Goal: Task Accomplishment & Management: Manage account settings

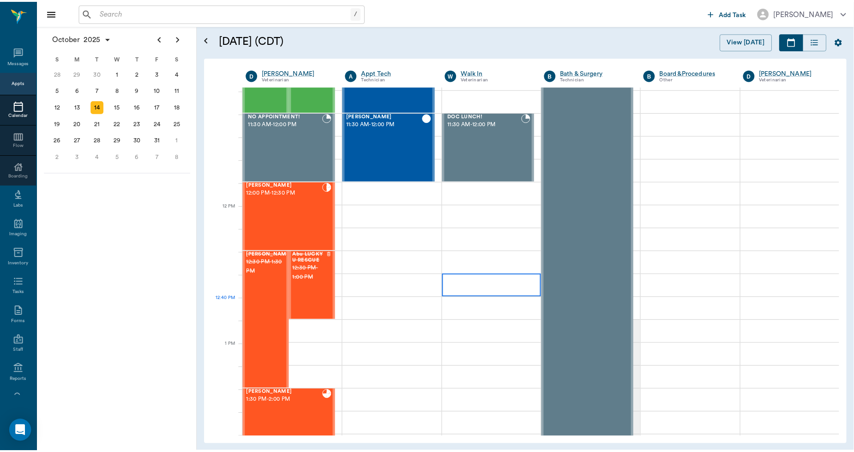
scroll to position [437, 0]
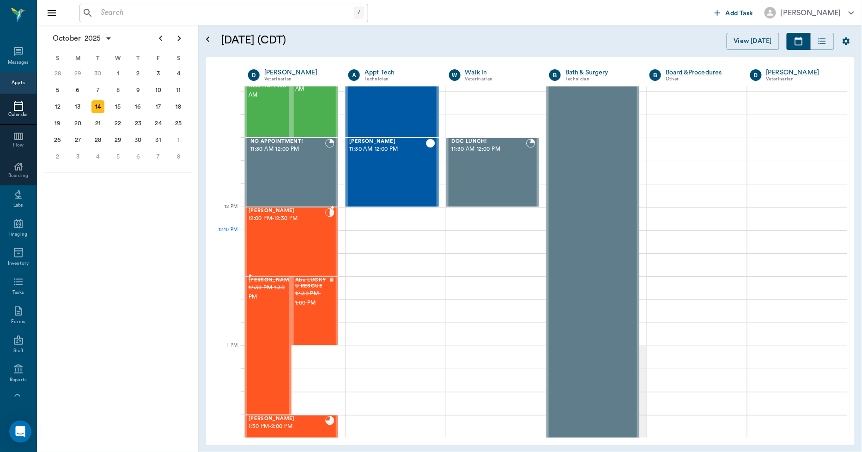
click at [271, 242] on div "Sasha Spay 12:00 PM - 12:30 PM" at bounding box center [286, 241] width 77 height 67
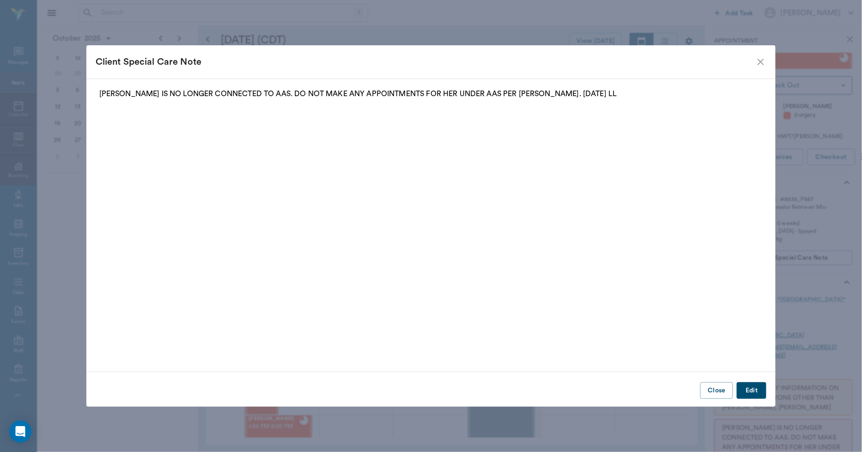
click at [760, 62] on icon "close" at bounding box center [760, 62] width 6 height 6
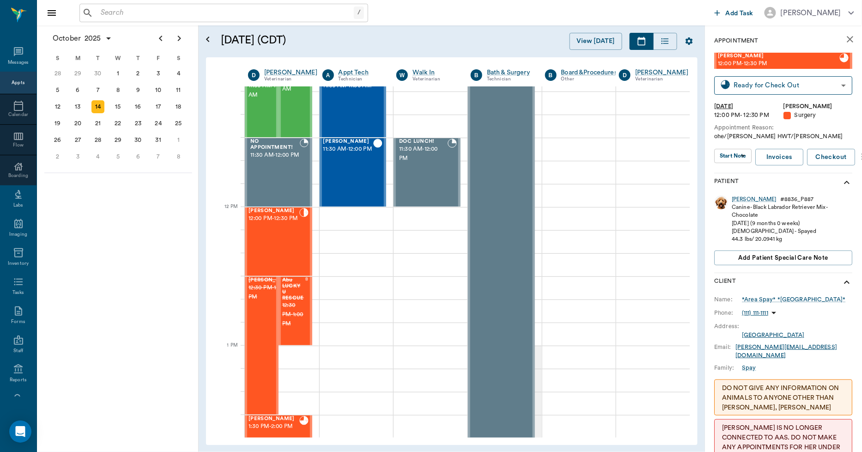
click at [173, 14] on input "text" at bounding box center [225, 12] width 257 height 13
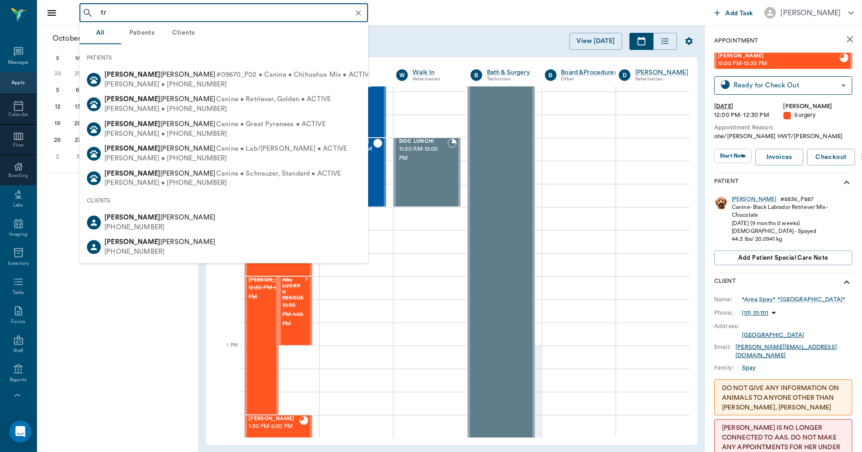
type input "t"
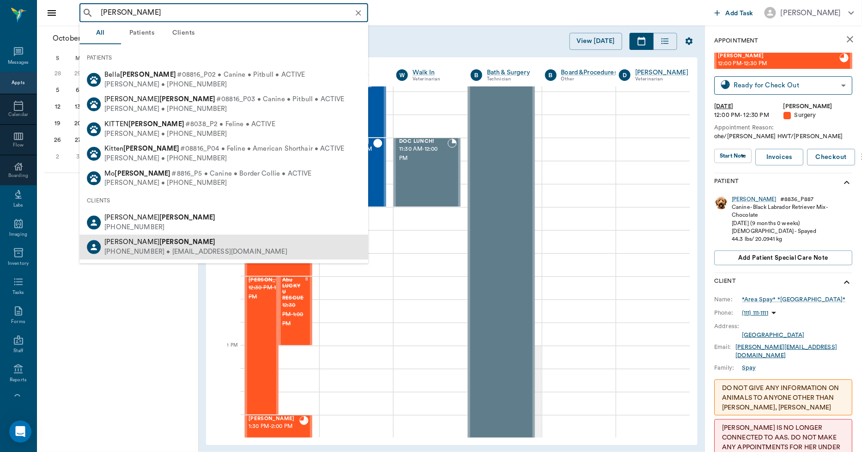
click at [177, 241] on div "Michelle Wieberg" at bounding box center [195, 242] width 183 height 10
type input "wieberg"
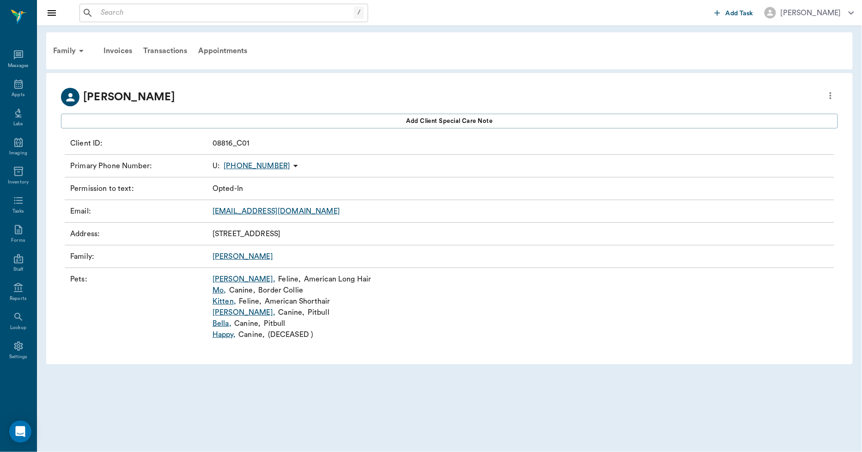
click at [215, 289] on link "Mo ," at bounding box center [218, 289] width 13 height 11
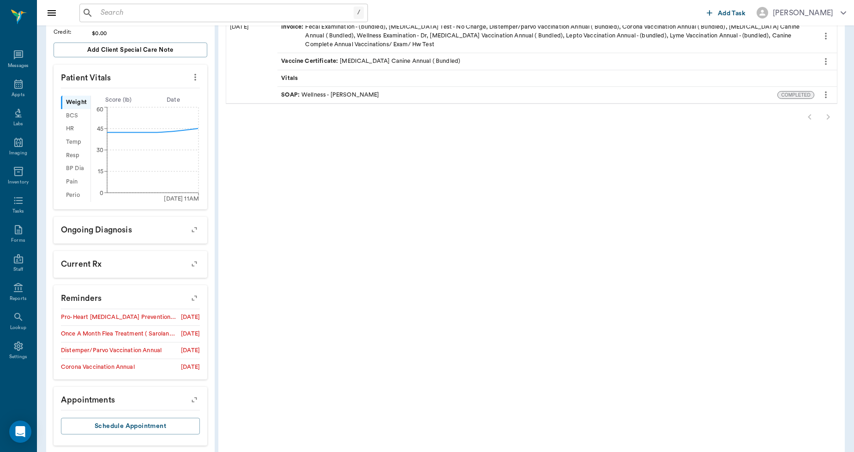
scroll to position [237, 0]
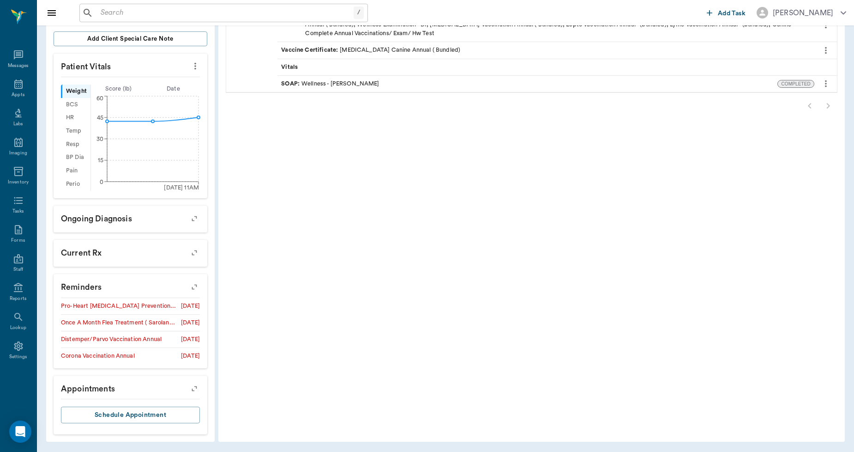
click at [190, 285] on icon "button" at bounding box center [194, 286] width 13 height 13
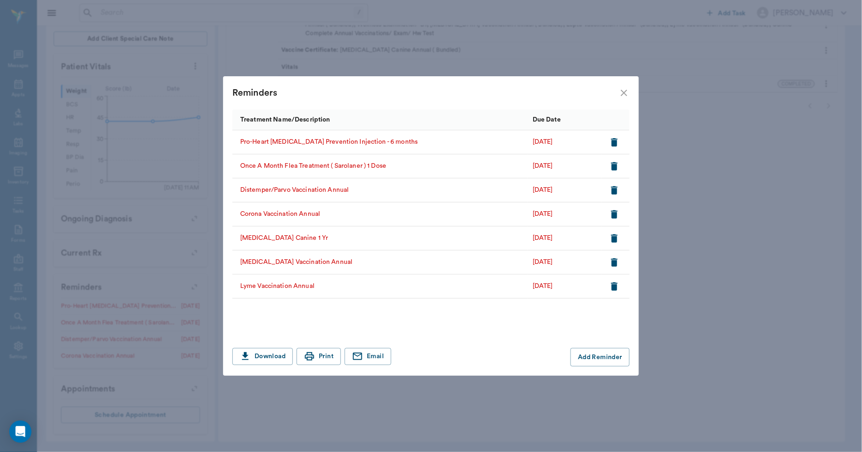
click at [624, 90] on icon "close" at bounding box center [623, 92] width 11 height 11
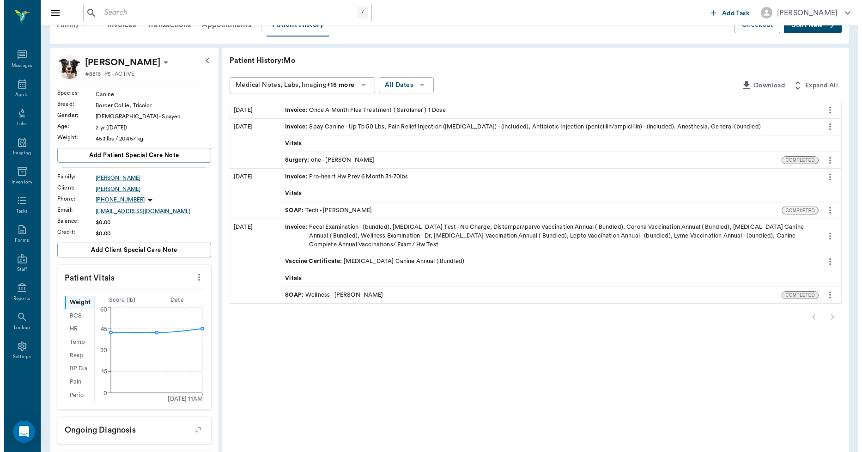
scroll to position [0, 0]
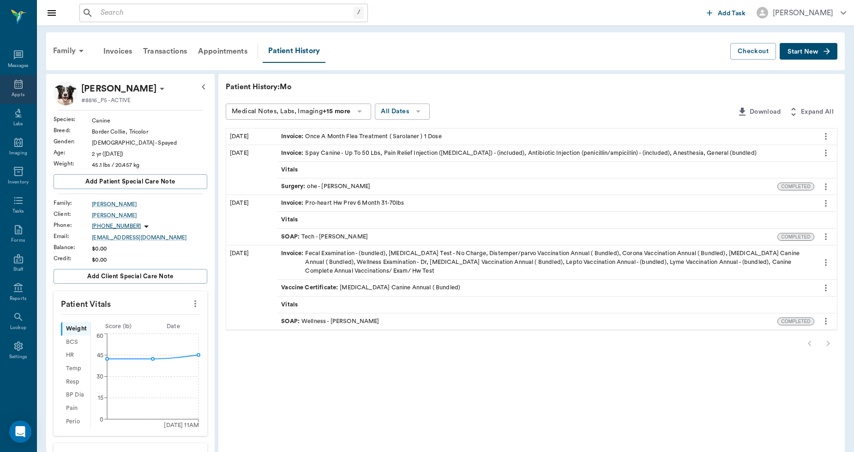
click at [17, 80] on icon at bounding box center [18, 83] width 8 height 9
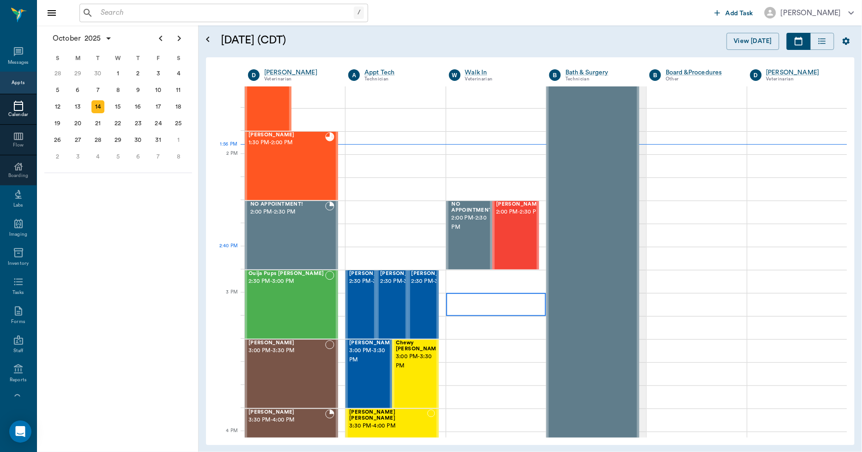
scroll to position [693, 0]
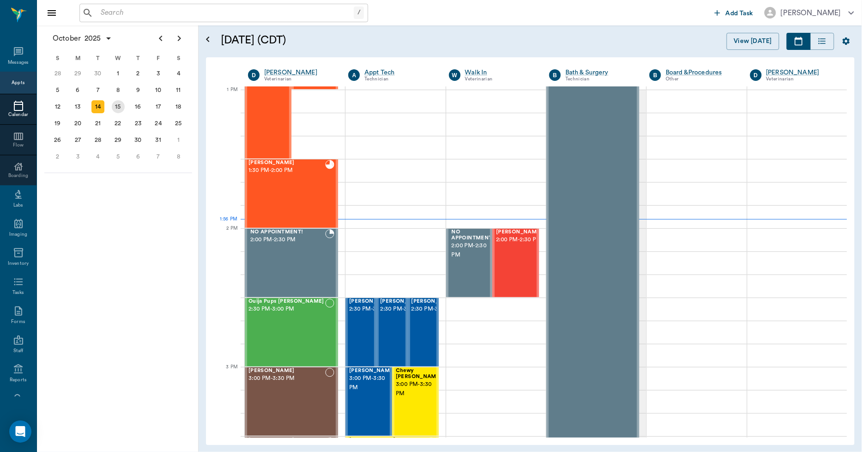
click at [121, 103] on div "15" at bounding box center [118, 106] width 13 height 13
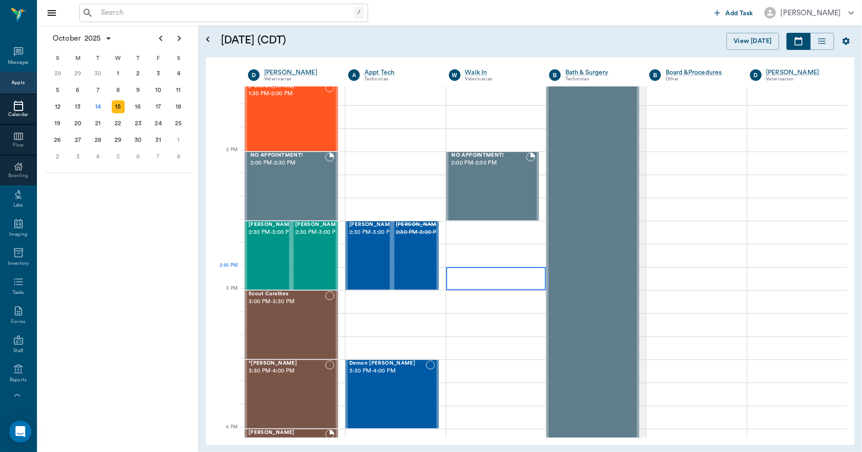
scroll to position [769, 0]
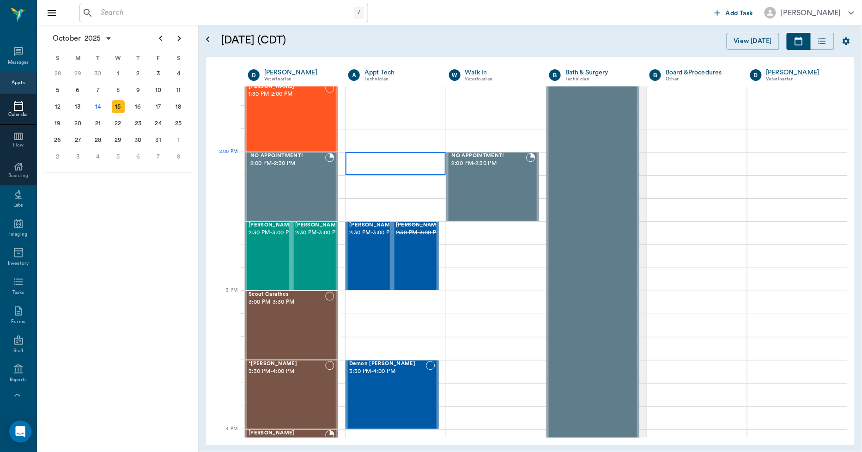
click at [378, 169] on div at bounding box center [395, 163] width 100 height 23
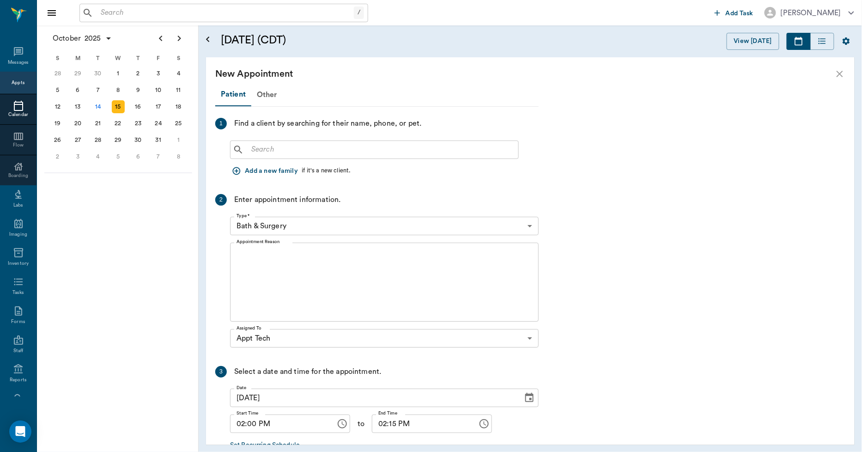
click at [384, 154] on input "text" at bounding box center [380, 149] width 267 height 13
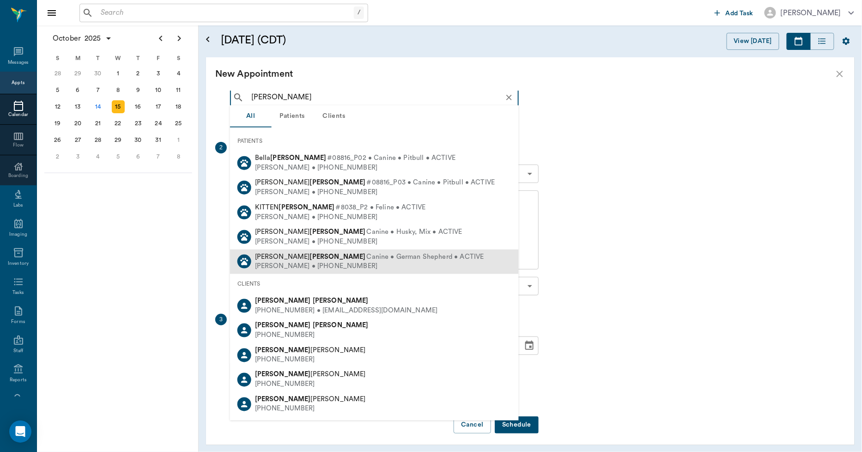
scroll to position [56, 0]
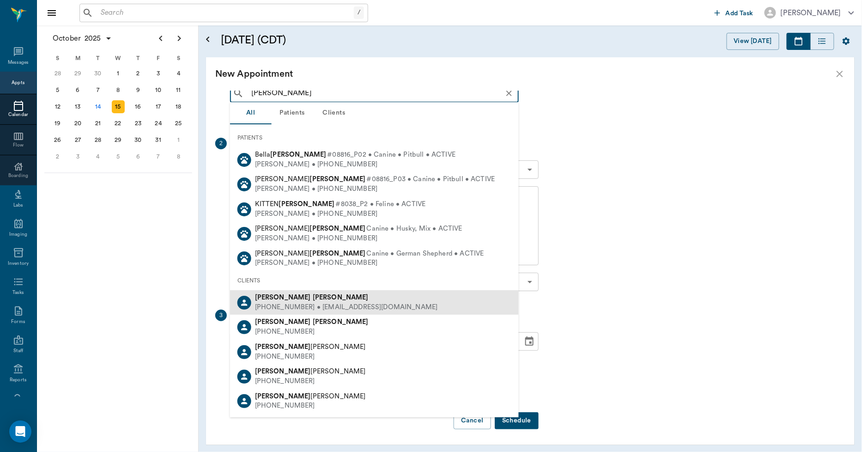
click at [371, 305] on div "(303) 505-1618 • MICHELLEWIEBERG@gmail.com" at bounding box center [346, 307] width 183 height 10
type input "michelle wie"
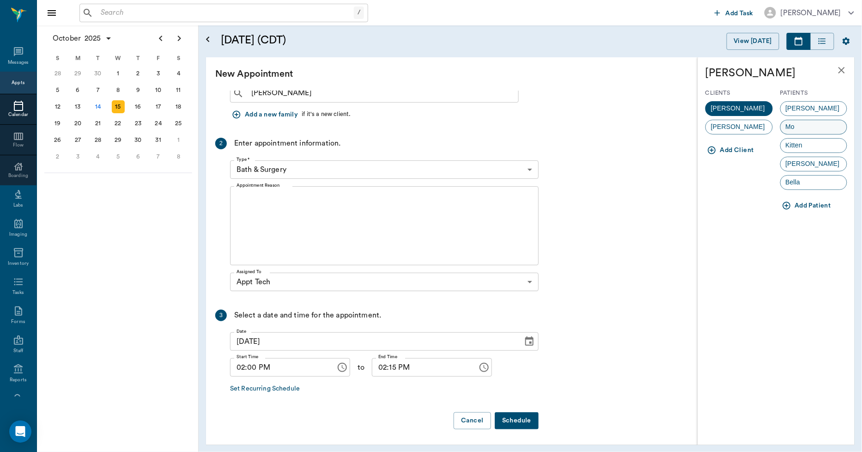
click at [818, 126] on div "Mo" at bounding box center [813, 127] width 67 height 15
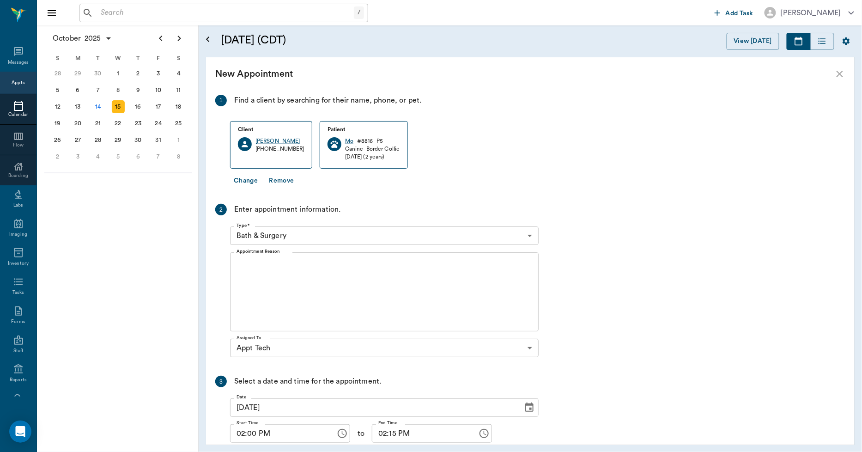
scroll to position [5, 0]
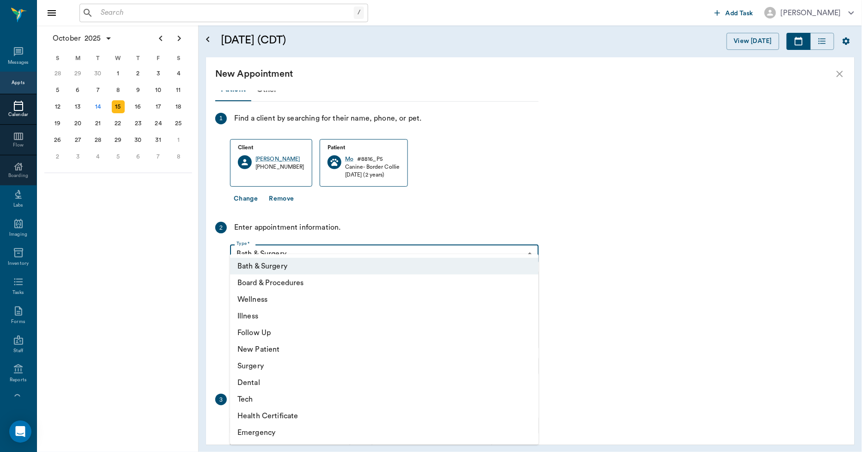
click at [332, 253] on body "/ ​ Add Task Dr. Bert Ellsworth Nectar Messages Appts Calendar Flow Boarding La…" at bounding box center [431, 226] width 862 height 452
click at [286, 399] on li "Tech" at bounding box center [384, 399] width 308 height 17
type input "65d2be4f46e3a538d89b8c1a"
type input "02:30 PM"
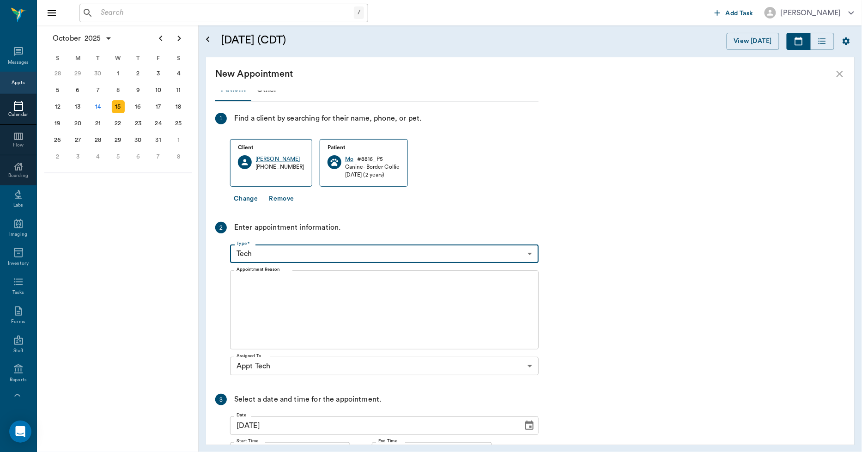
click at [324, 328] on textarea "Appointment Reason" at bounding box center [383, 310] width 295 height 64
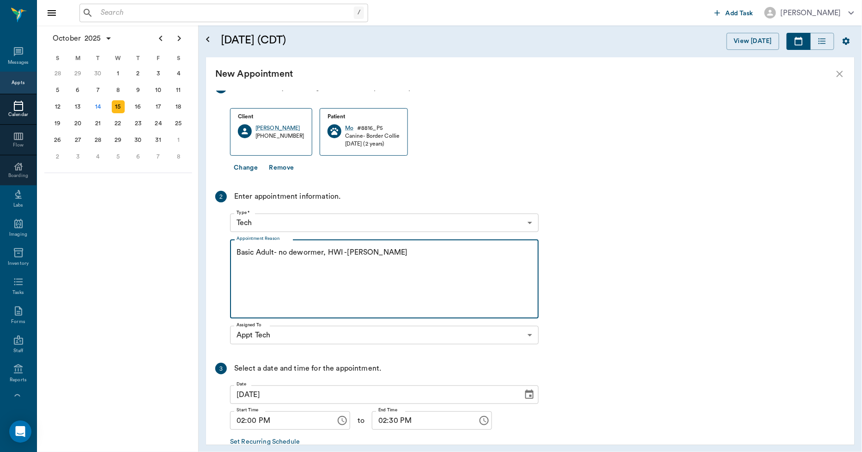
scroll to position [89, 0]
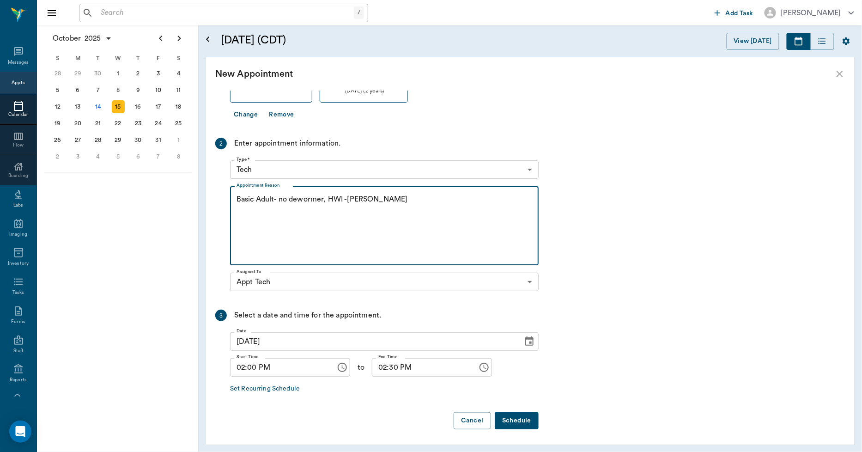
type textarea "Basic Adult- no dewormer, HWI -Hunt"
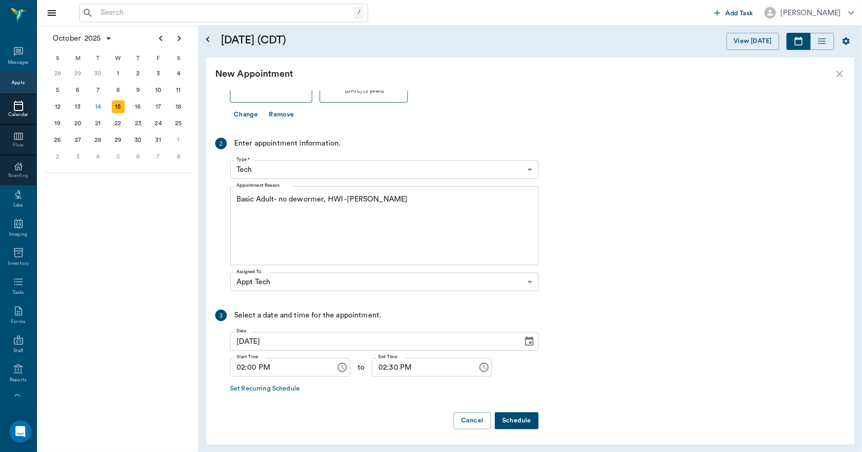
click at [515, 425] on button "Schedule" at bounding box center [516, 420] width 44 height 17
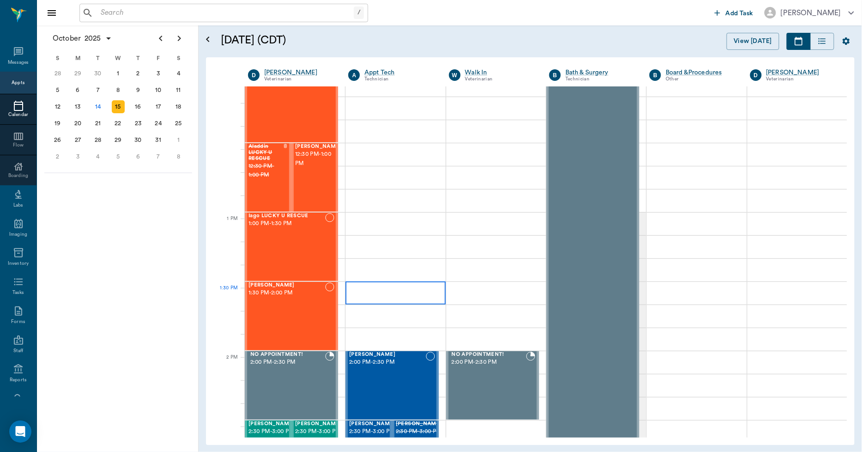
scroll to position [564, 0]
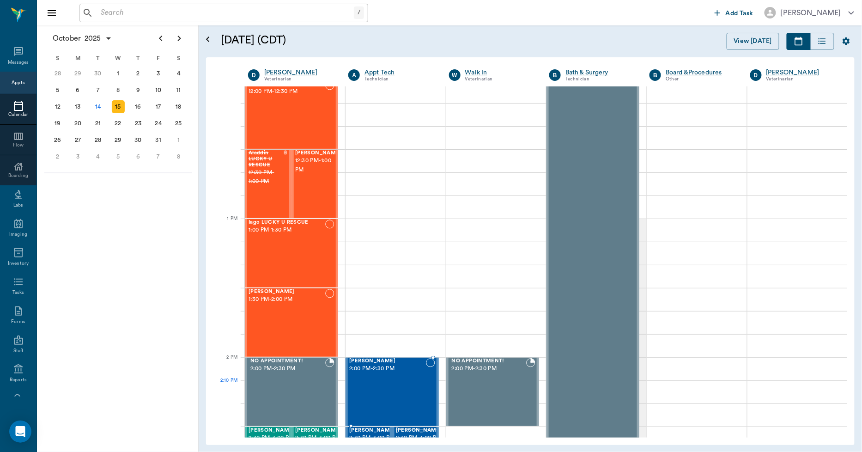
click at [406, 382] on div "Mo Wieberg 2:00 PM - 2:30 PM" at bounding box center [387, 391] width 76 height 67
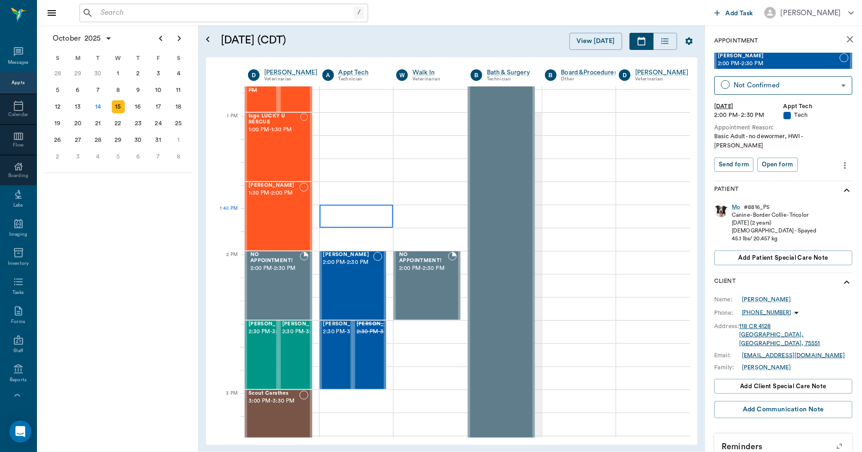
scroll to position [667, 0]
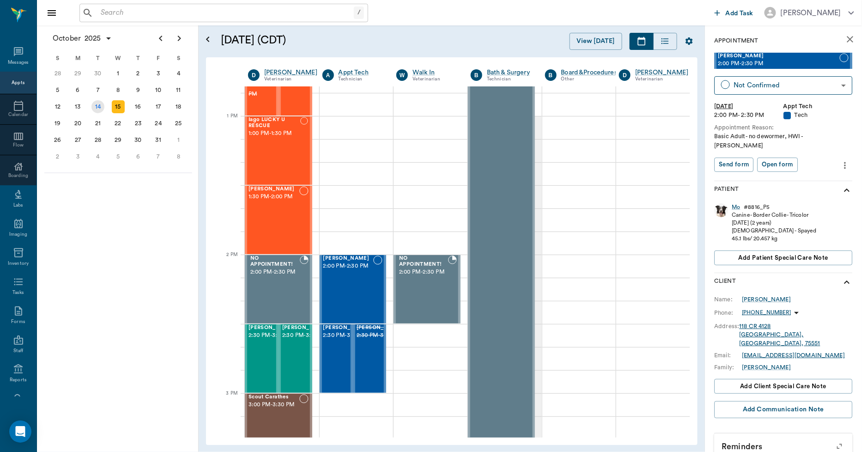
click at [102, 107] on div "14" at bounding box center [97, 106] width 13 height 13
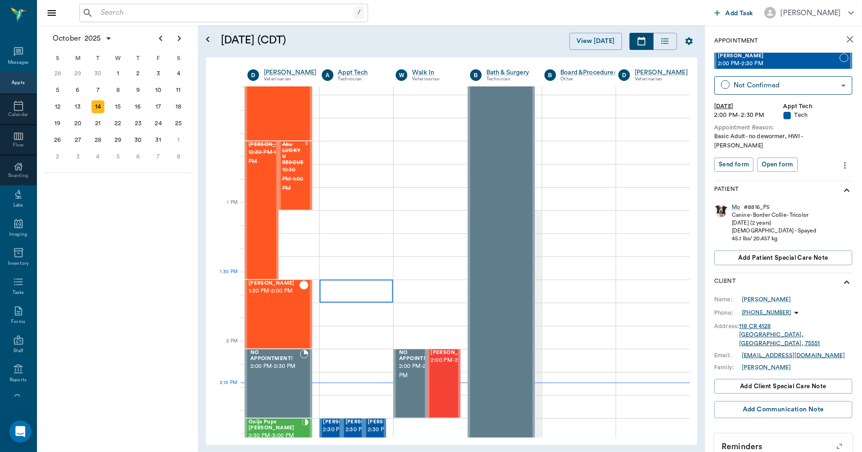
scroll to position [564, 0]
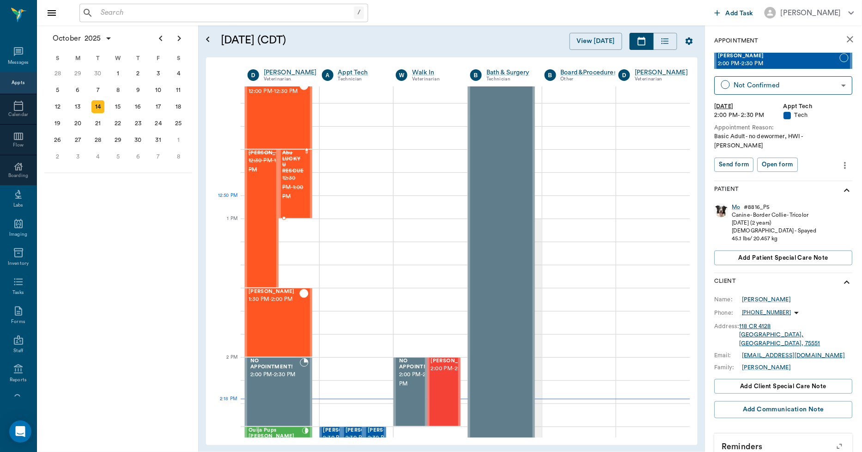
click at [293, 200] on span "12:30 PM - 1:00 PM" at bounding box center [293, 188] width 23 height 28
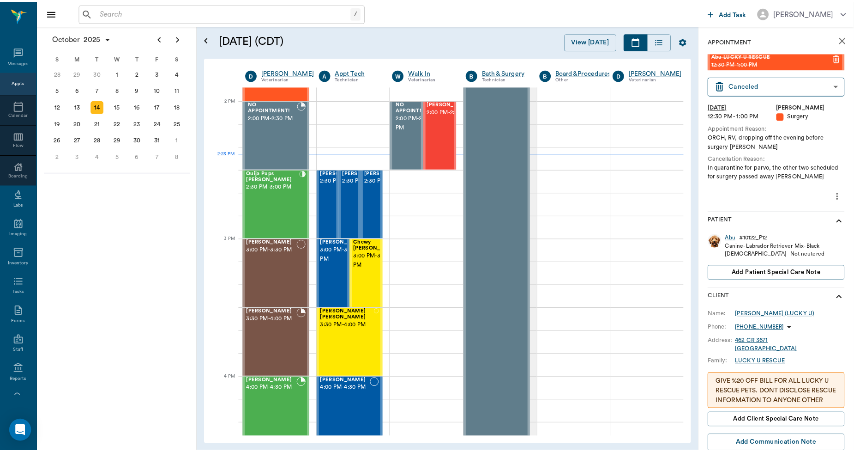
scroll to position [820, 0]
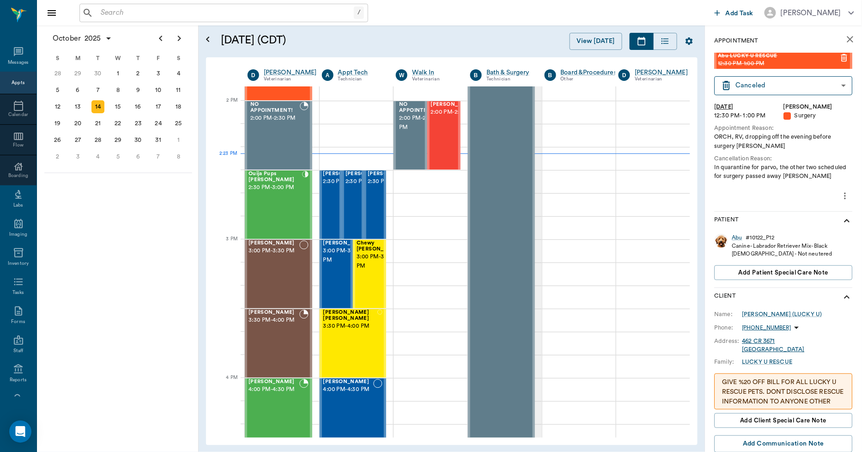
click at [126, 12] on input "text" at bounding box center [225, 12] width 257 height 13
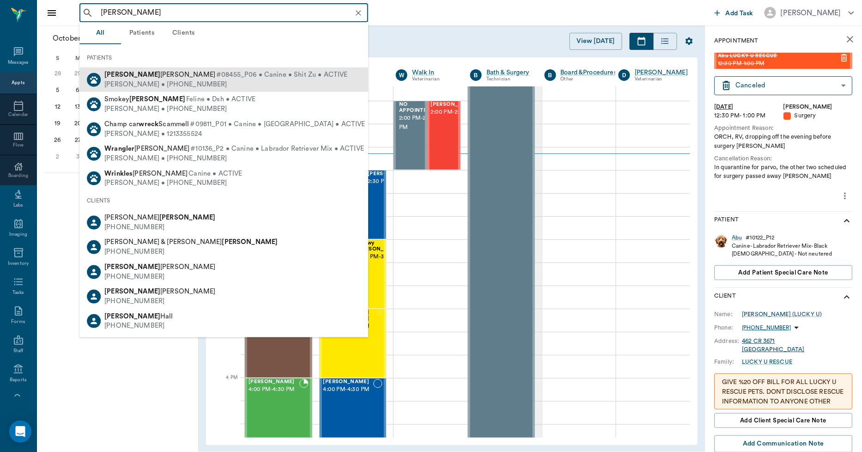
click at [111, 70] on div "Wren Lingle #08455_P06 • Canine • Shit Zu • ACTIVE" at bounding box center [225, 75] width 243 height 10
type input "wren"
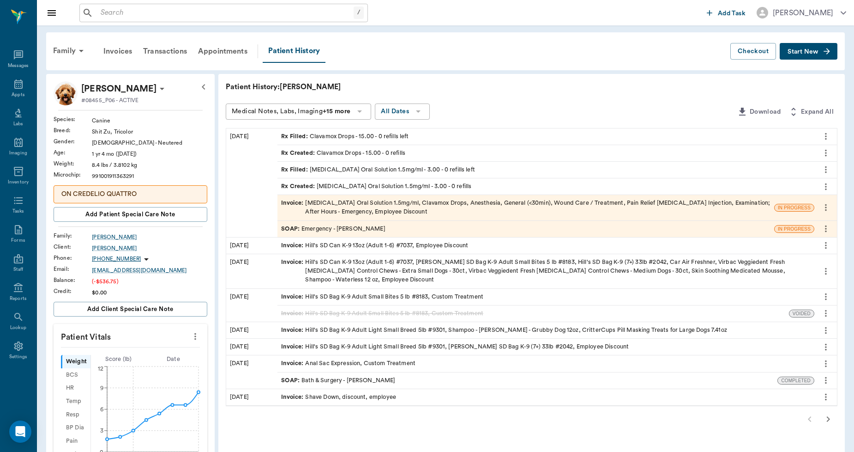
click at [384, 202] on div "Invoice : Meloxicam Oral Solution 1.5mg/ml, Clavamox Drops, Anesthesia, General…" at bounding box center [525, 208] width 489 height 18
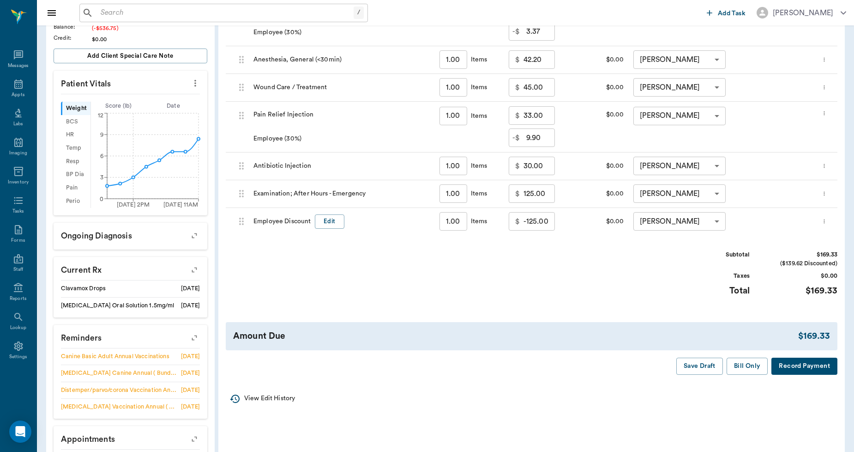
scroll to position [256, 0]
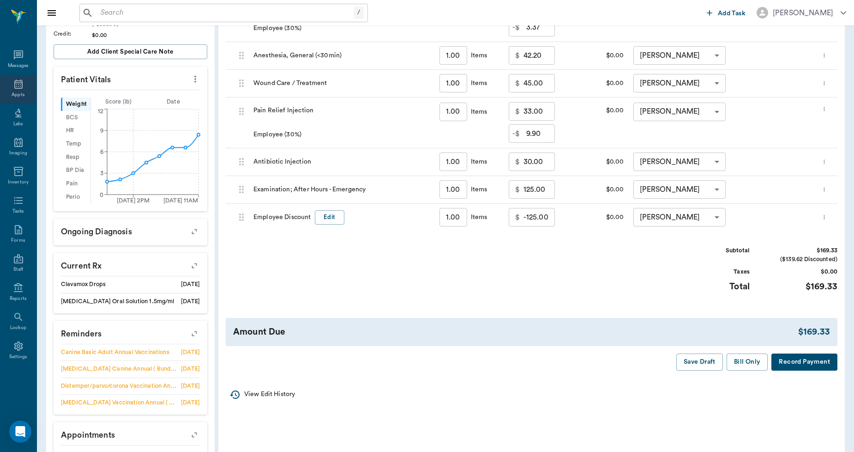
click at [22, 88] on icon at bounding box center [18, 83] width 8 height 9
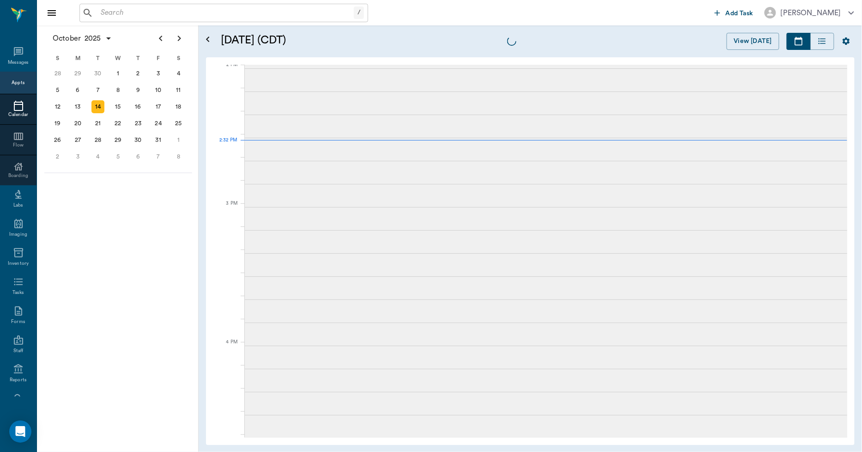
scroll to position [833, 0]
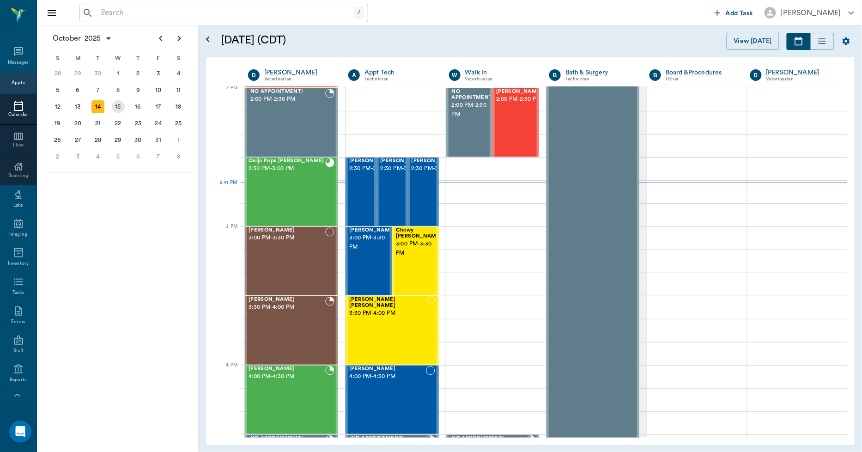
click at [125, 107] on div "15" at bounding box center [118, 106] width 20 height 17
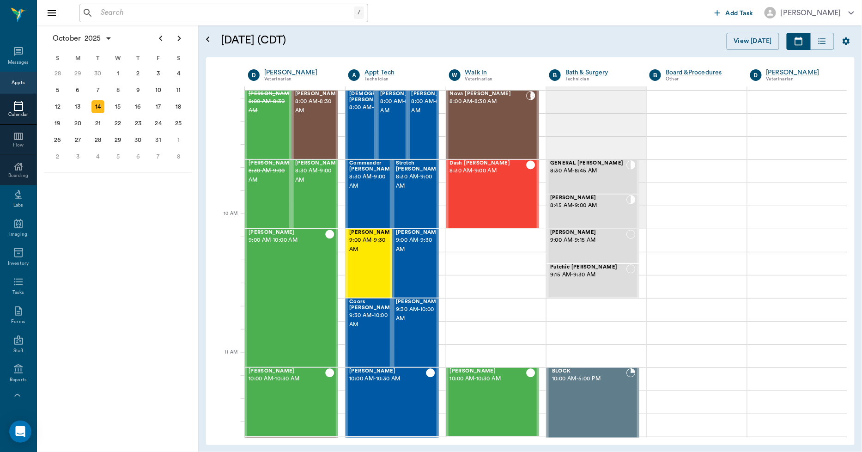
scroll to position [154, 0]
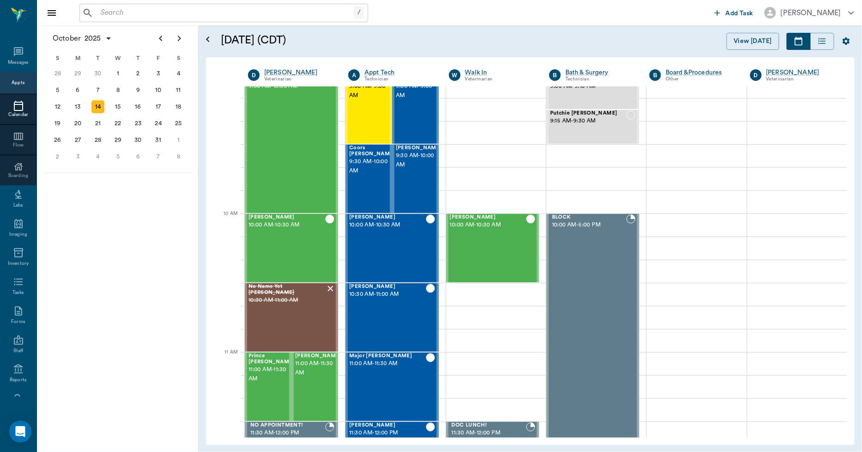
click at [219, 11] on input "text" at bounding box center [225, 12] width 257 height 13
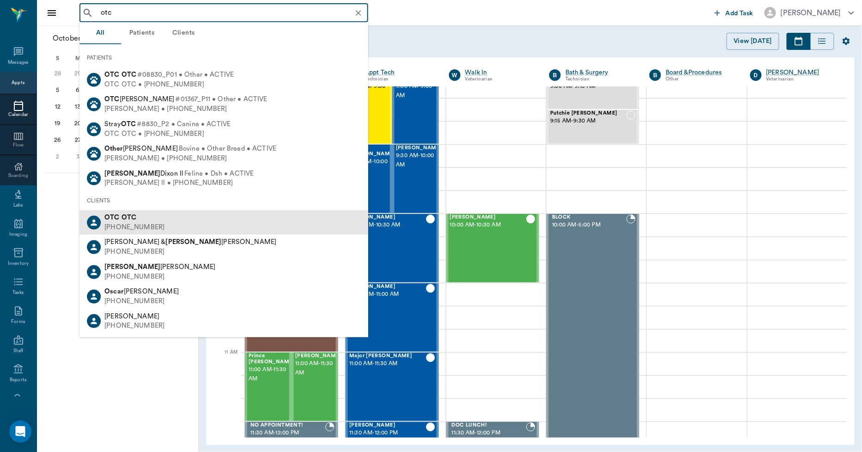
click at [174, 223] on div "OTC OTC (555) 555-5555" at bounding box center [223, 222] width 289 height 24
type input "otc"
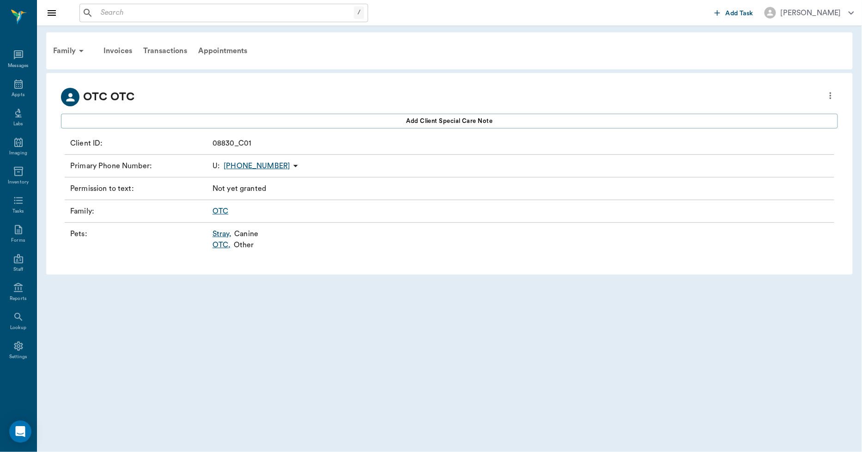
click at [222, 245] on link "OTC ," at bounding box center [221, 244] width 18 height 11
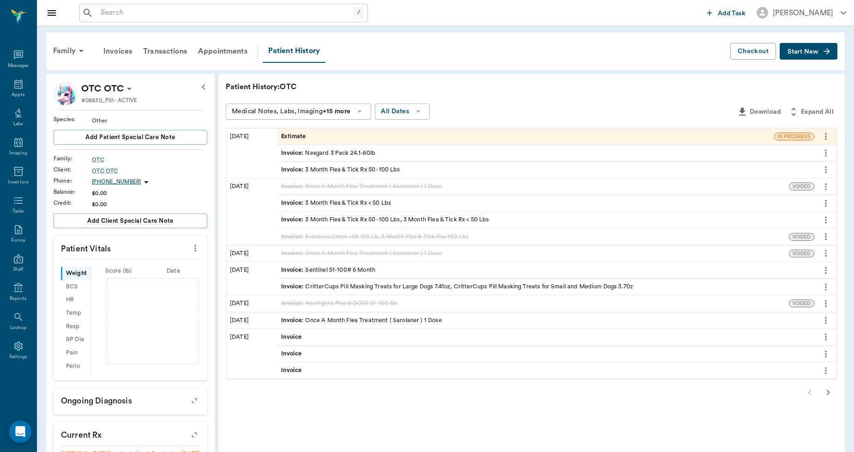
click at [814, 52] on span "Start New" at bounding box center [803, 52] width 31 height 0
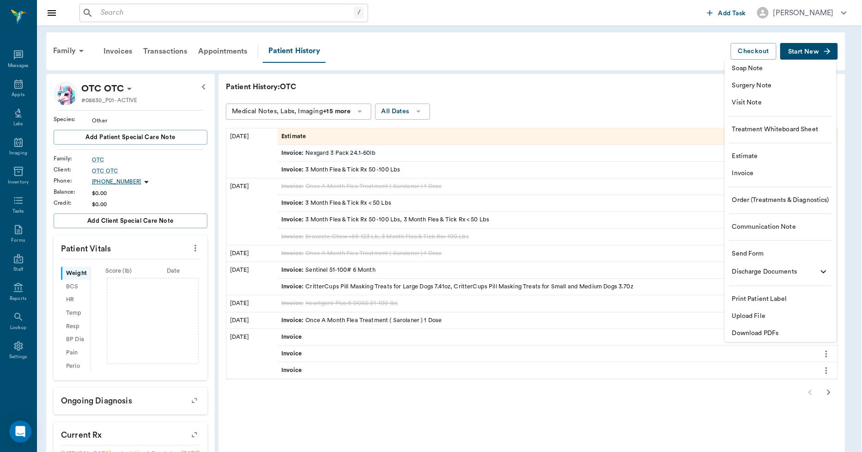
click at [739, 167] on li "Invoice" at bounding box center [780, 173] width 112 height 17
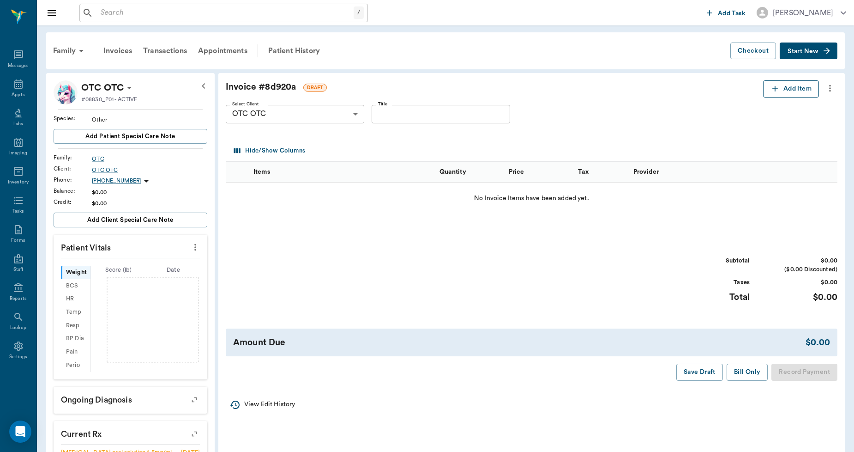
click at [783, 88] on button "Add Item" at bounding box center [791, 88] width 56 height 17
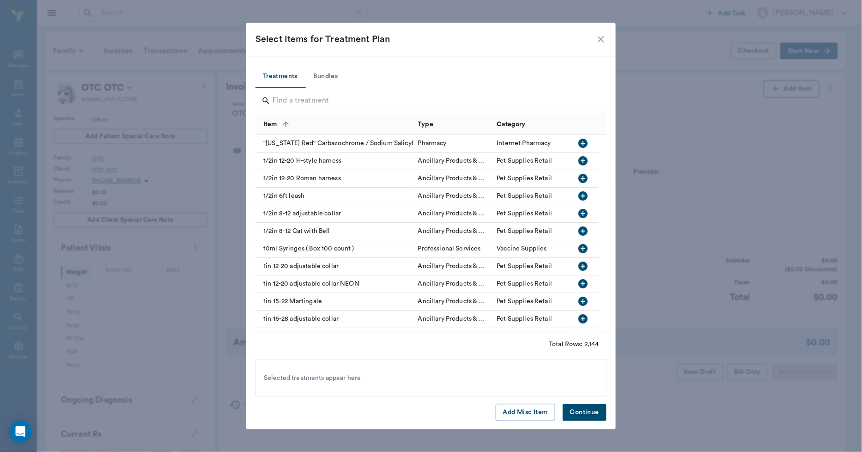
click at [349, 102] on input "Search" at bounding box center [431, 100] width 318 height 15
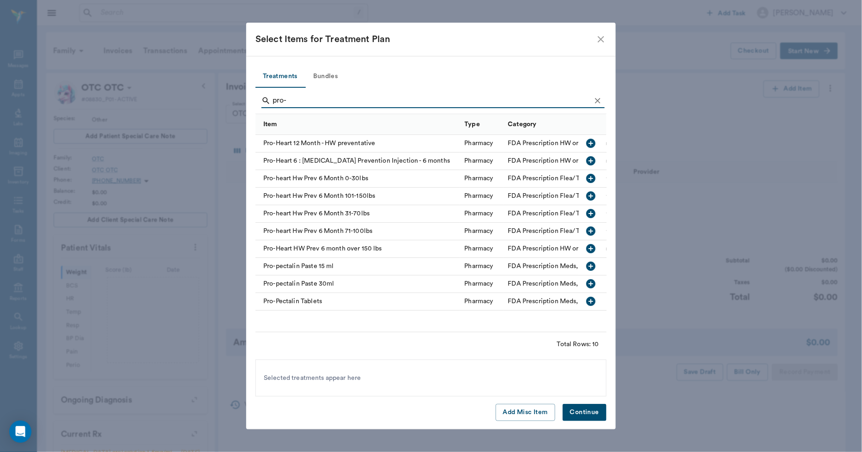
type input "pro-"
click at [591, 213] on icon "button" at bounding box center [590, 213] width 11 height 11
click at [577, 409] on button "Continue" at bounding box center [584, 412] width 44 height 17
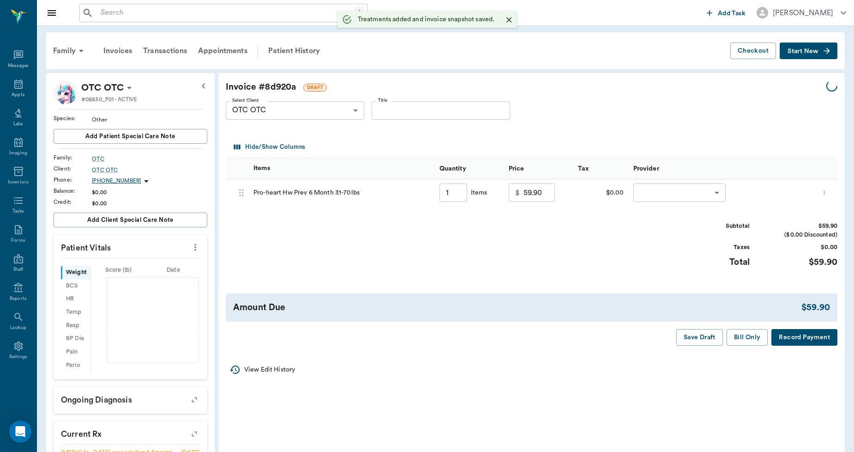
type input "1.00"
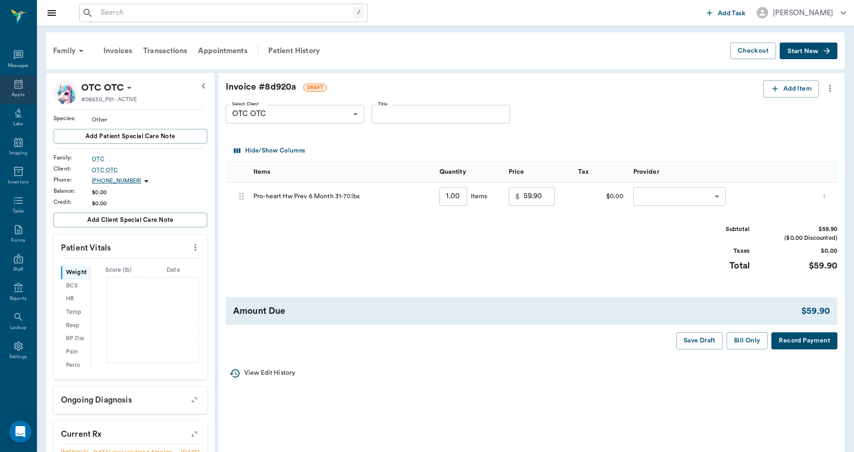
click at [6, 81] on div "Appts" at bounding box center [18, 89] width 36 height 29
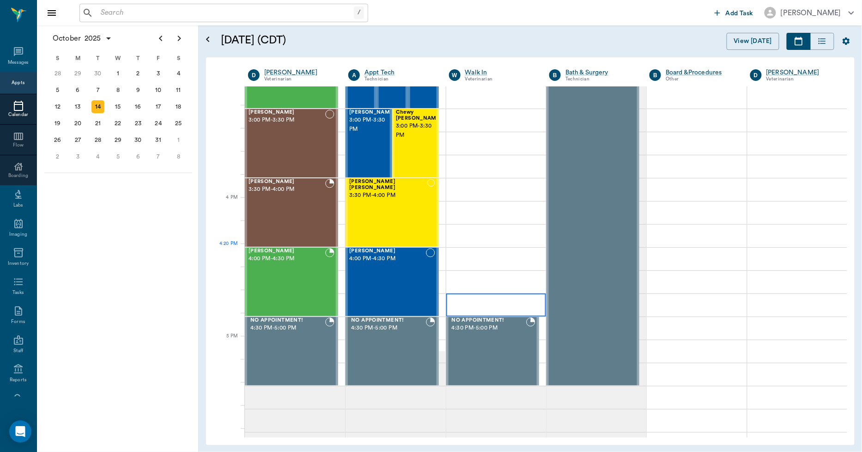
scroll to position [847, 0]
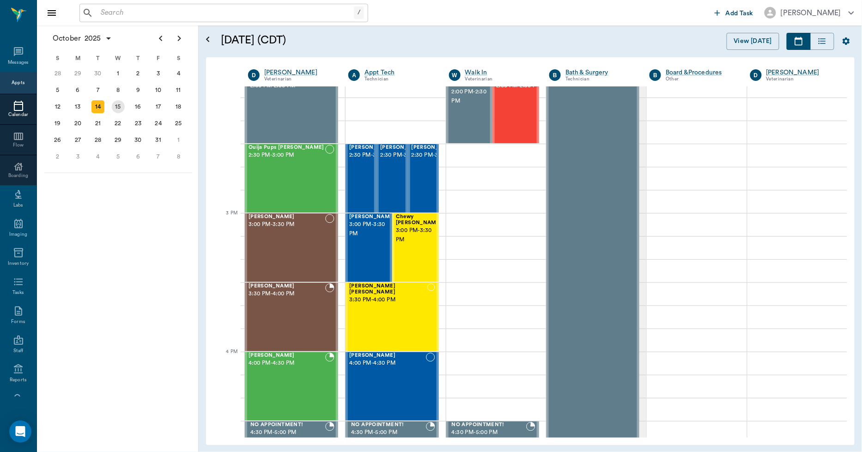
click at [114, 102] on div "15" at bounding box center [118, 106] width 13 height 13
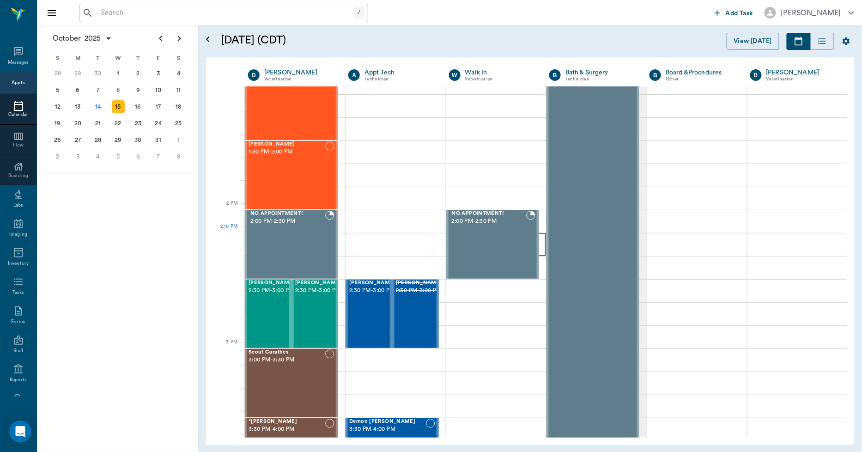
scroll to position [718, 0]
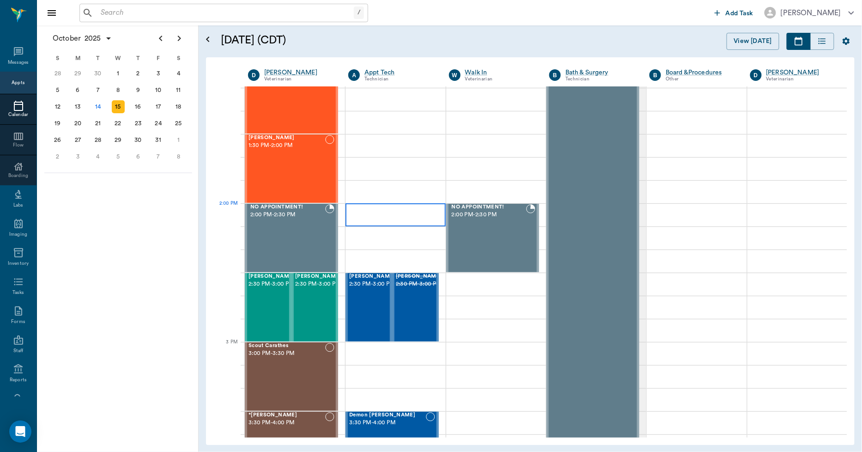
click at [386, 218] on div at bounding box center [395, 214] width 100 height 23
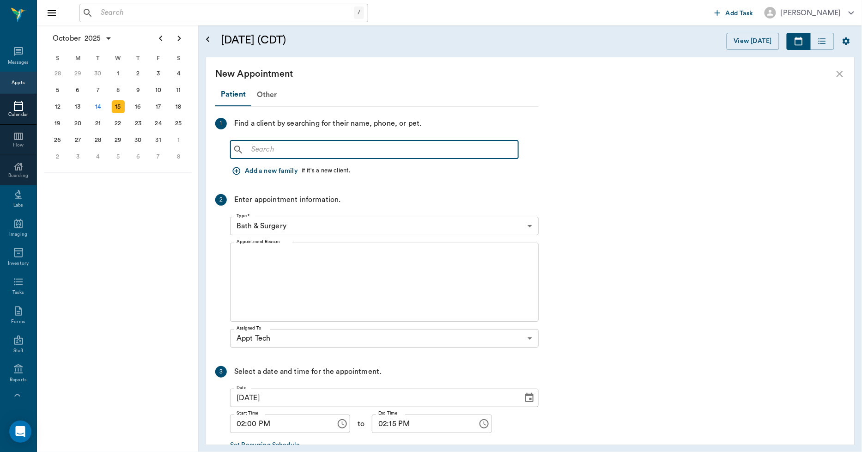
click at [358, 146] on input "text" at bounding box center [380, 149] width 267 height 13
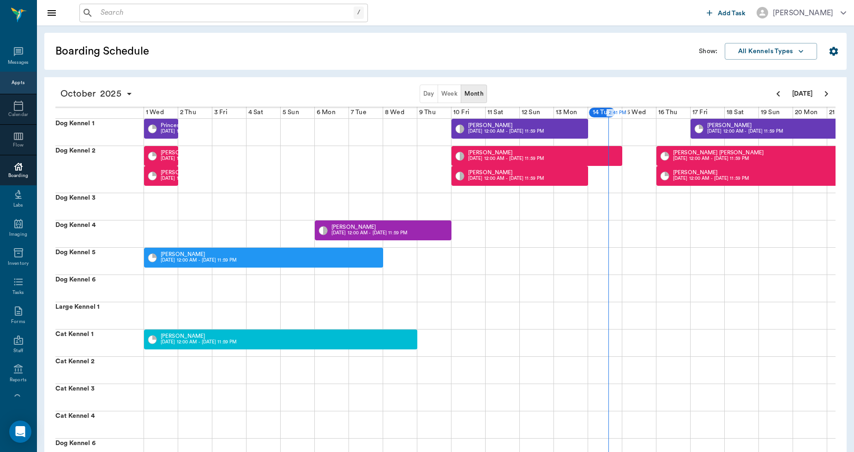
scroll to position [0, 271]
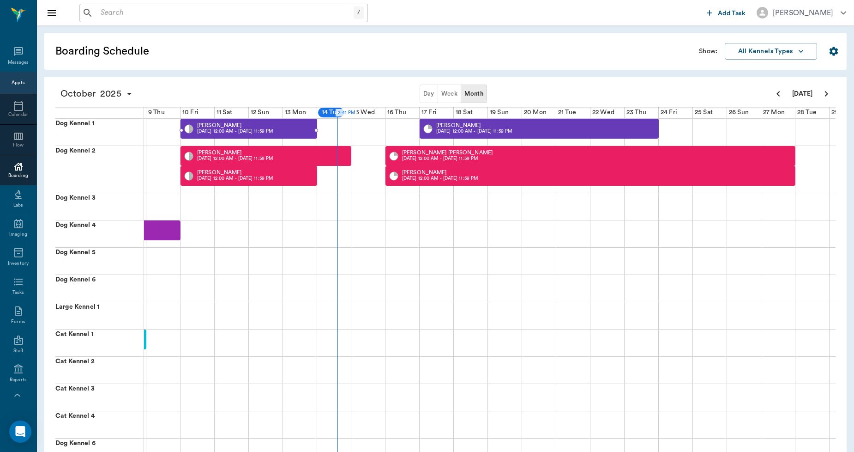
click at [210, 124] on p "[PERSON_NAME]" at bounding box center [235, 125] width 76 height 6
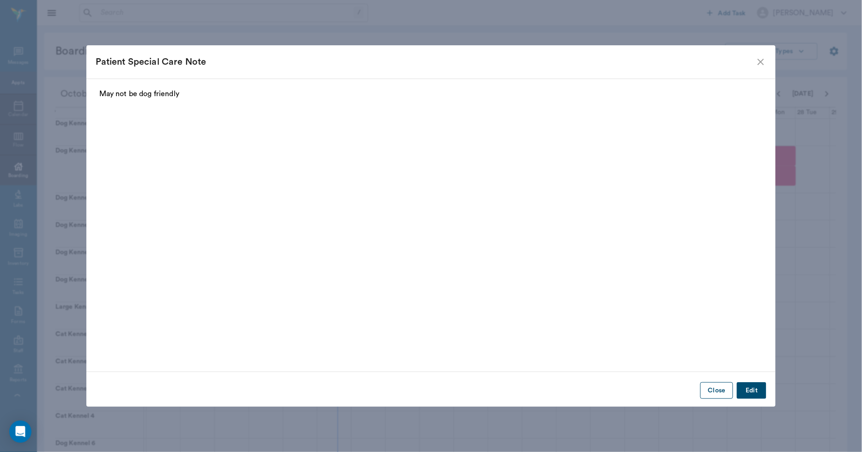
click at [712, 388] on button "Close" at bounding box center [716, 390] width 33 height 17
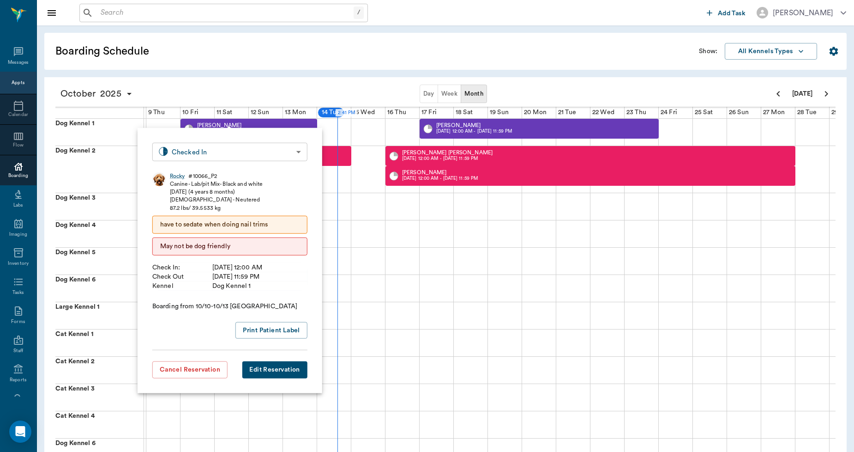
click at [223, 151] on body "/ ​ Add Task [PERSON_NAME] Nectar Messages Appts Calendar Flow Boarding Labs Im…" at bounding box center [427, 294] width 854 height 589
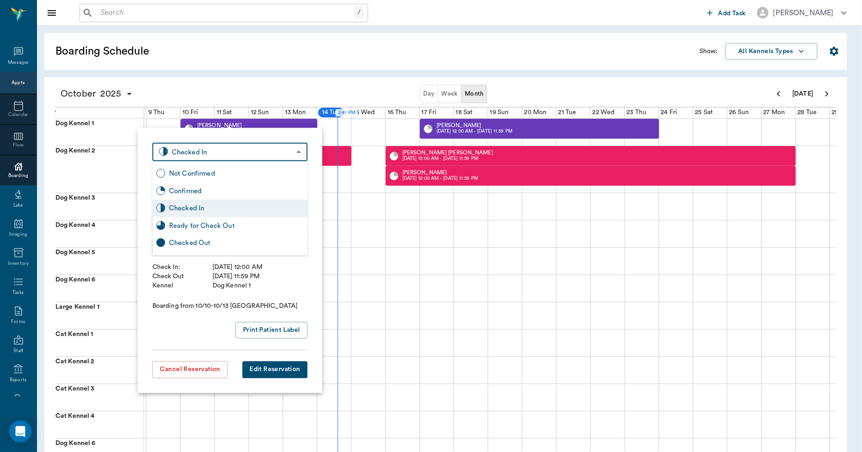
click at [196, 241] on div "Checked Out" at bounding box center [236, 243] width 135 height 10
type input "CHECKED_OUT"
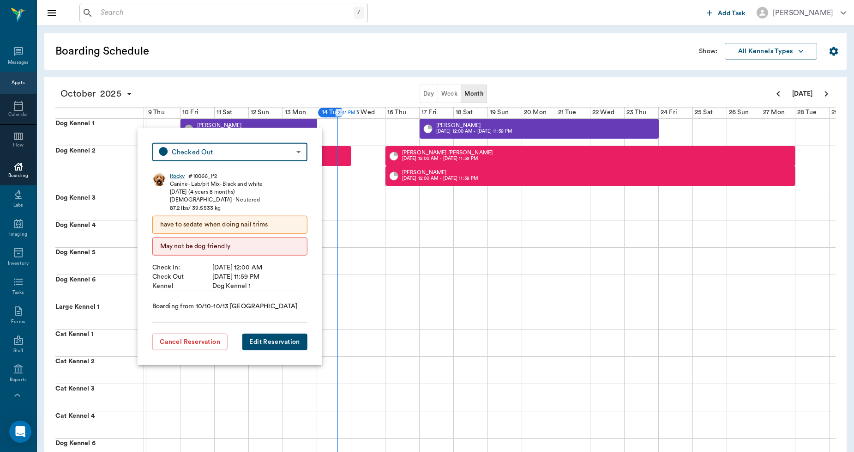
click at [277, 71] on div "Boarding Schedule Show: All Kennels Types [DATE] Day Week Month [DATE] 2:41 PM …" at bounding box center [445, 285] width 817 height 521
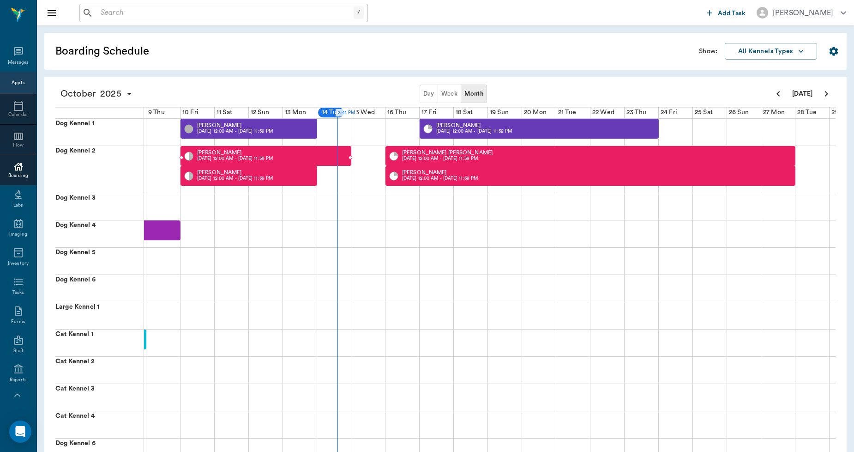
click at [218, 152] on p "[PERSON_NAME]" at bounding box center [235, 153] width 76 height 6
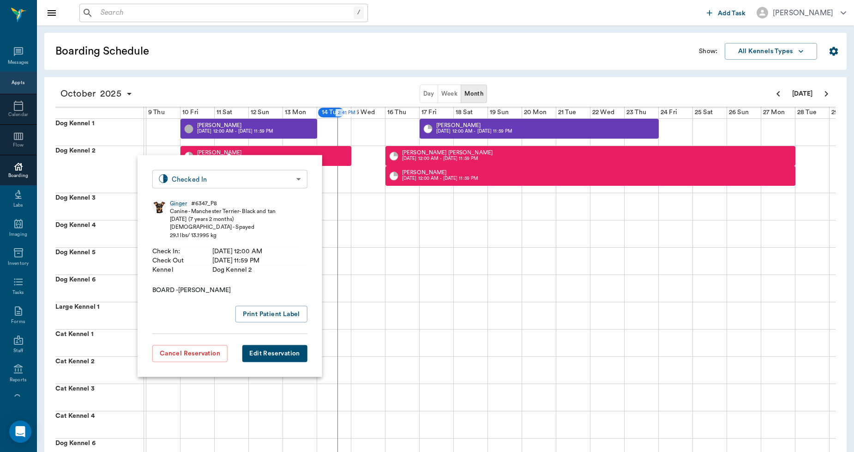
click at [223, 181] on body "/ ​ Add Task [PERSON_NAME] Nectar Messages Appts Calendar Flow Boarding Labs Im…" at bounding box center [427, 294] width 854 height 589
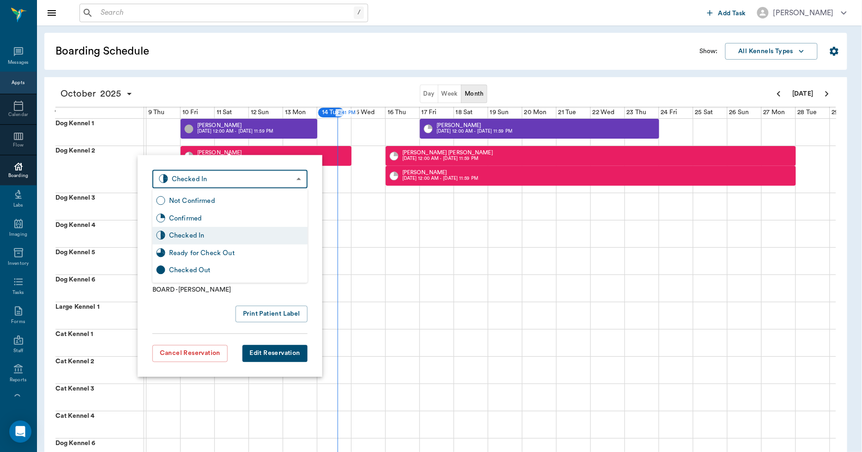
click at [195, 271] on div "Checked Out" at bounding box center [236, 270] width 135 height 10
type input "CHECKED_OUT"
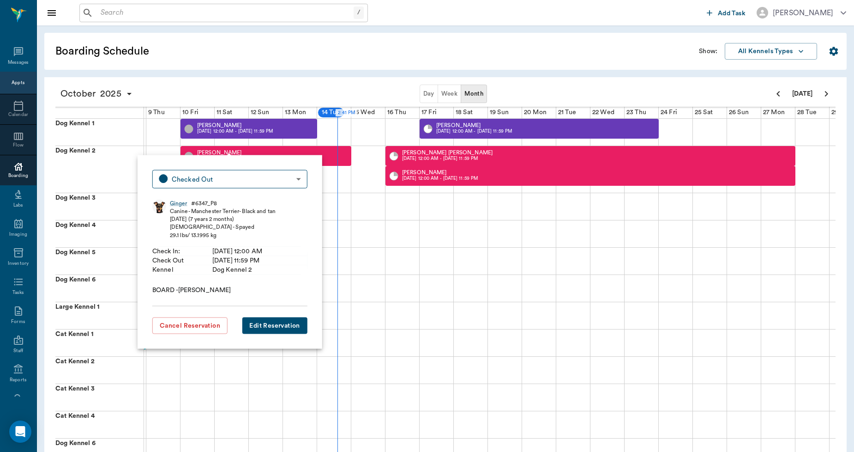
click at [239, 80] on div "[DATE] Day Week Month [DATE] 2:41 PM 1 Wed [DATE] 2 Thu [DATE] 3 Fri [DATE] 4 S…" at bounding box center [445, 329] width 802 height 505
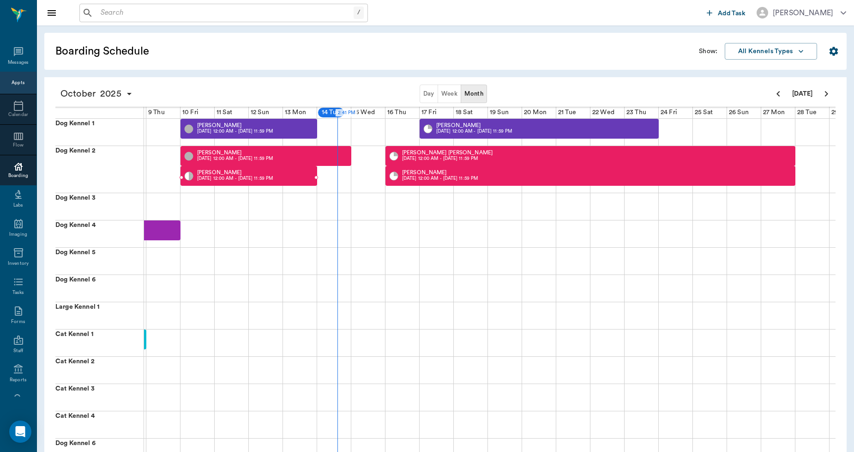
click at [208, 177] on p "[DATE] 12:00 AM - [DATE] 11:59 PM" at bounding box center [235, 178] width 76 height 7
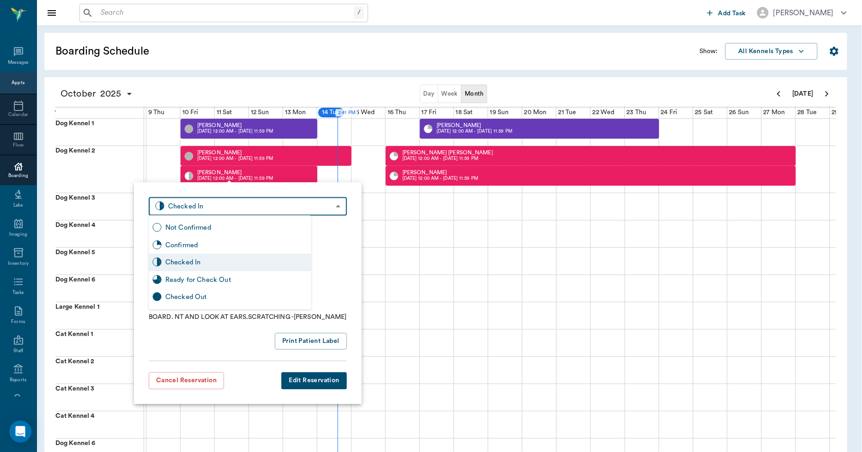
click at [206, 202] on body "/ ​ Add Task [PERSON_NAME] Nectar Messages Appts Calendar Flow Boarding Labs Im…" at bounding box center [431, 294] width 862 height 589
click at [191, 298] on div "Checked Out" at bounding box center [236, 297] width 142 height 10
type input "CHECKED_OUT"
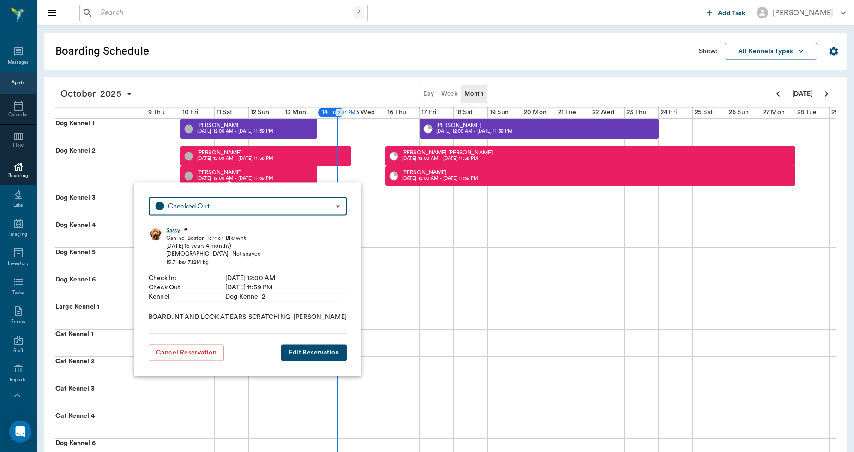
drag, startPoint x: 193, startPoint y: 272, endPoint x: 169, endPoint y: 91, distance: 182.6
click at [169, 91] on div "Day Week Month" at bounding box center [454, 93] width 632 height 18
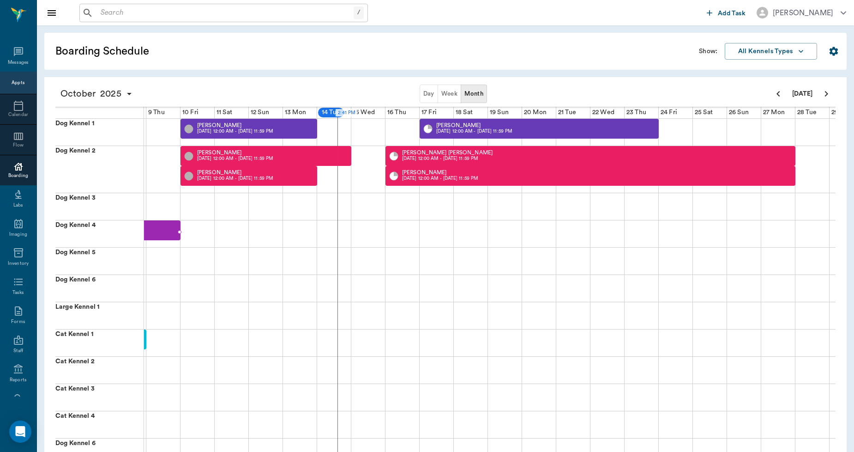
click at [166, 227] on div "[PERSON_NAME] [DATE] 12:00 AM - [DATE] 11:59 PM" at bounding box center [112, 230] width 137 height 20
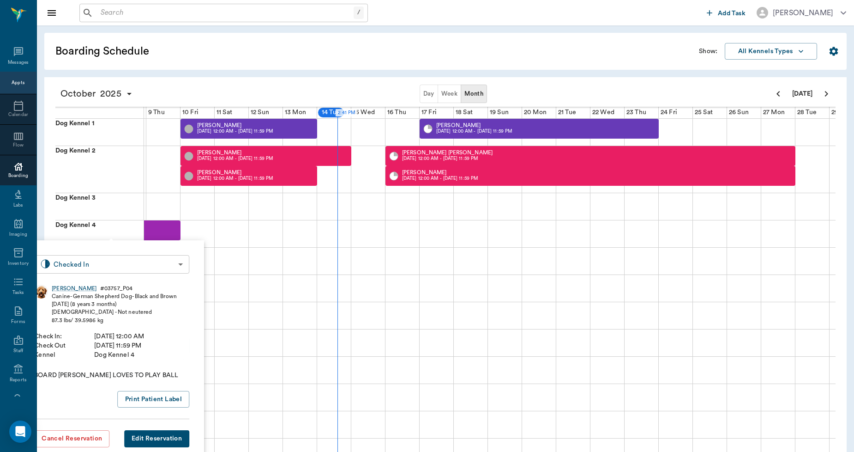
click at [157, 267] on body "/ ​ Add Task [PERSON_NAME] Nectar Messages Appts Calendar Flow Boarding Labs Im…" at bounding box center [427, 294] width 854 height 589
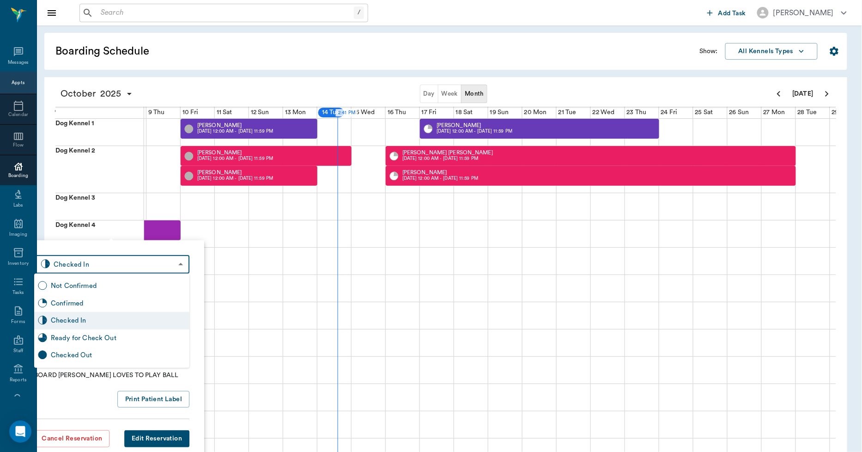
click at [81, 357] on div "Checked Out" at bounding box center [118, 355] width 135 height 10
type input "CHECKED_OUT"
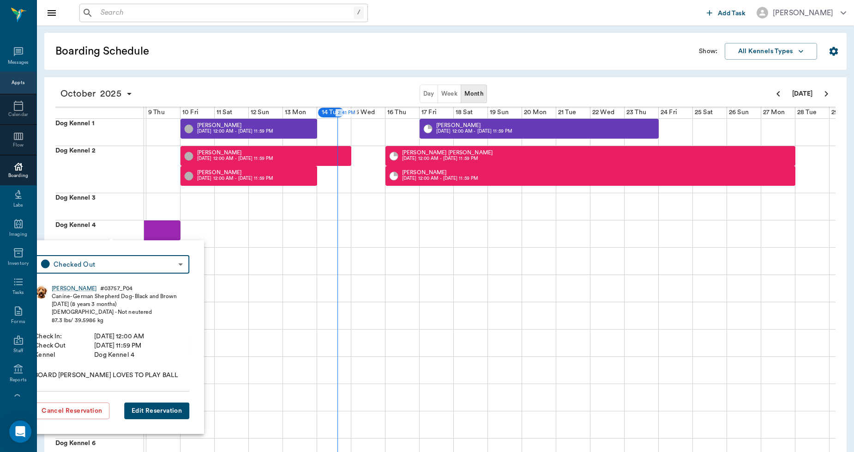
click at [181, 63] on div "Boarding Schedule" at bounding box center [373, 51] width 651 height 30
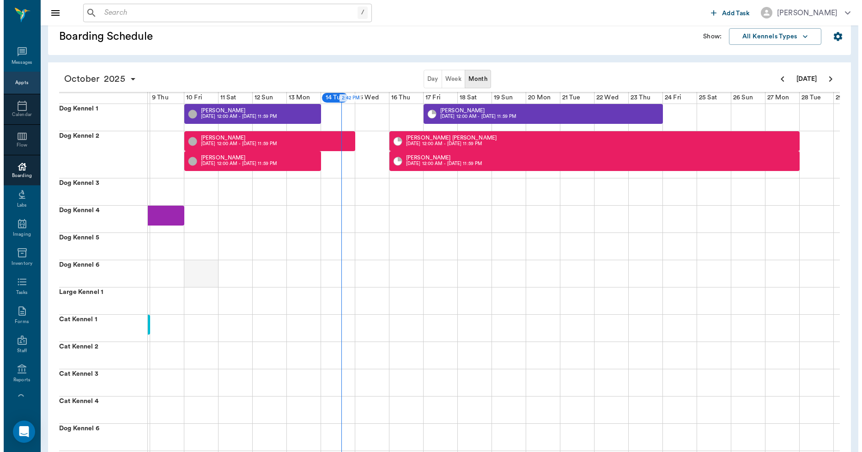
scroll to position [0, 0]
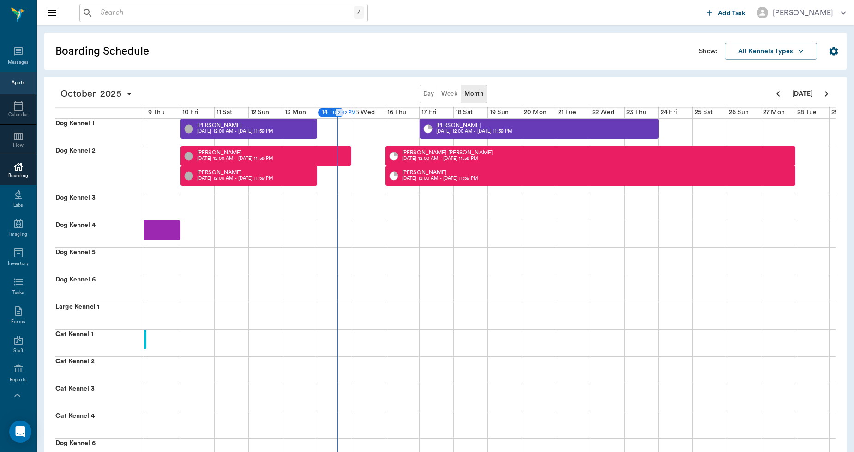
click at [836, 52] on icon "button" at bounding box center [834, 51] width 9 height 9
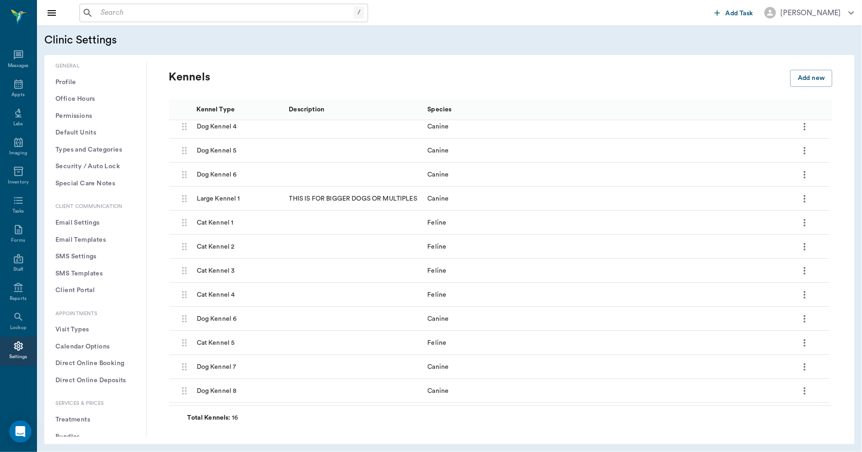
scroll to position [99, 0]
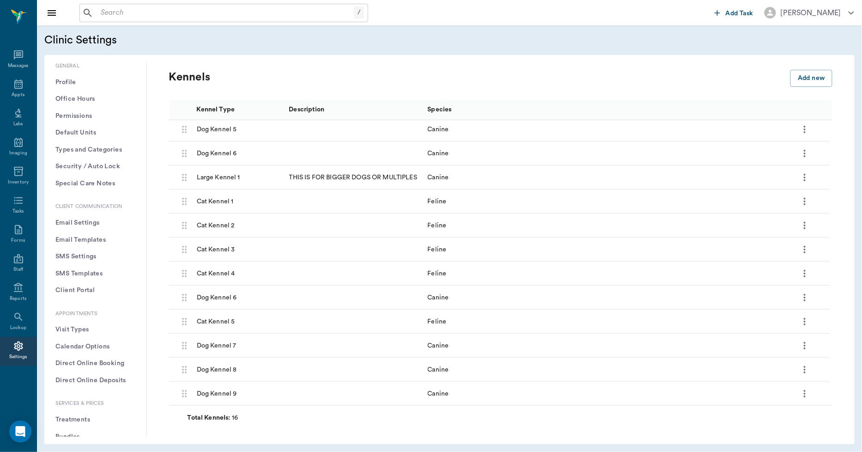
click at [807, 294] on icon "more" at bounding box center [804, 297] width 11 height 11
click at [790, 339] on p "Delete" at bounding box center [794, 338] width 23 height 11
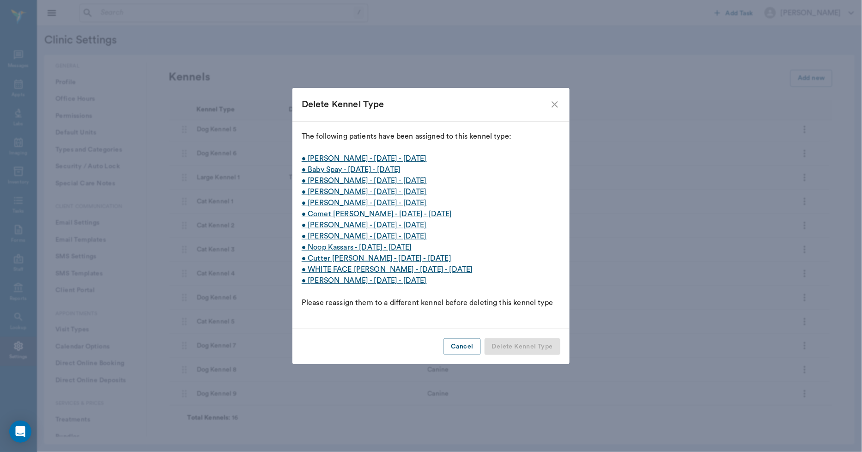
click at [557, 108] on icon "close" at bounding box center [554, 104] width 11 height 11
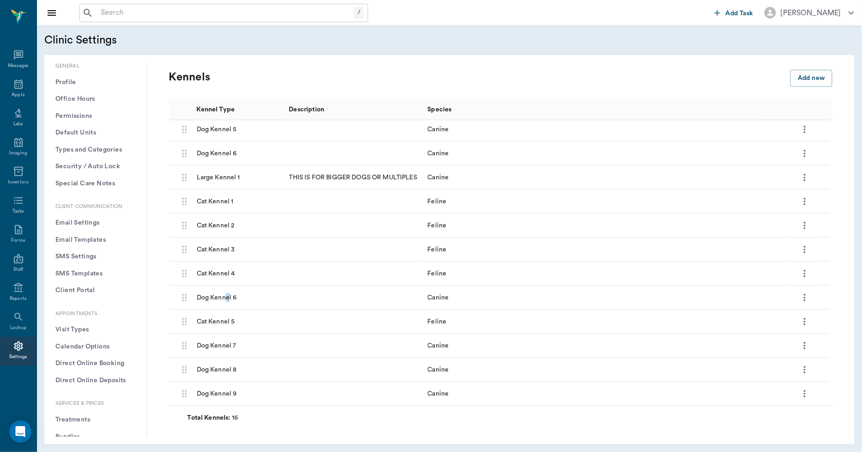
drag, startPoint x: 224, startPoint y: 297, endPoint x: 228, endPoint y: 291, distance: 7.2
click at [228, 291] on div "Dog Kennel 6" at bounding box center [238, 297] width 92 height 24
click at [804, 297] on icon "more" at bounding box center [804, 297] width 2 height 7
click at [790, 327] on p "Edit" at bounding box center [789, 321] width 13 height 11
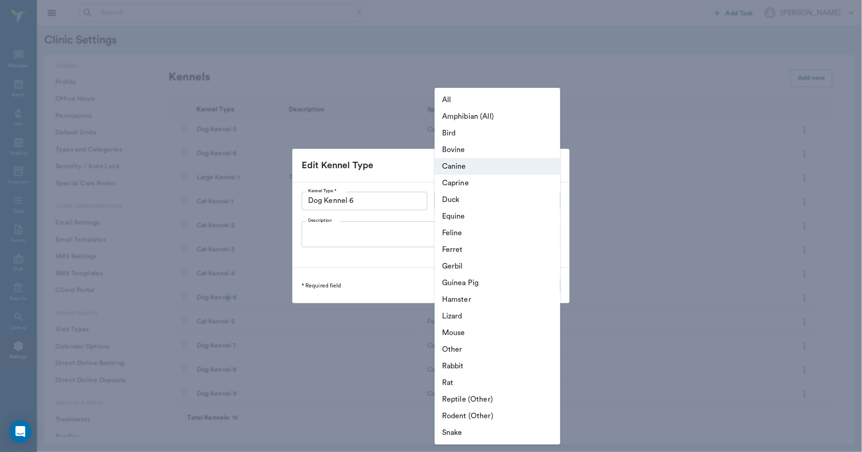
click at [498, 202] on body "/ ​ Add Task [PERSON_NAME] Nectar Messages Appts Labs Imaging Inventory Tasks F…" at bounding box center [431, 226] width 862 height 452
click at [467, 170] on li "Canine" at bounding box center [497, 166] width 126 height 17
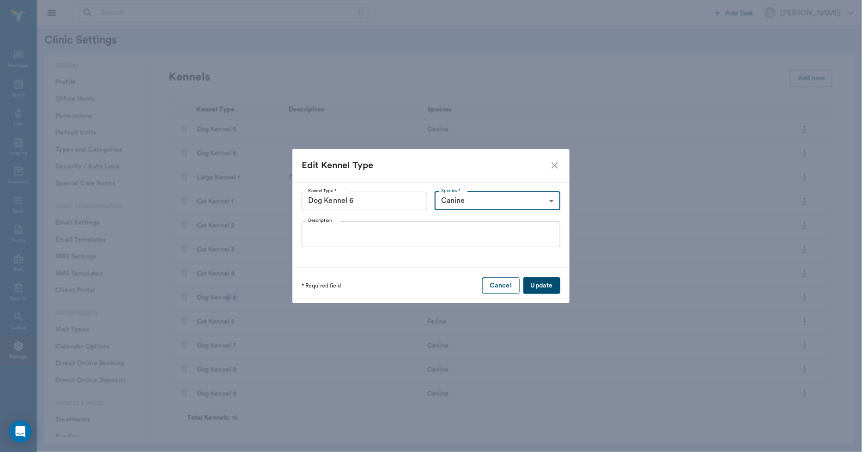
click at [510, 288] on button "Cancel" at bounding box center [500, 285] width 37 height 17
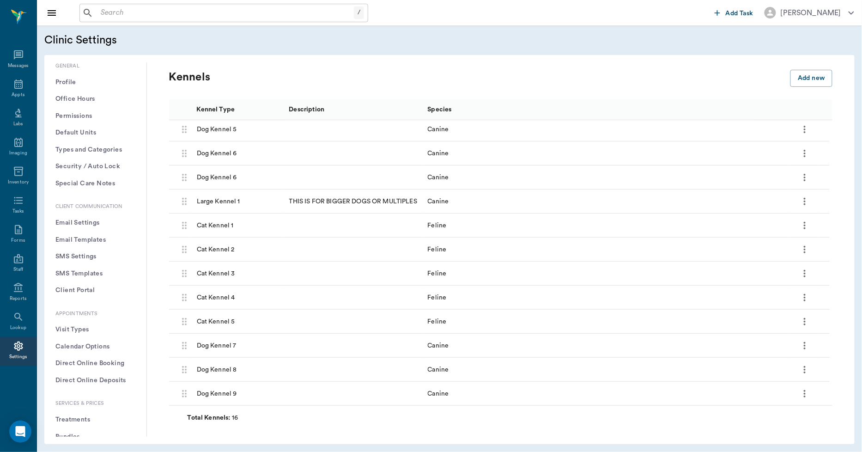
click at [804, 180] on icon "more" at bounding box center [804, 177] width 2 height 7
click at [796, 214] on p "Delete" at bounding box center [794, 218] width 23 height 11
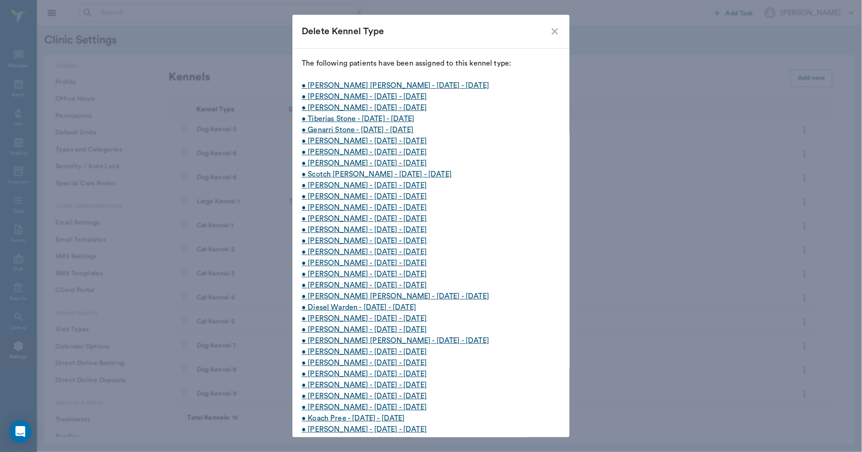
click at [549, 30] on icon "close" at bounding box center [554, 31] width 11 height 11
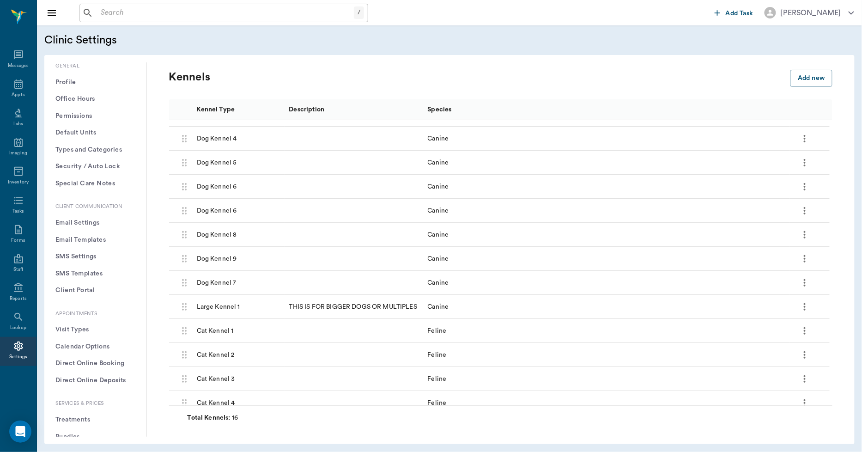
scroll to position [48, 0]
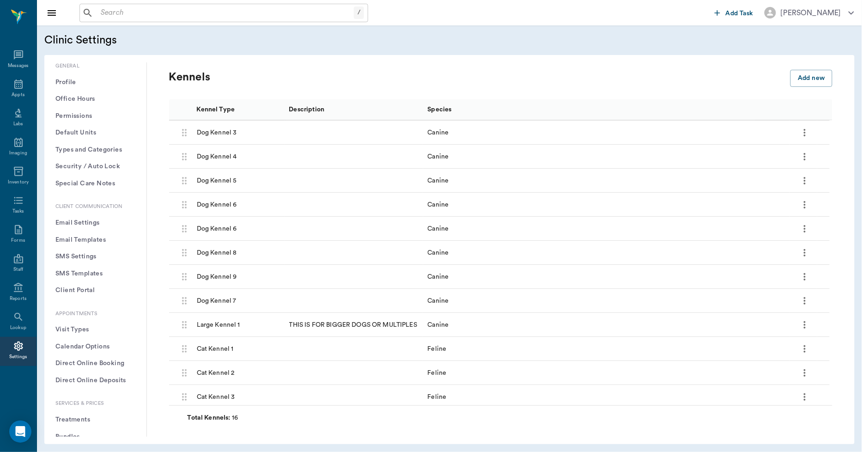
click at [806, 229] on icon "more" at bounding box center [804, 228] width 11 height 11
click at [791, 247] on p "Edit" at bounding box center [789, 252] width 13 height 11
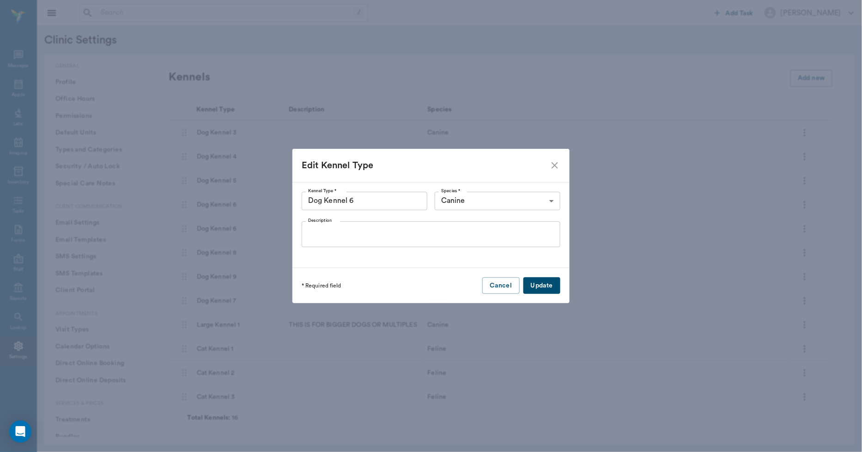
click at [416, 204] on input "Dog Kennel 6" at bounding box center [364, 201] width 126 height 18
type input "Dog Kennel 10"
click at [543, 287] on button "Update" at bounding box center [541, 285] width 37 height 17
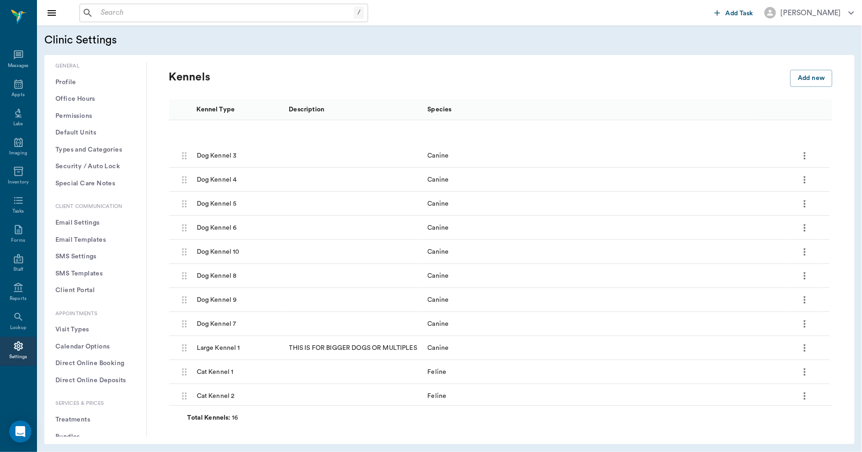
scroll to position [0, 0]
drag, startPoint x: 227, startPoint y: 352, endPoint x: 234, endPoint y: 361, distance: 10.8
click at [234, 361] on div "Dog Kennel 1 Dog Kennel 1 Canine Dog Kennel 2 Dog Kennel 2 Canine Dog Kennel 3 …" at bounding box center [499, 312] width 660 height 384
click at [183, 351] on icon at bounding box center [184, 348] width 11 height 11
click at [275, 84] on p "Kennels" at bounding box center [377, 77] width 416 height 15
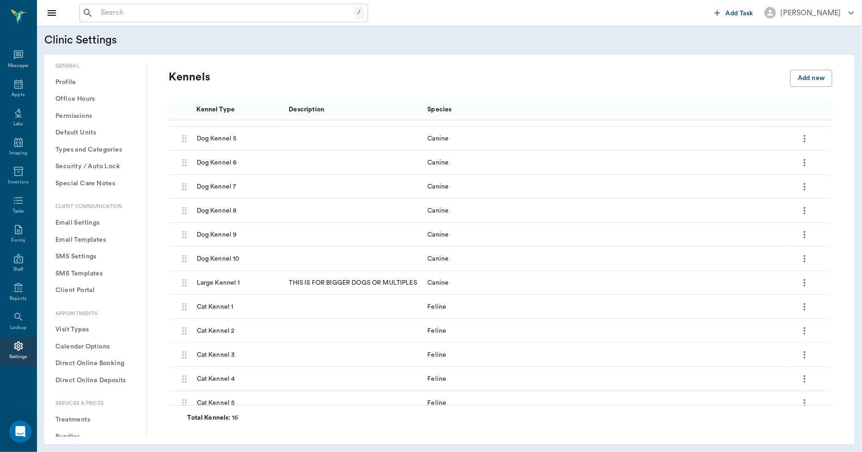
scroll to position [99, 0]
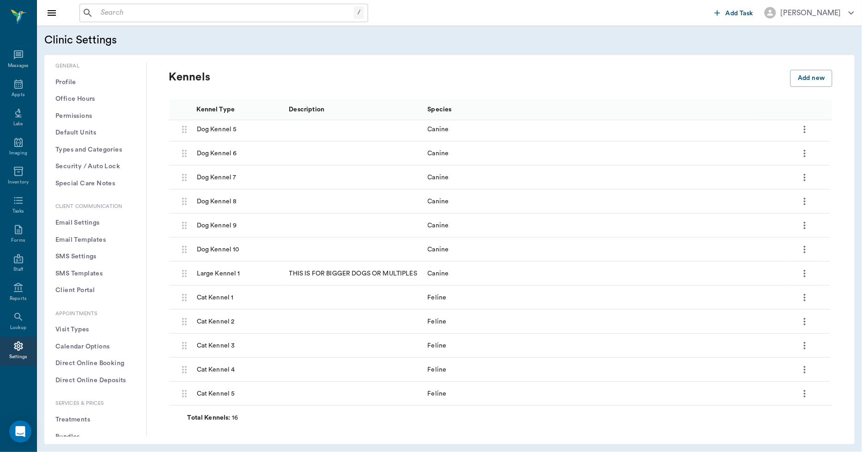
click at [804, 392] on icon "more" at bounding box center [804, 393] width 2 height 7
click at [731, 422] on div at bounding box center [431, 226] width 862 height 452
click at [70, 291] on button "Client Portal" at bounding box center [95, 290] width 87 height 17
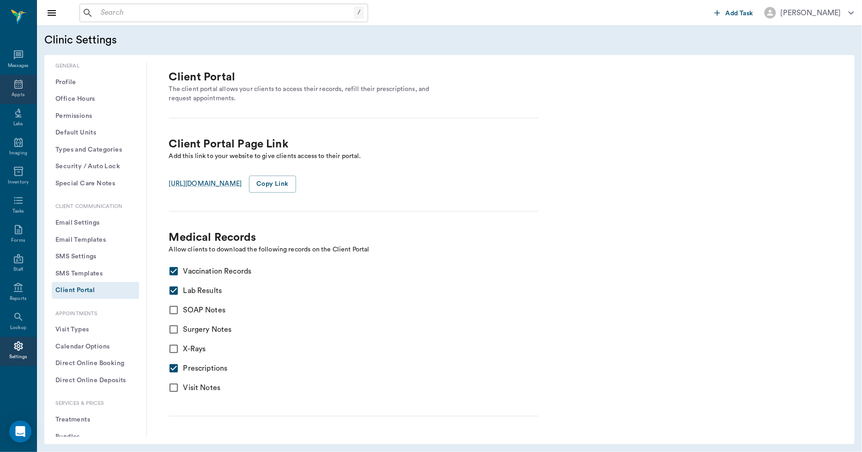
click at [16, 84] on icon at bounding box center [18, 83] width 8 height 9
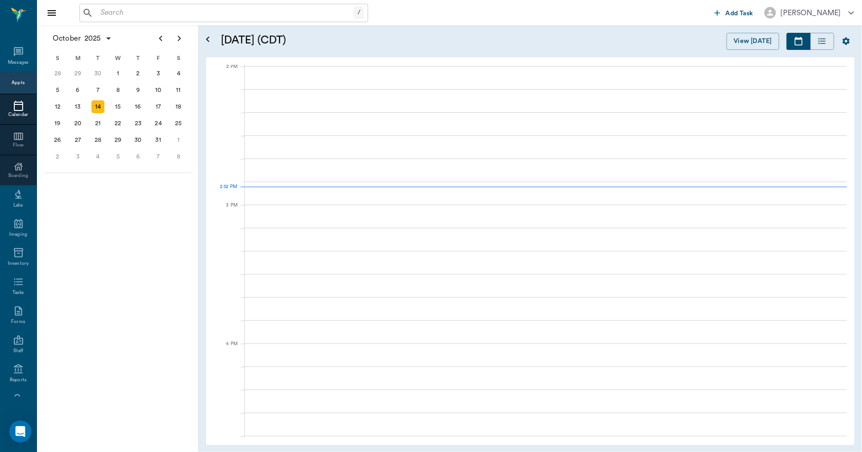
scroll to position [832, 0]
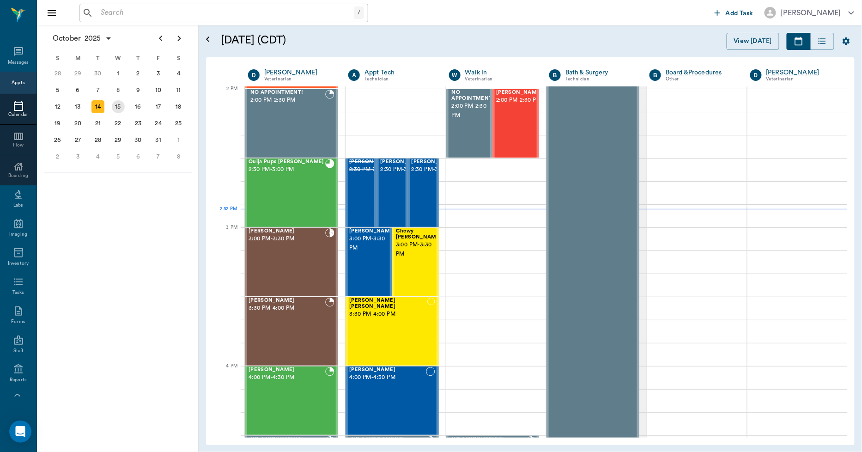
click at [118, 105] on div "15" at bounding box center [118, 106] width 13 height 13
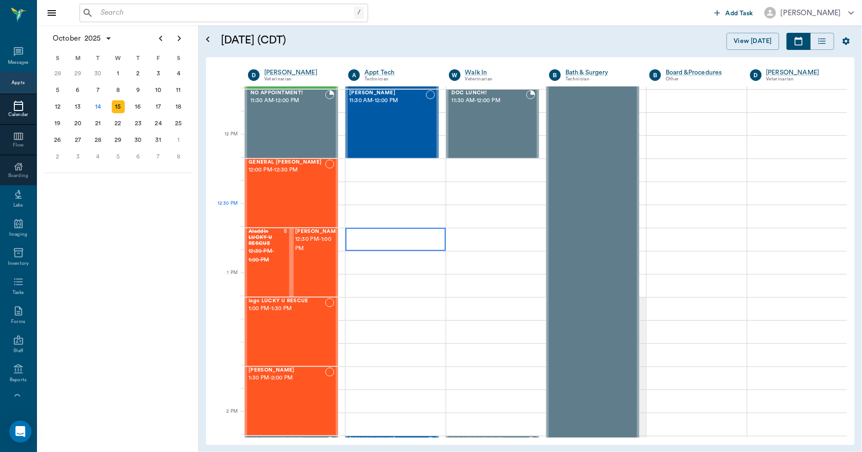
scroll to position [513, 0]
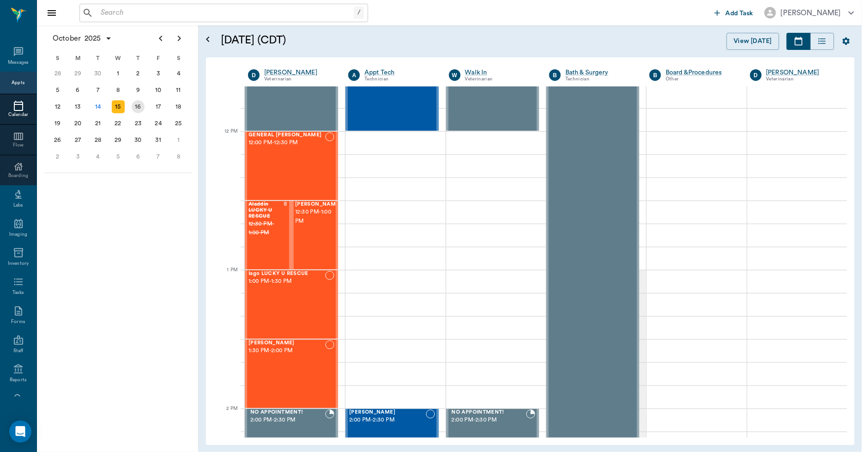
click at [141, 104] on div "16" at bounding box center [138, 106] width 13 height 13
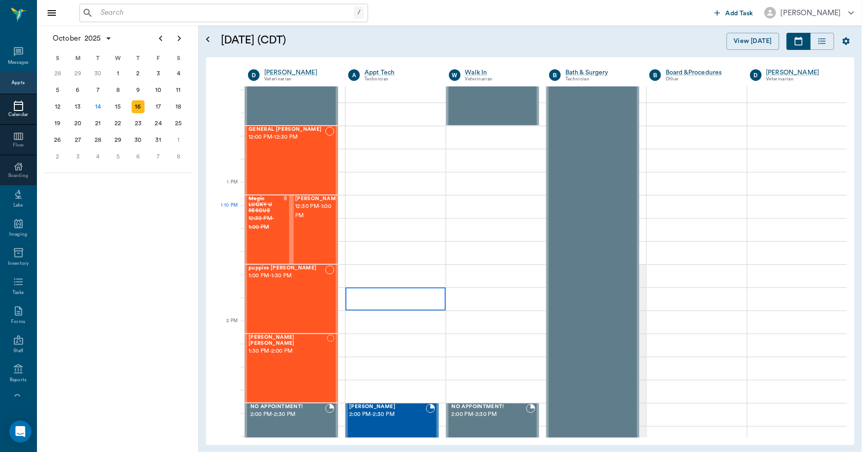
scroll to position [615, 0]
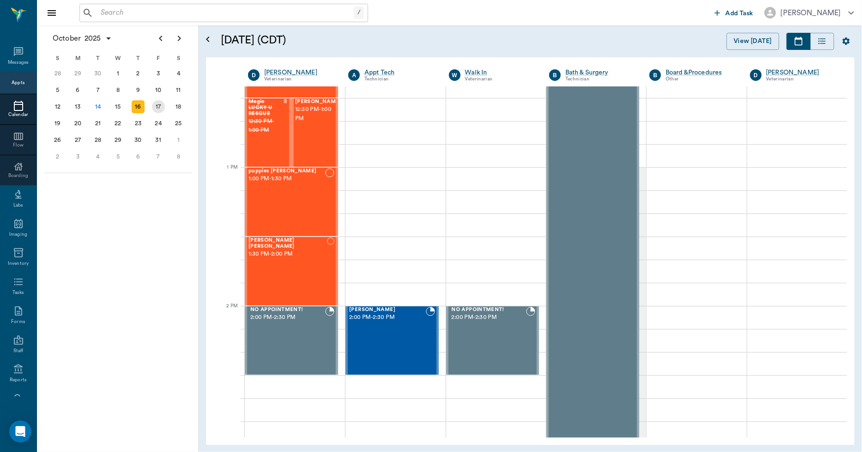
click at [163, 109] on div "17" at bounding box center [158, 106] width 20 height 17
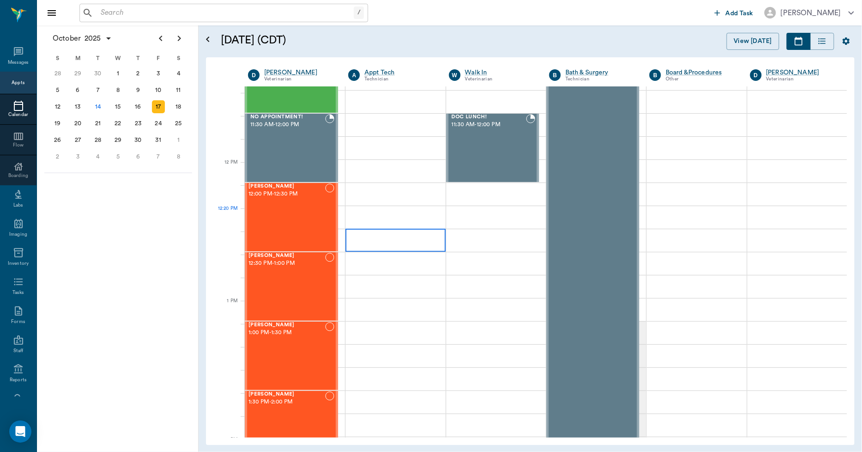
scroll to position [564, 0]
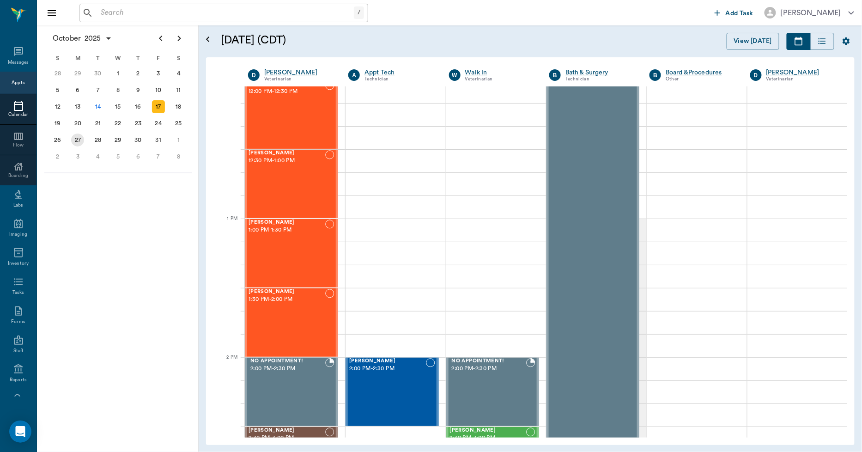
click at [79, 126] on div "20" at bounding box center [77, 123] width 13 height 13
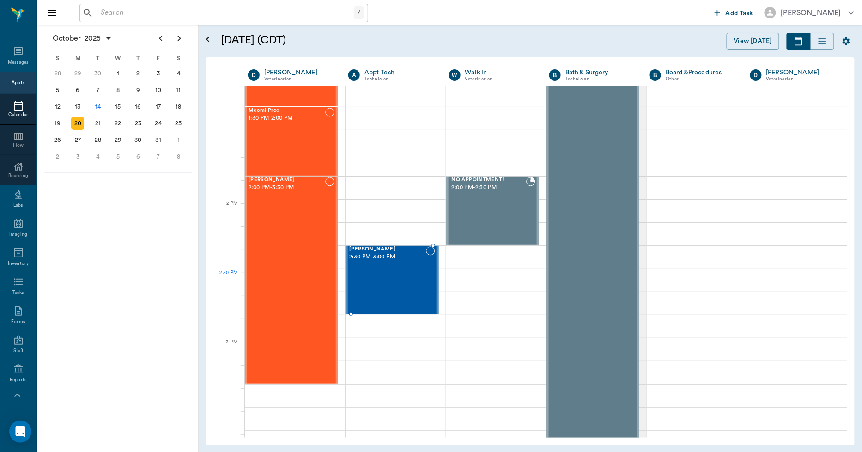
scroll to position [769, 0]
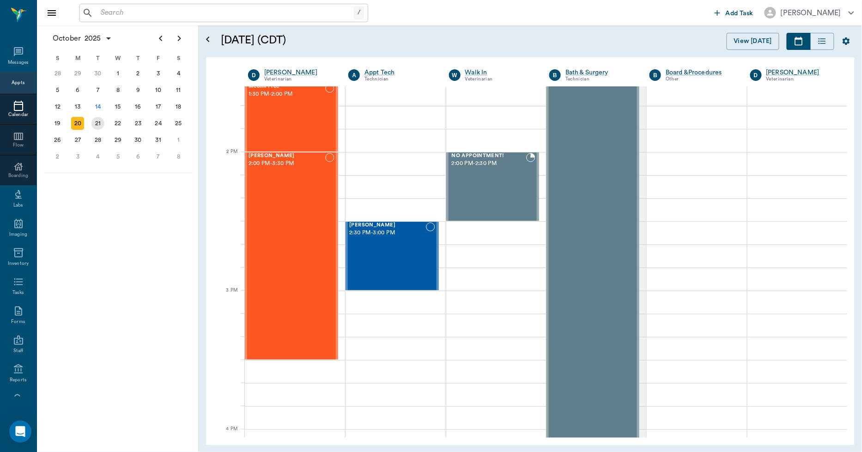
click at [102, 123] on div "21" at bounding box center [97, 123] width 13 height 13
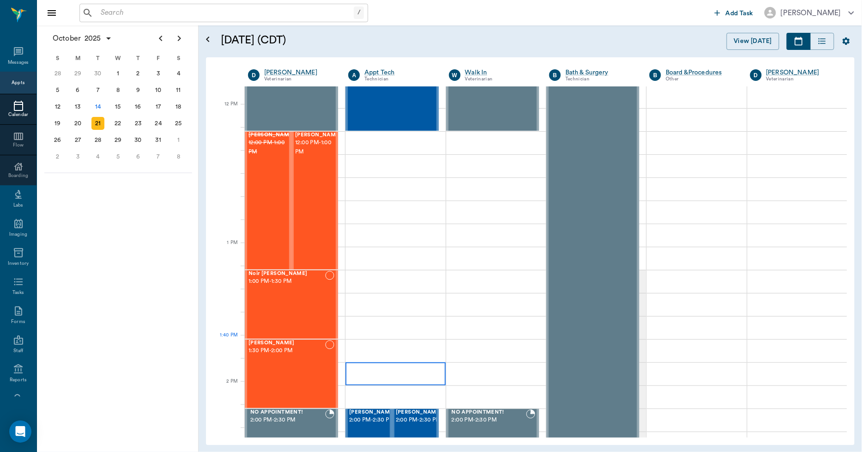
scroll to position [564, 0]
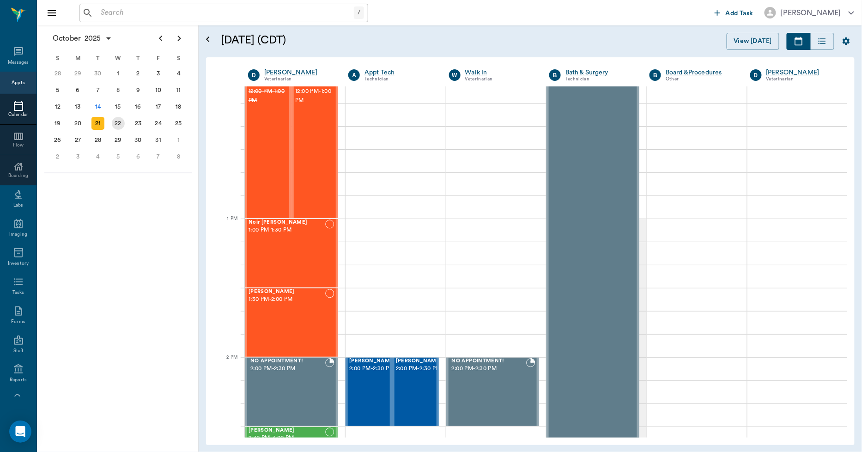
click at [121, 118] on div "22" at bounding box center [118, 123] width 13 height 13
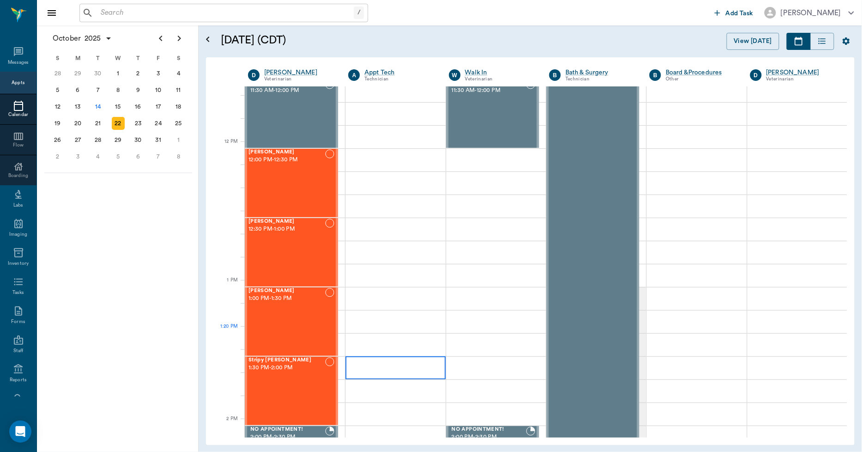
scroll to position [513, 0]
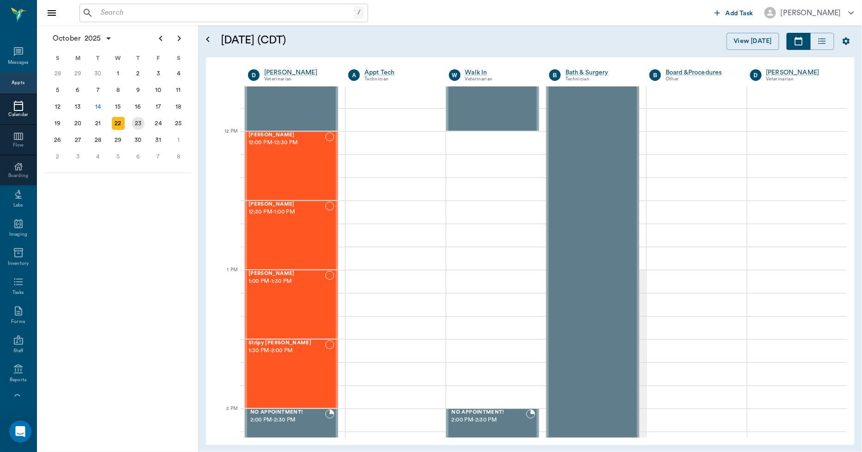
click at [133, 121] on div "23" at bounding box center [138, 123] width 13 height 13
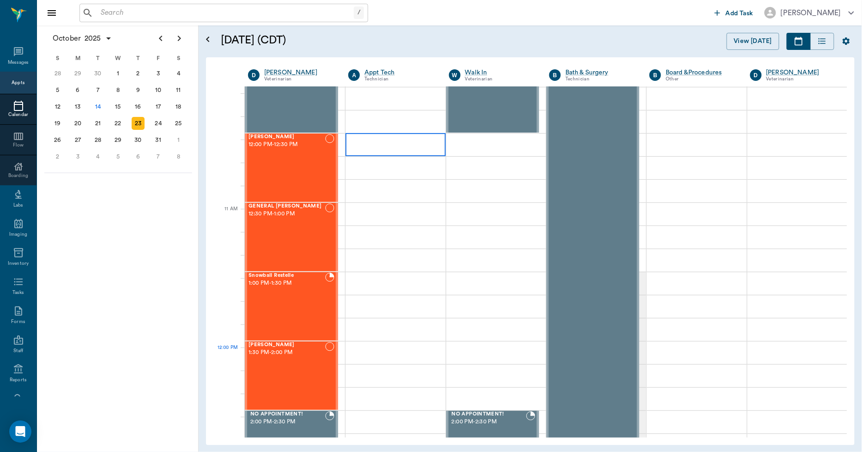
scroll to position [513, 0]
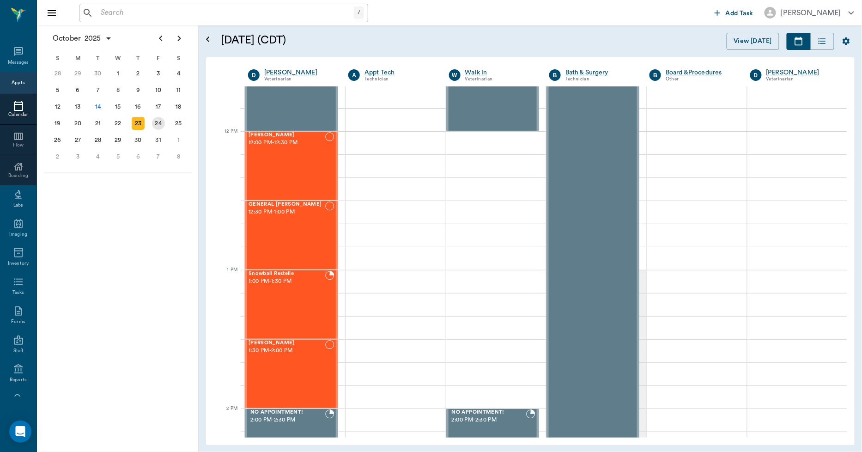
click at [157, 122] on div "24" at bounding box center [158, 123] width 13 height 13
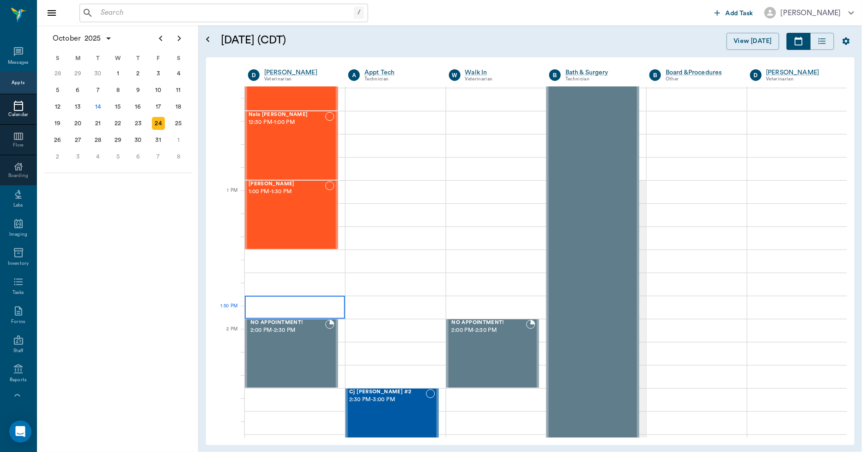
scroll to position [615, 0]
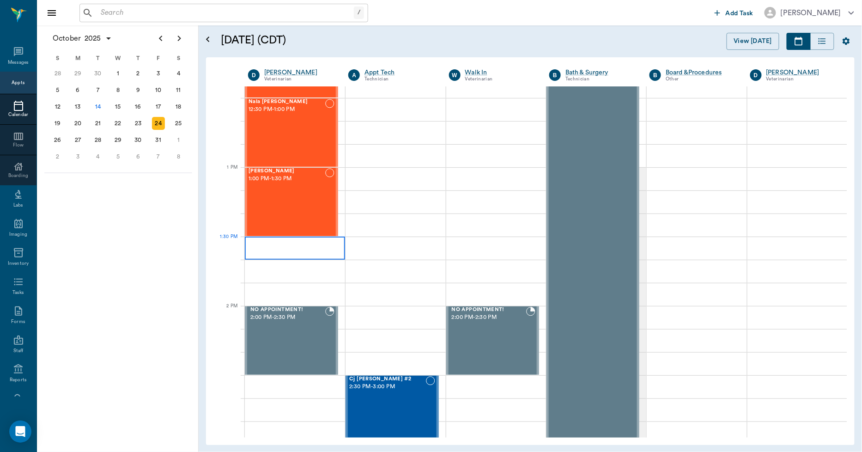
click at [291, 248] on div at bounding box center [295, 247] width 100 height 23
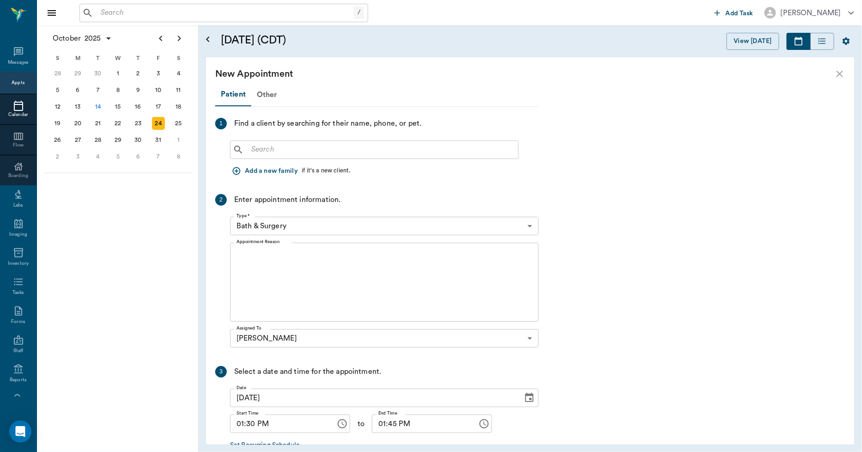
click at [281, 147] on input "text" at bounding box center [380, 149] width 267 height 13
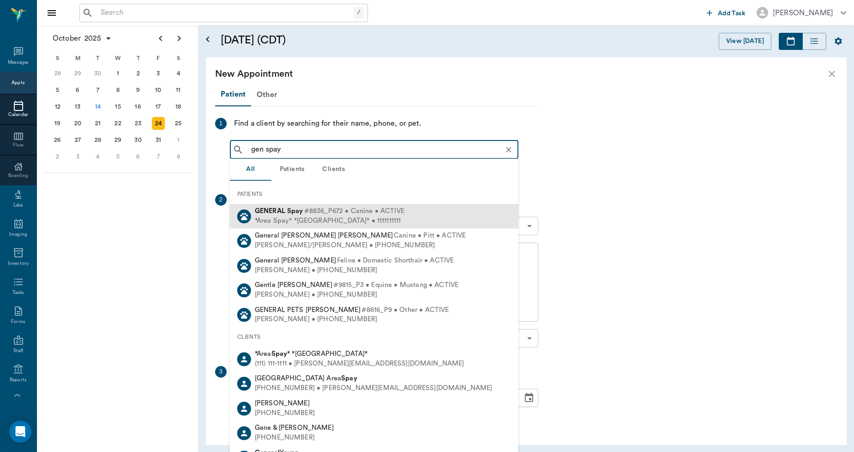
click at [292, 214] on div "GENERAL Spay #8836_P672 • Canine • ACTIVE" at bounding box center [330, 211] width 150 height 10
type input "gen spay"
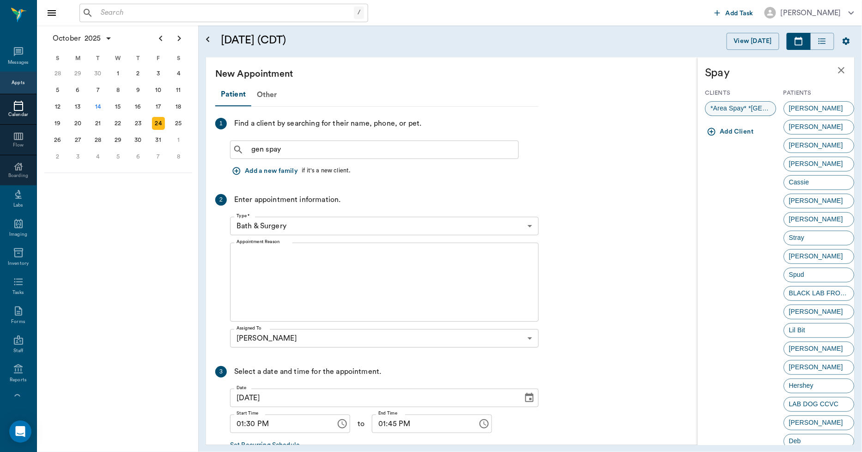
click at [733, 109] on span "*Area Spay* *[GEOGRAPHIC_DATA]*" at bounding box center [740, 108] width 70 height 10
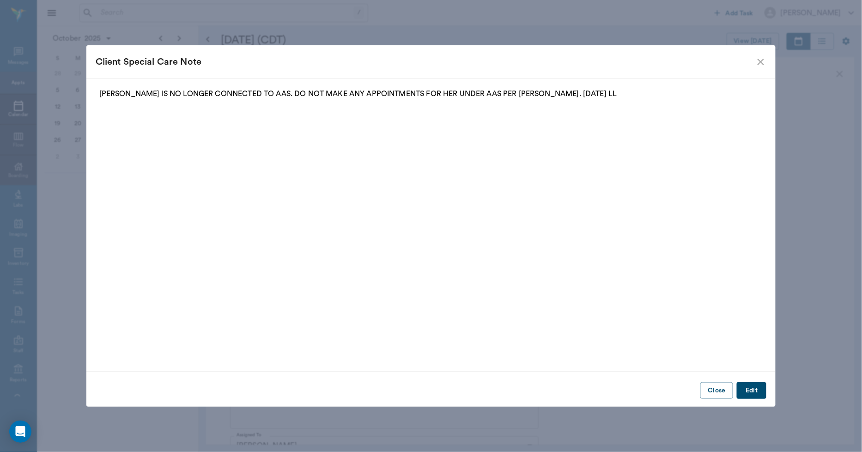
click at [721, 383] on button "Close" at bounding box center [716, 390] width 33 height 17
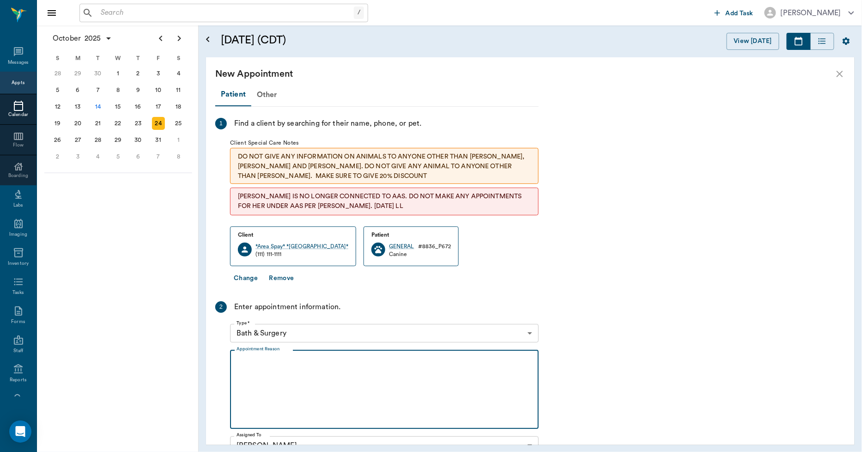
click at [329, 368] on textarea "Appointment Reason" at bounding box center [383, 389] width 295 height 64
type textarea "o"
type textarea "ORCH"
click at [310, 332] on body "/ ​ Add Task [PERSON_NAME] Nectar Messages Appts Calendar Flow Boarding Labs Im…" at bounding box center [431, 226] width 862 height 452
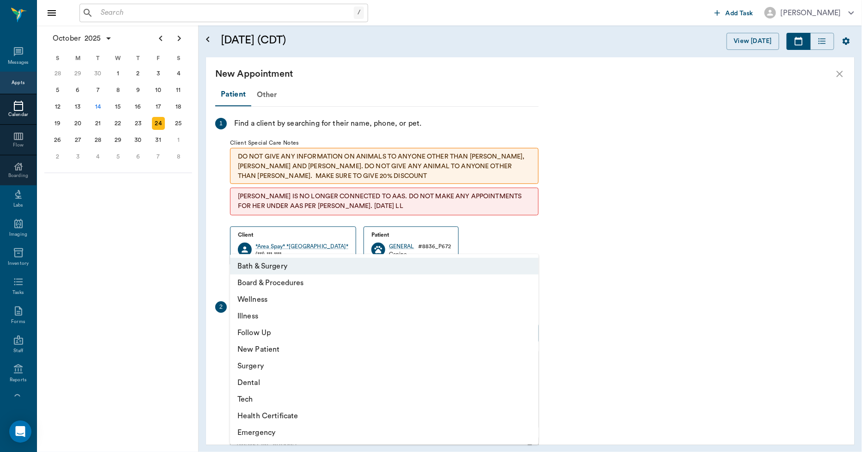
click at [260, 363] on li "Surgery" at bounding box center [384, 365] width 308 height 17
type input "65d2be4f46e3a538d89b8c18"
type input "02:00 PM"
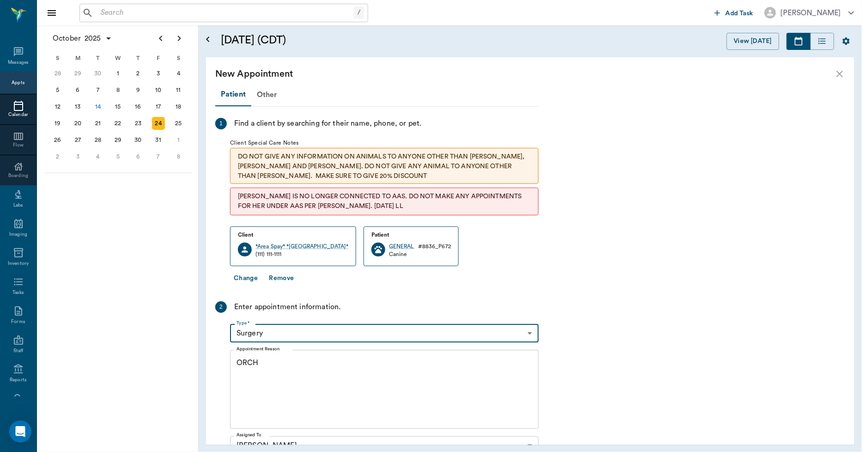
click at [269, 359] on textarea "ORCH" at bounding box center [383, 389] width 295 height 64
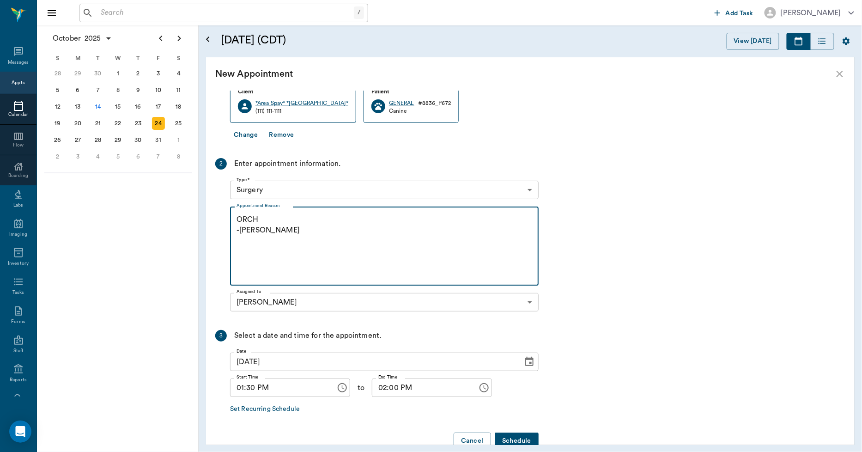
scroll to position [164, 0]
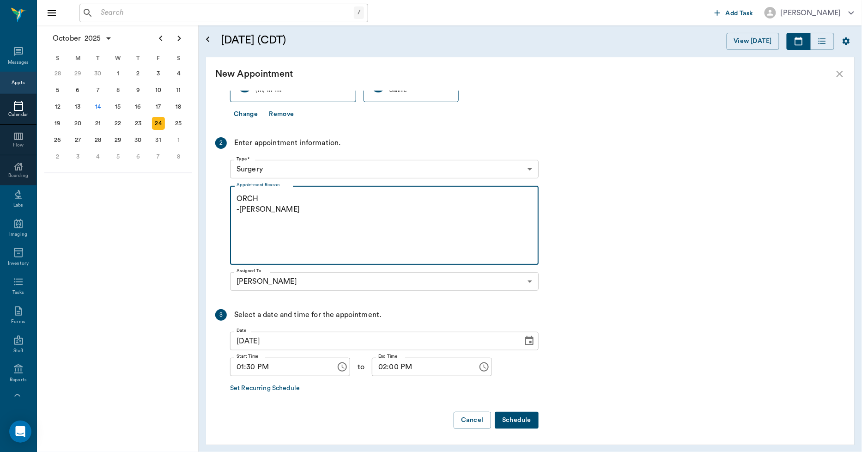
type textarea "ORCH -[PERSON_NAME]"
click at [511, 422] on button "Schedule" at bounding box center [516, 419] width 44 height 17
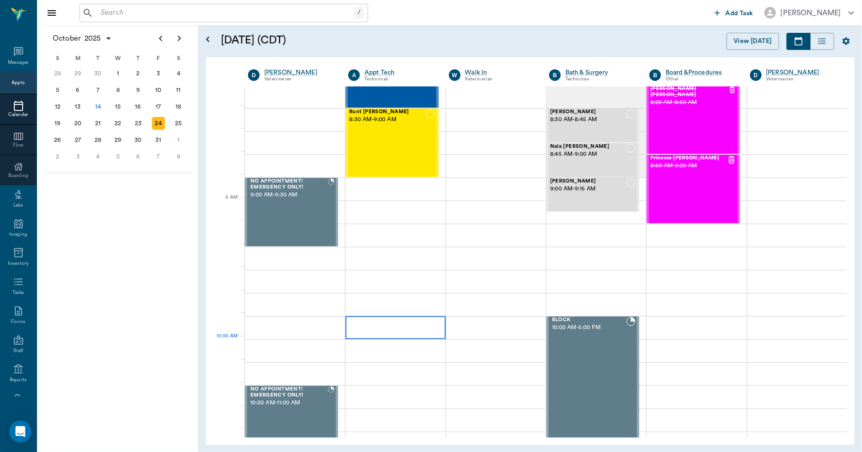
scroll to position [0, 0]
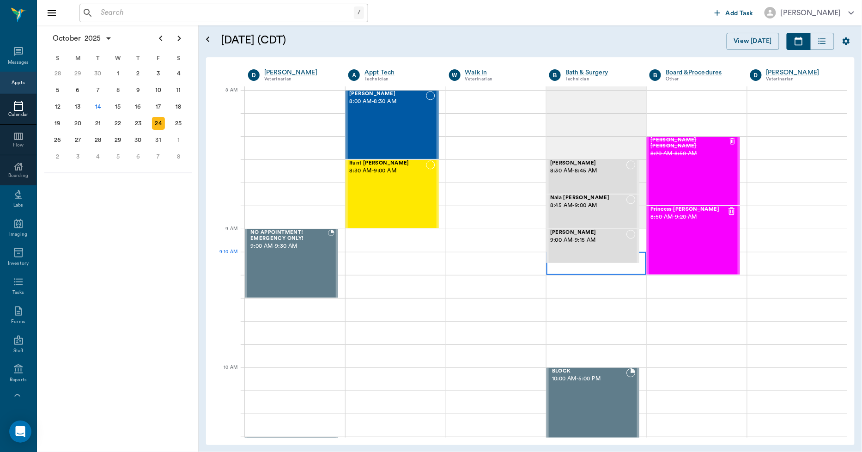
click at [551, 267] on div at bounding box center [596, 263] width 100 height 23
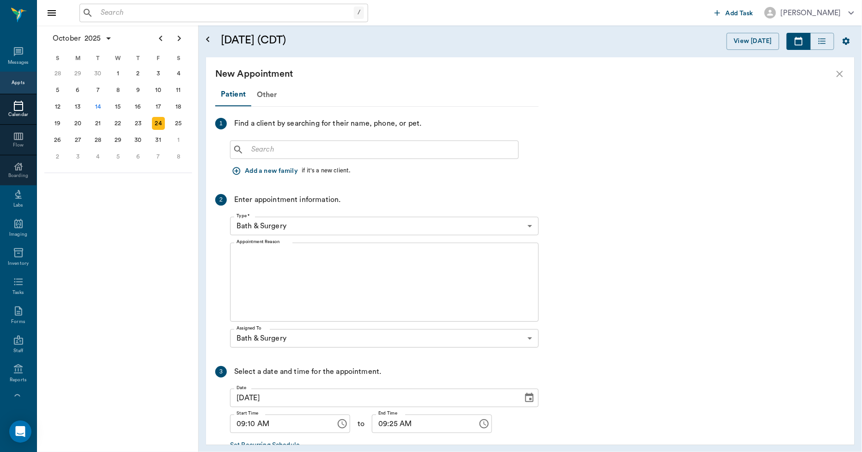
click at [842, 72] on icon "close" at bounding box center [839, 74] width 6 height 6
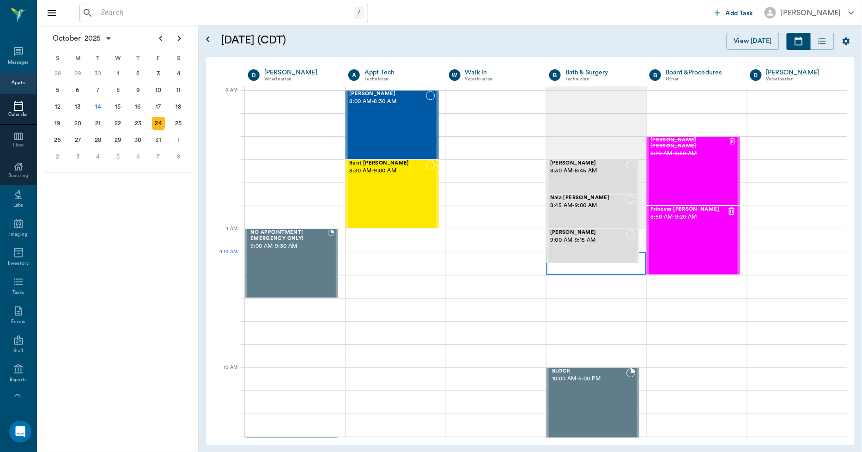
click at [562, 269] on div at bounding box center [596, 263] width 100 height 23
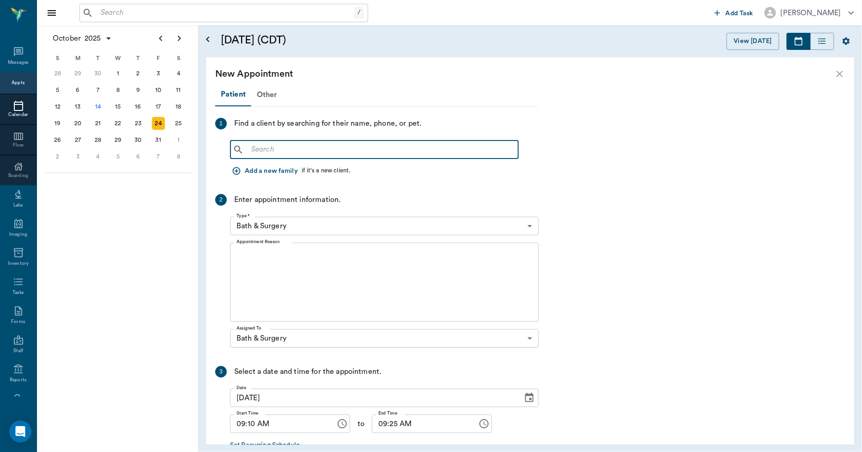
click at [341, 143] on input "text" at bounding box center [380, 149] width 267 height 13
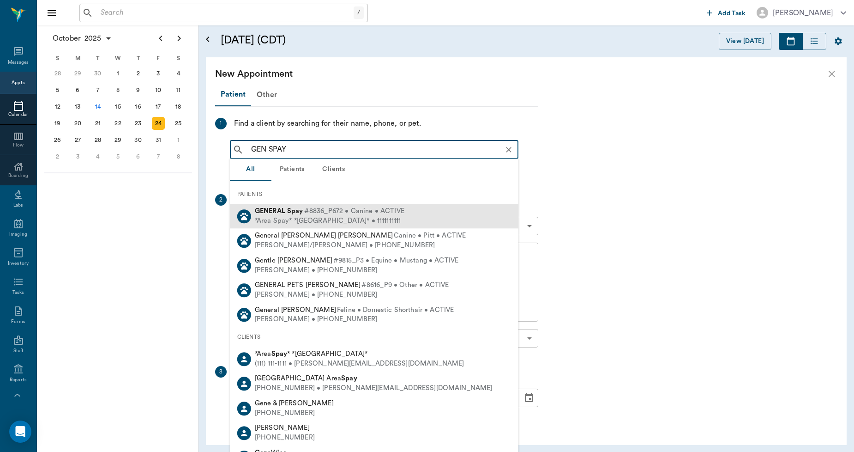
click at [310, 221] on div "*Area Spay* *[GEOGRAPHIC_DATA]* • 1111111111" at bounding box center [330, 221] width 150 height 10
type input "GEN SPAY"
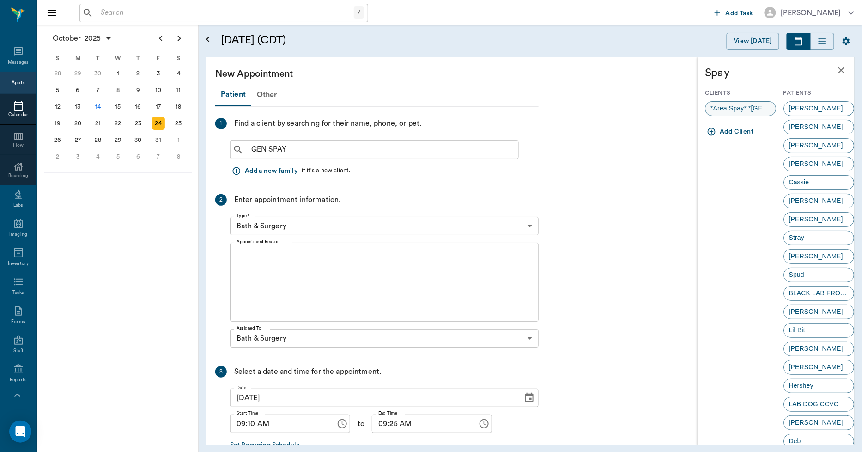
click at [742, 105] on span "*Area Spay* *[GEOGRAPHIC_DATA]*" at bounding box center [740, 108] width 70 height 10
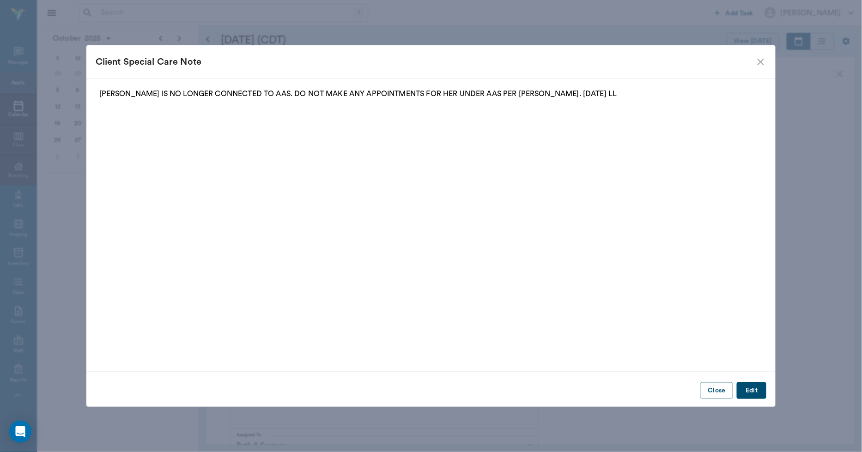
click at [706, 385] on button "Close" at bounding box center [716, 390] width 33 height 17
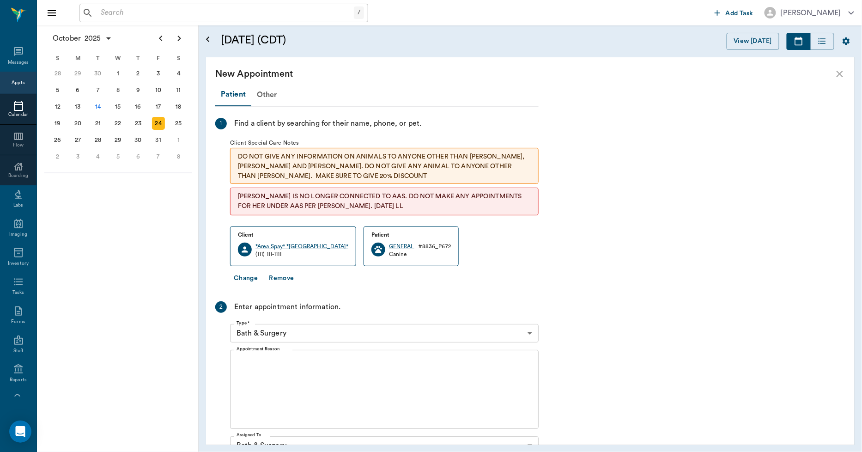
click at [293, 381] on textarea "Appointment Reason" at bounding box center [383, 389] width 295 height 64
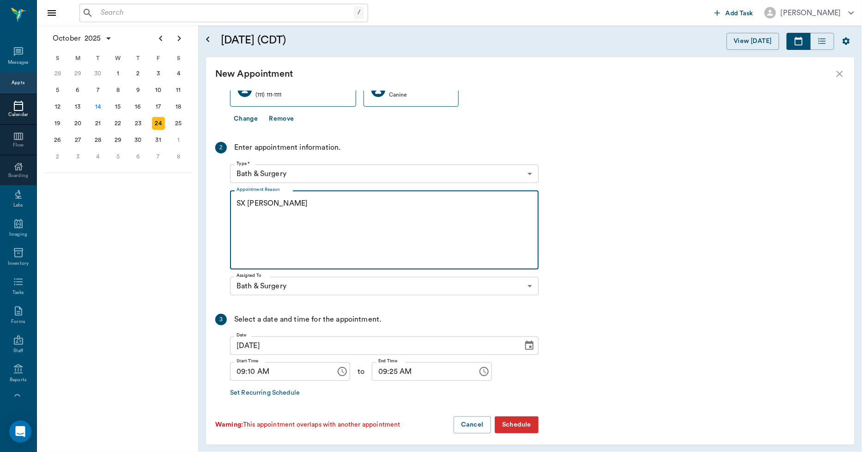
scroll to position [164, 0]
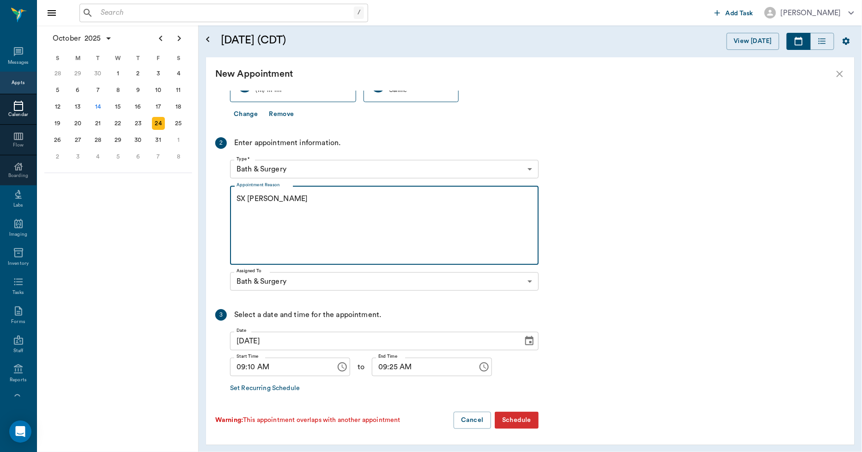
type textarea "SX [PERSON_NAME]"
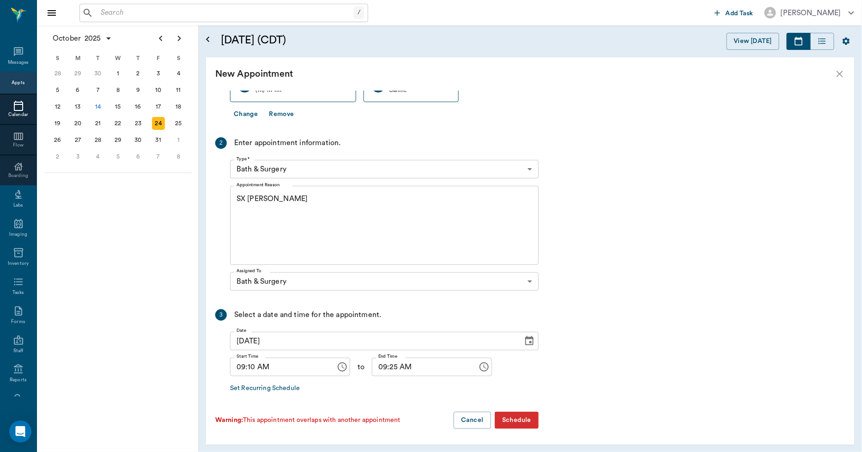
click at [509, 418] on button "Schedule" at bounding box center [516, 419] width 44 height 17
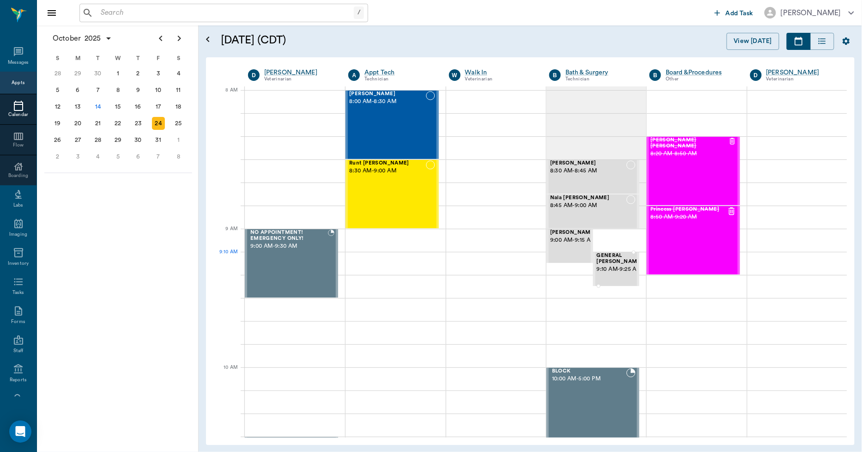
click at [621, 271] on span "9:10 AM - 9:25 AM" at bounding box center [620, 269] width 46 height 9
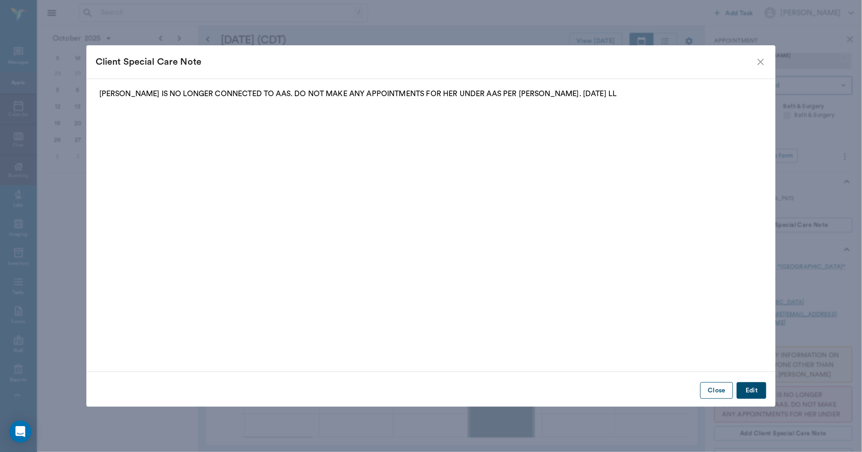
click at [718, 393] on button "Close" at bounding box center [716, 390] width 33 height 17
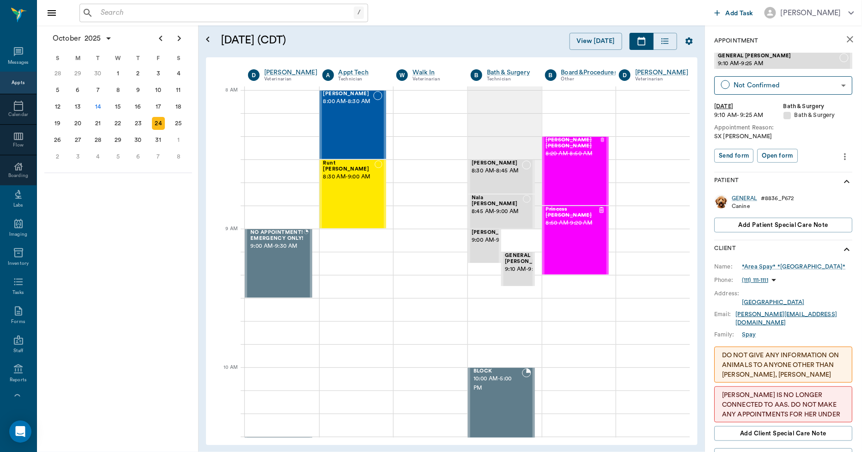
click at [840, 154] on icon "more" at bounding box center [845, 156] width 10 height 11
click at [816, 169] on span "Edit appointment" at bounding box center [799, 172] width 78 height 10
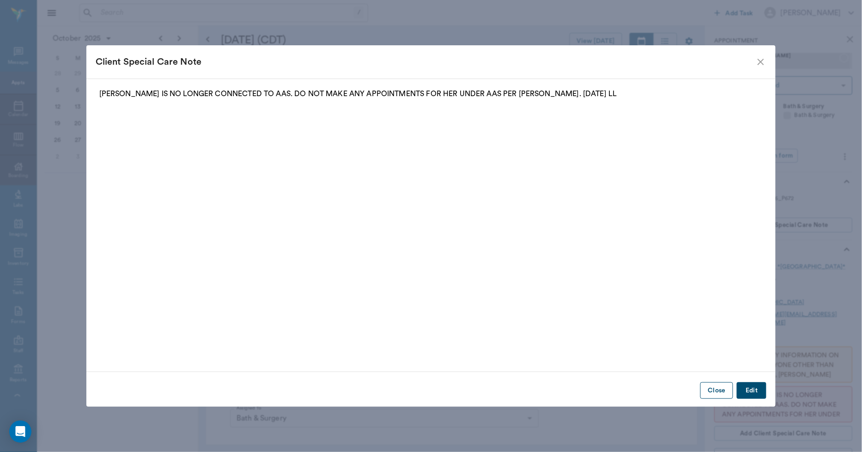
click at [720, 392] on button "Close" at bounding box center [716, 390] width 33 height 17
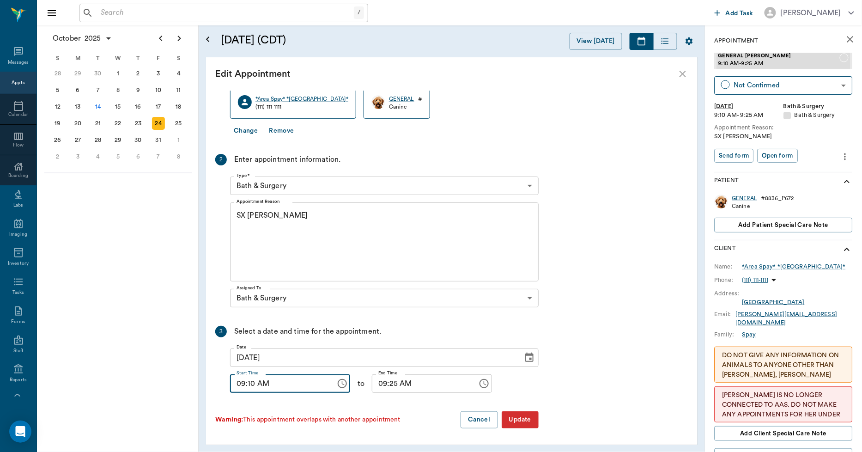
click at [254, 387] on input "09:10 AM" at bounding box center [279, 383] width 99 height 18
type input "09:15 AM"
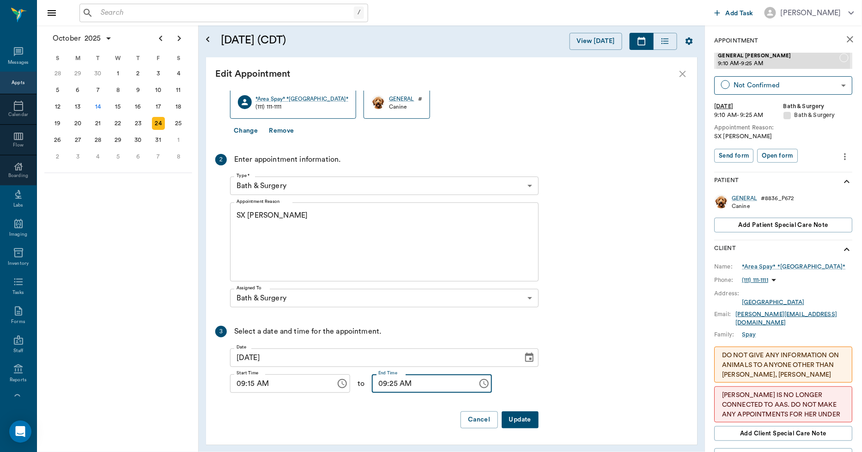
click at [380, 391] on input "09:25 AM" at bounding box center [421, 383] width 99 height 18
type input "09:30 AM"
click at [512, 419] on button "Update" at bounding box center [519, 419] width 37 height 17
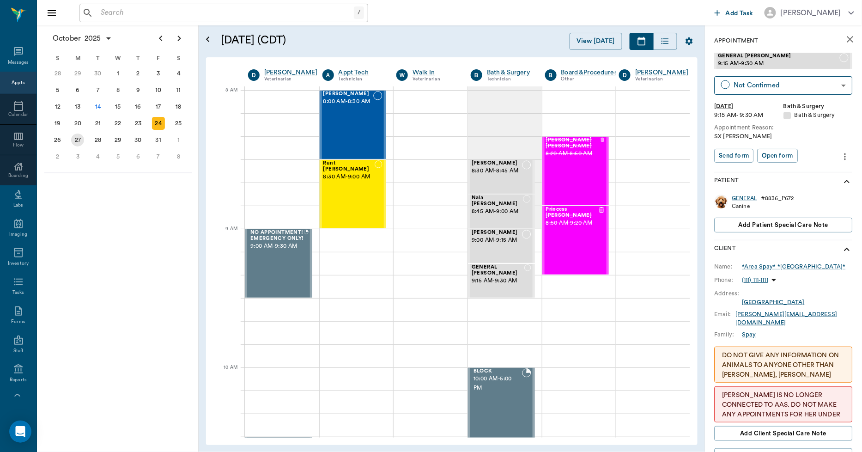
click at [71, 134] on div "27" at bounding box center [78, 140] width 20 height 17
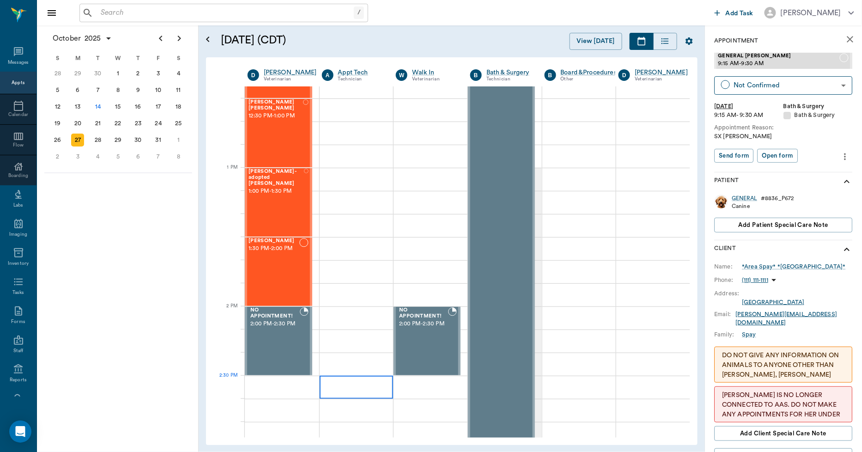
scroll to position [615, 0]
click at [98, 135] on div "28" at bounding box center [97, 139] width 13 height 13
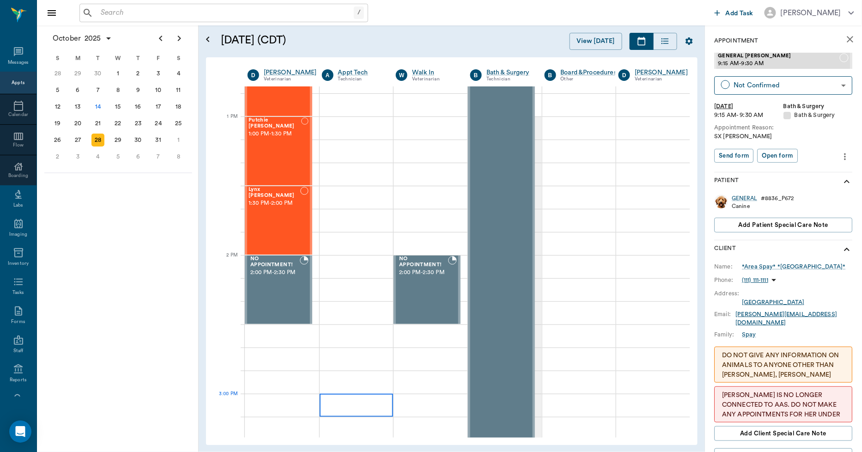
scroll to position [667, 0]
click at [126, 140] on div "29" at bounding box center [118, 140] width 20 height 17
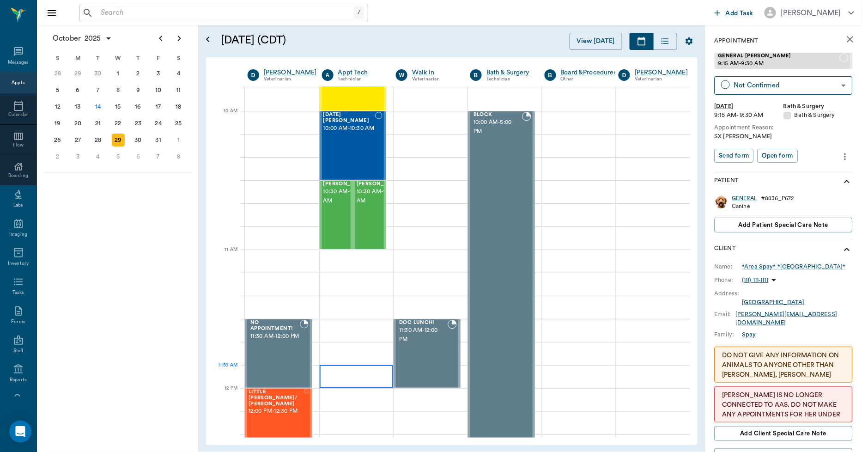
scroll to position [513, 0]
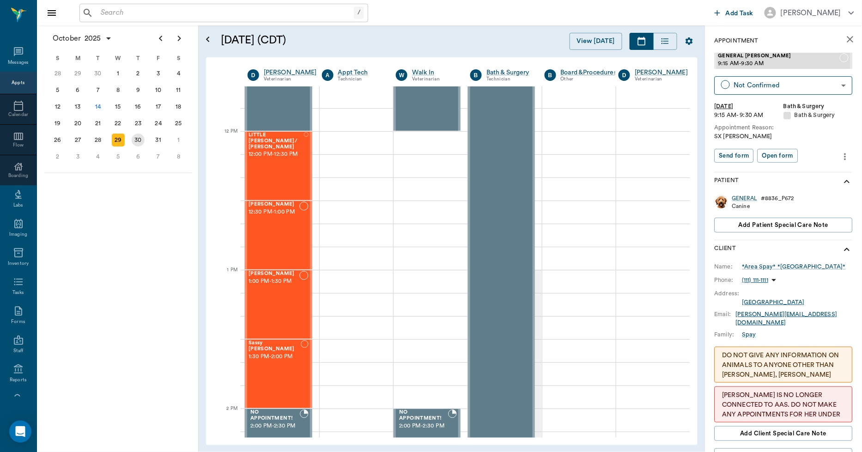
click at [142, 137] on div "30" at bounding box center [138, 139] width 13 height 13
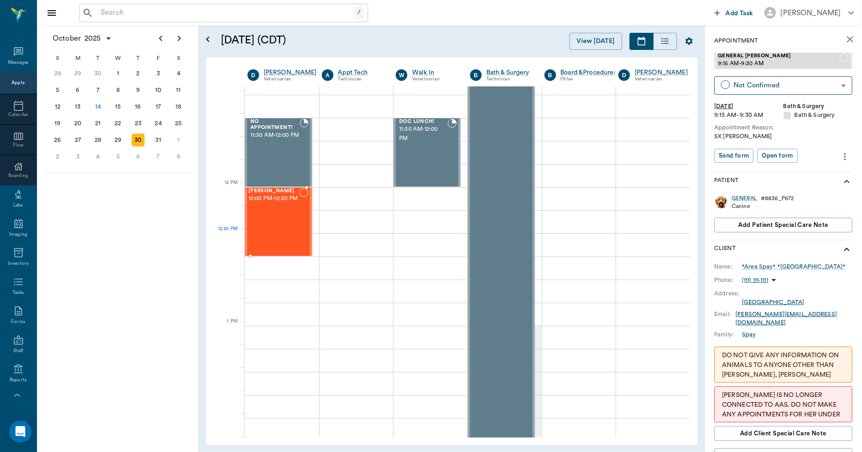
scroll to position [462, 0]
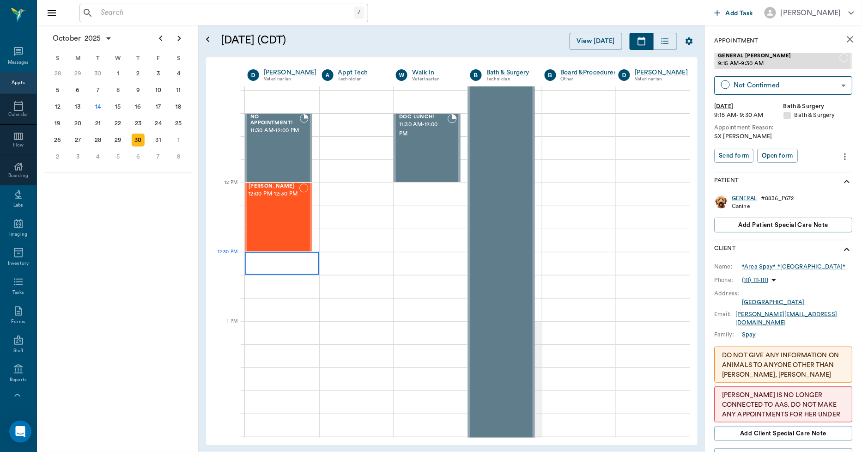
click at [276, 266] on div at bounding box center [282, 263] width 74 height 23
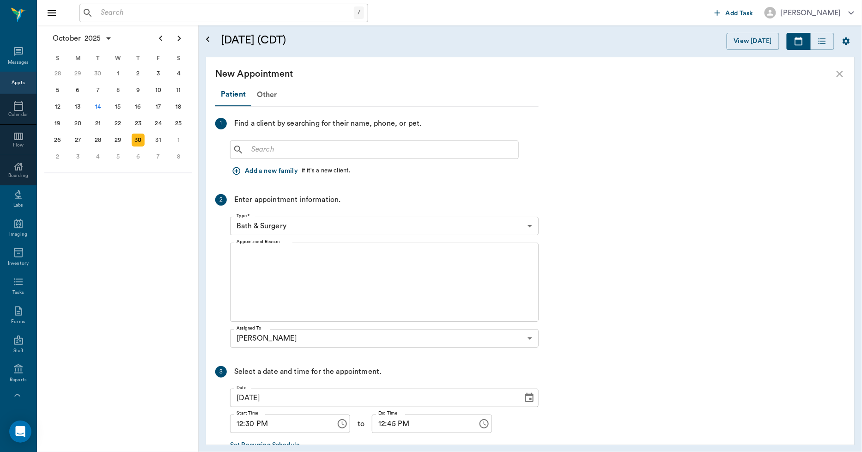
scroll to position [462, 0]
click at [273, 143] on input "text" at bounding box center [380, 149] width 267 height 13
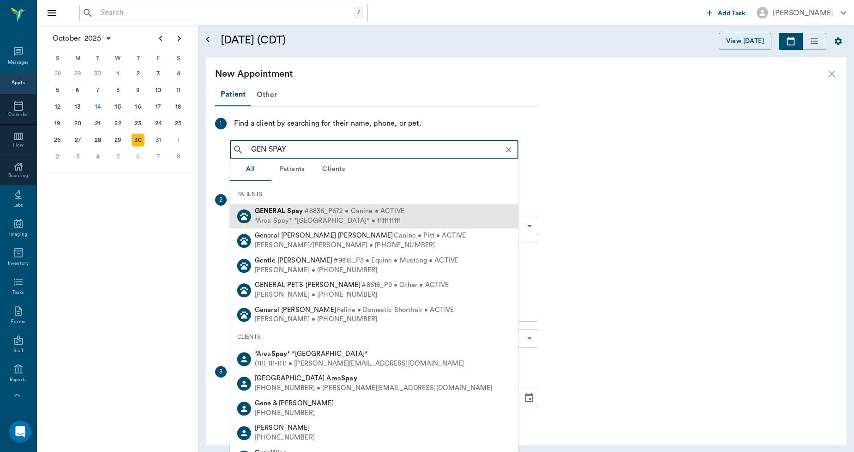
click at [277, 214] on div "GENERAL Spay #8836_P672 • Canine • ACTIVE" at bounding box center [330, 211] width 150 height 10
type input "GEN SPAY"
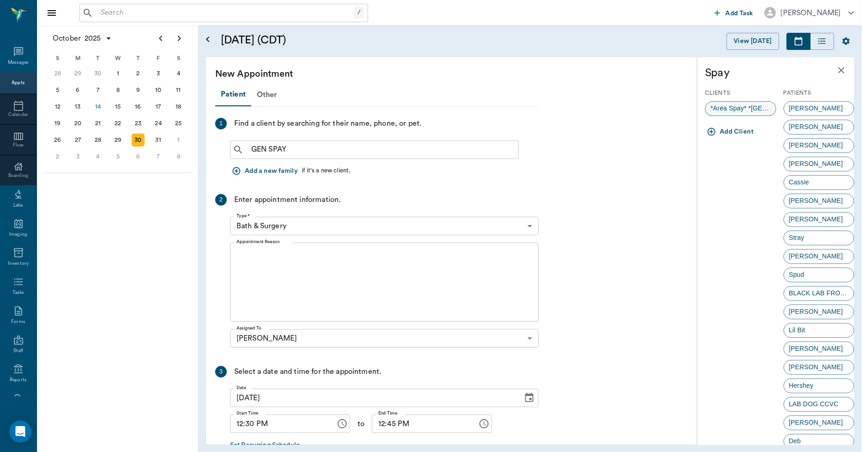
click at [725, 104] on span "*Area Spay* *[GEOGRAPHIC_DATA]*" at bounding box center [740, 108] width 70 height 10
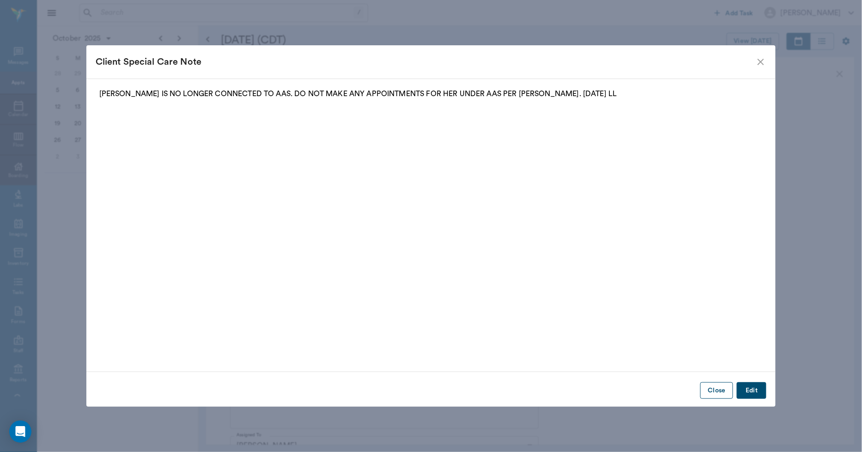
click at [717, 394] on button "Close" at bounding box center [716, 390] width 33 height 17
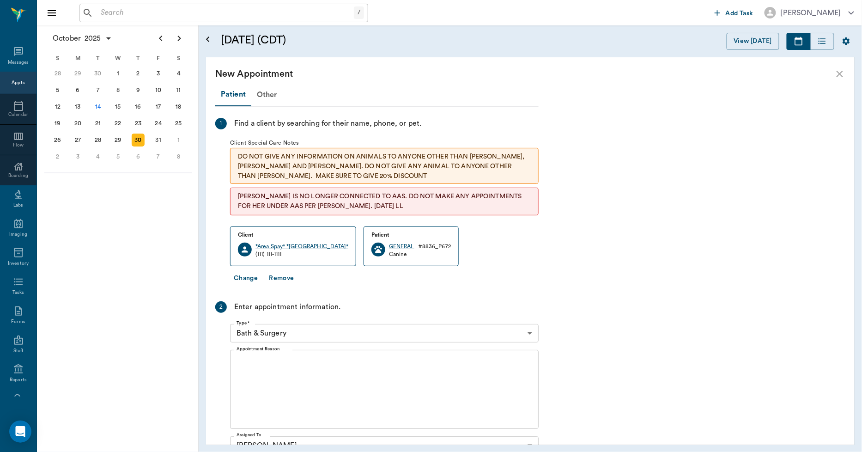
click at [298, 332] on body "/ ​ Add Task [PERSON_NAME] Nectar Messages Appts Calendar Flow Boarding Labs Im…" at bounding box center [431, 226] width 862 height 452
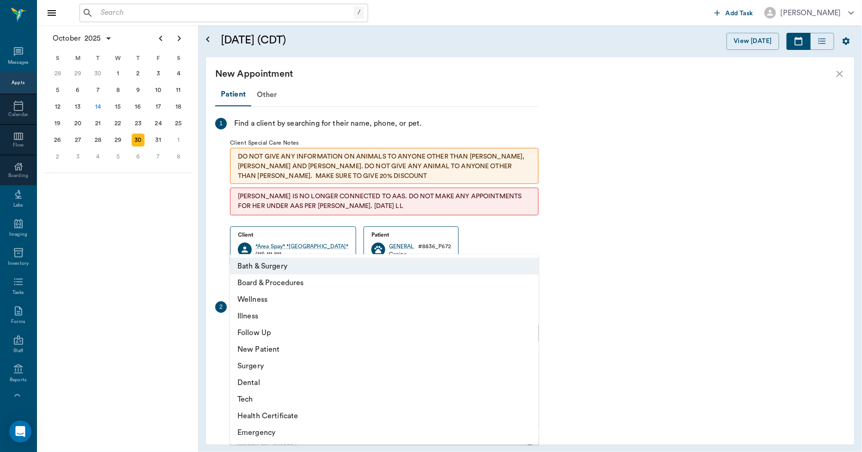
click at [250, 399] on li "Tech" at bounding box center [384, 399] width 308 height 17
type input "65d2be4f46e3a538d89b8c1a"
type input "01:00 PM"
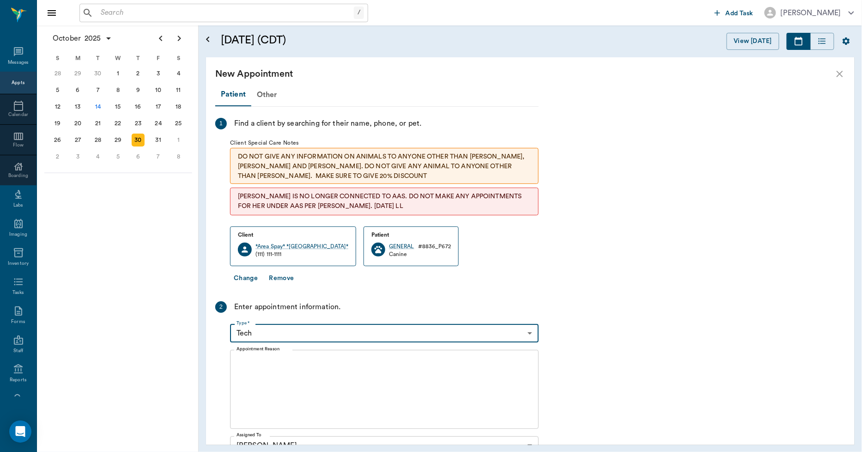
click at [271, 331] on body "/ ​ Add Task [PERSON_NAME] Nectar Messages Appts Calendar Flow Boarding Labs Im…" at bounding box center [431, 226] width 862 height 452
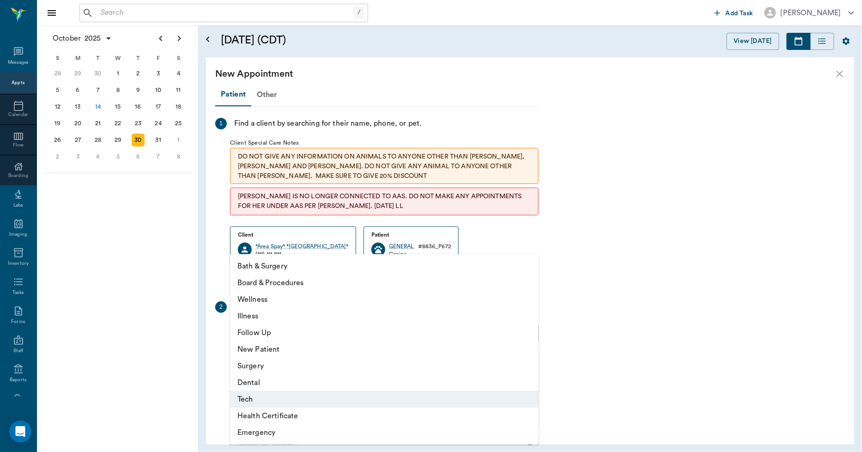
click at [256, 366] on li "Surgery" at bounding box center [384, 365] width 308 height 17
type input "65d2be4f46e3a538d89b8c18"
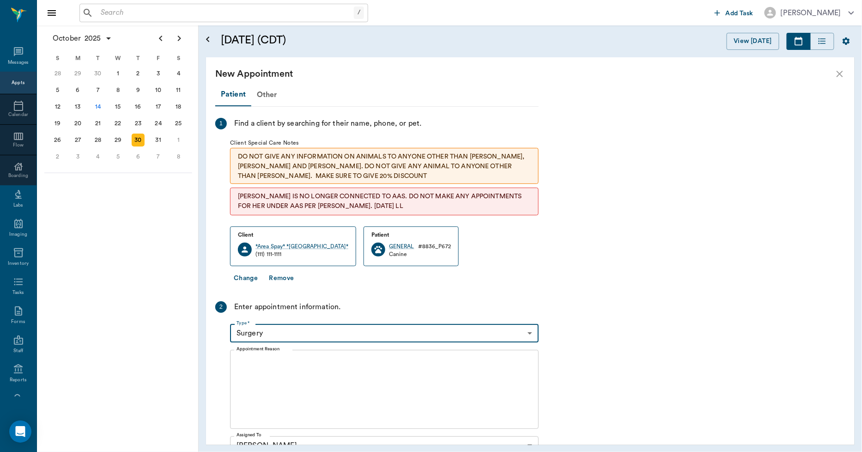
click at [280, 369] on textarea "Appointment Reason" at bounding box center [383, 389] width 295 height 64
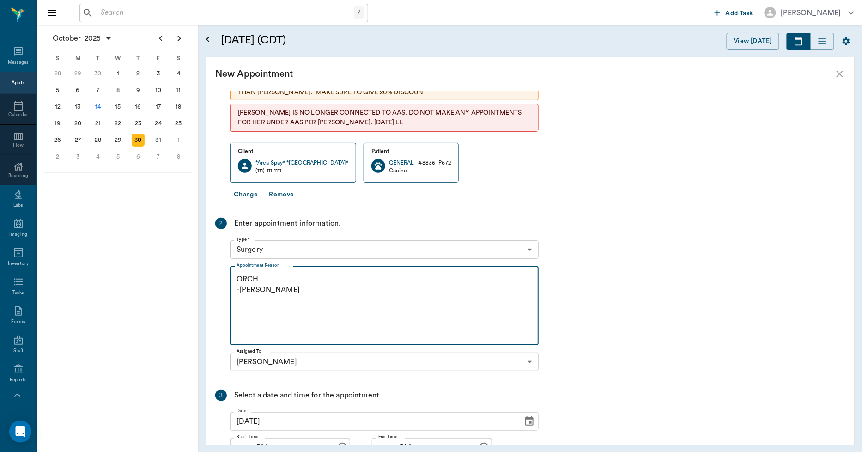
scroll to position [164, 0]
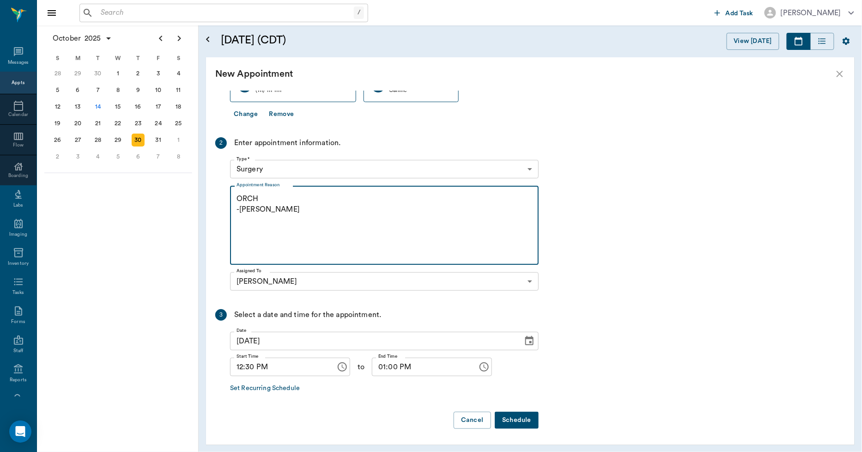
type textarea "ORCH -[PERSON_NAME]"
click at [516, 413] on button "Schedule" at bounding box center [516, 419] width 44 height 17
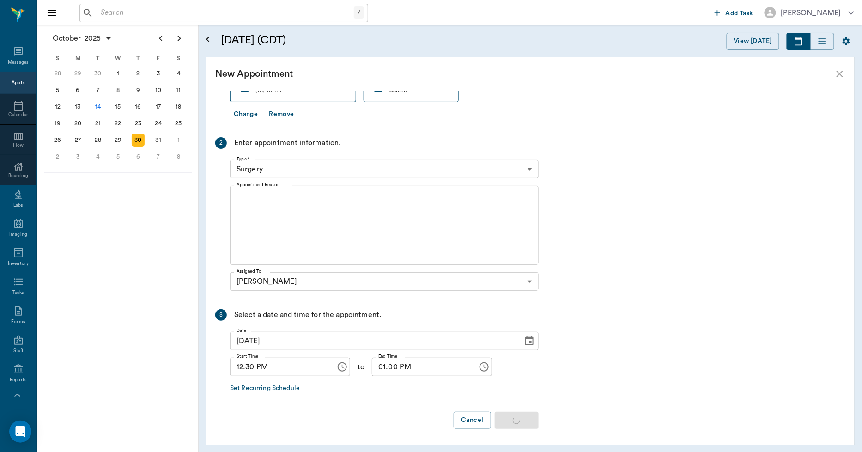
scroll to position [0, 0]
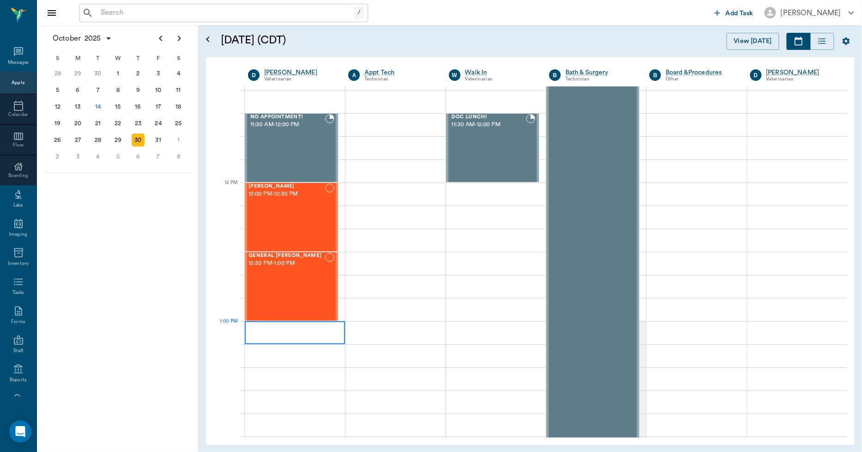
click at [289, 333] on div at bounding box center [295, 332] width 100 height 23
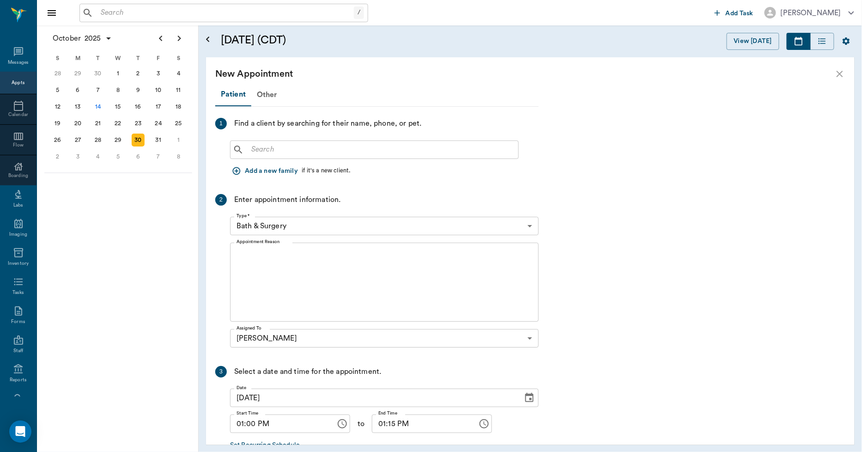
click at [278, 147] on input "text" at bounding box center [380, 149] width 267 height 13
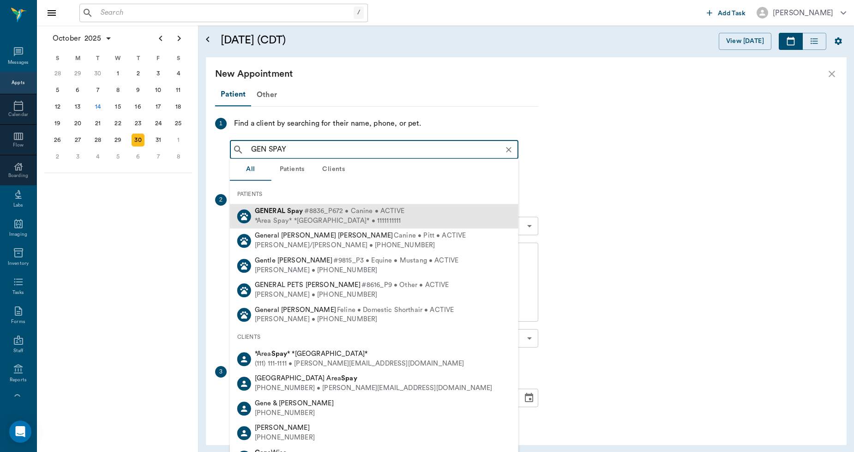
click at [302, 211] on b "Spay" at bounding box center [295, 210] width 16 height 7
type input "GEN SPAY"
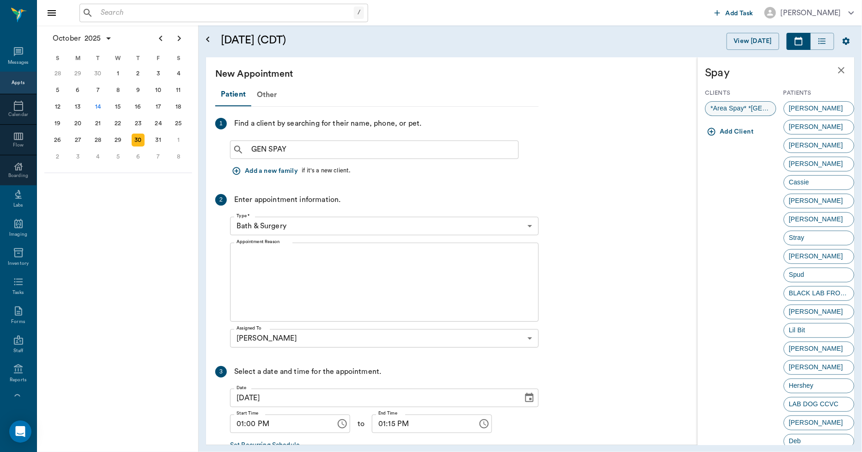
click at [728, 109] on span "*Area Spay* *[GEOGRAPHIC_DATA]*" at bounding box center [740, 108] width 70 height 10
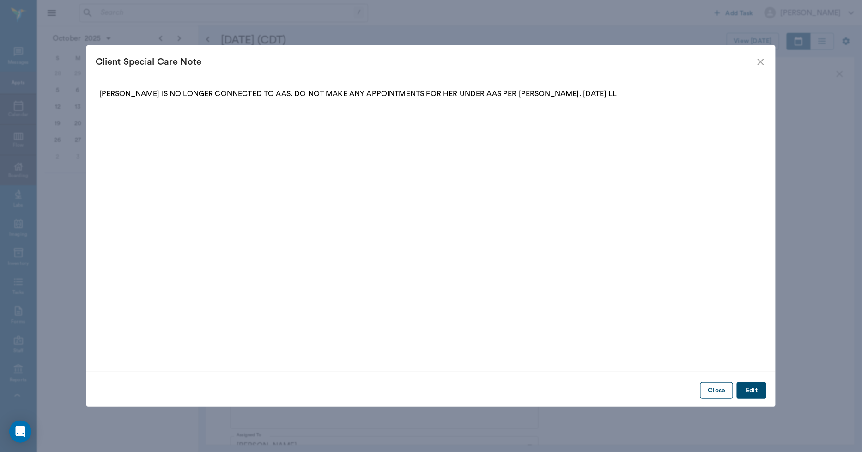
click at [709, 391] on button "Close" at bounding box center [716, 390] width 33 height 17
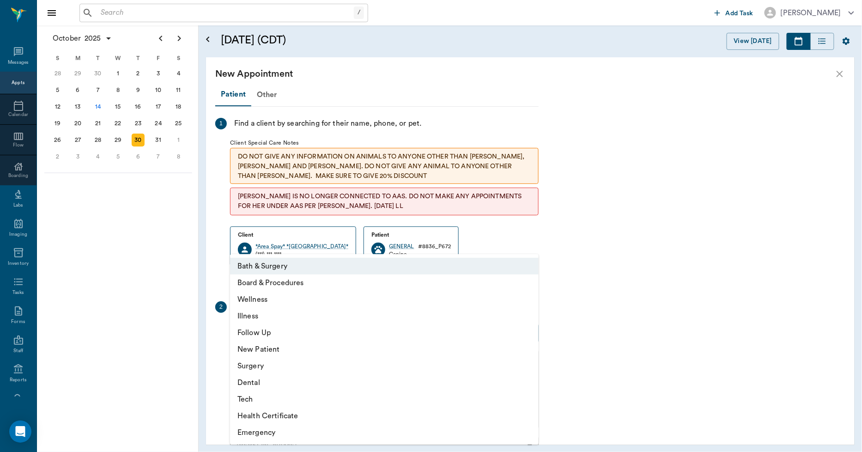
click at [314, 331] on body "/ ​ Add Task [PERSON_NAME] Nectar Messages Appts Calendar Flow Boarding Labs Im…" at bounding box center [431, 226] width 862 height 452
click at [248, 364] on li "Surgery" at bounding box center [384, 365] width 308 height 17
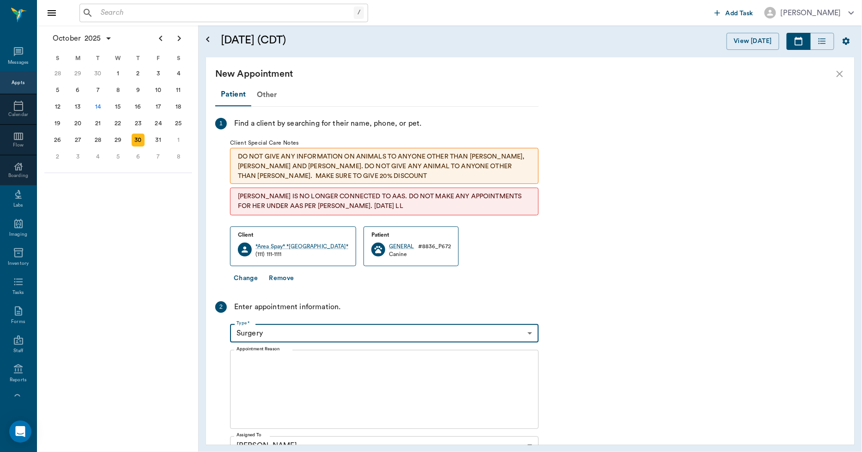
type input "65d2be4f46e3a538d89b8c18"
type input "01:30 PM"
click at [285, 375] on textarea "Appointment Reason" at bounding box center [383, 389] width 295 height 64
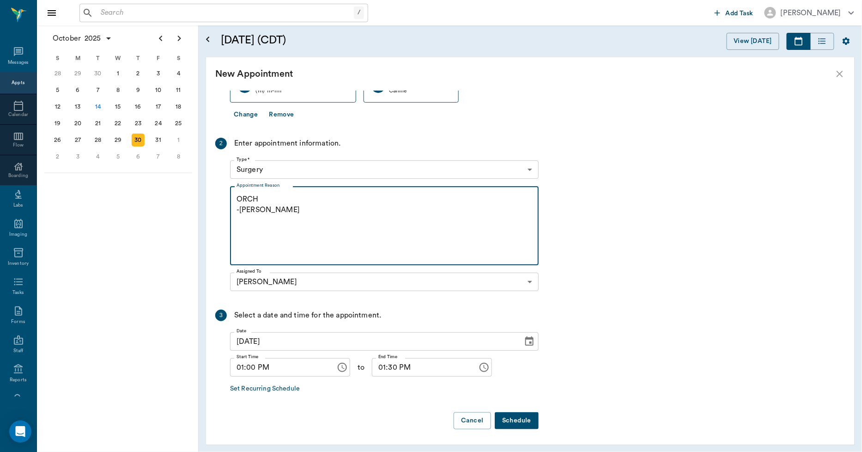
scroll to position [164, 0]
type textarea "ORCH -[PERSON_NAME]"
click at [514, 418] on button "Schedule" at bounding box center [516, 419] width 44 height 17
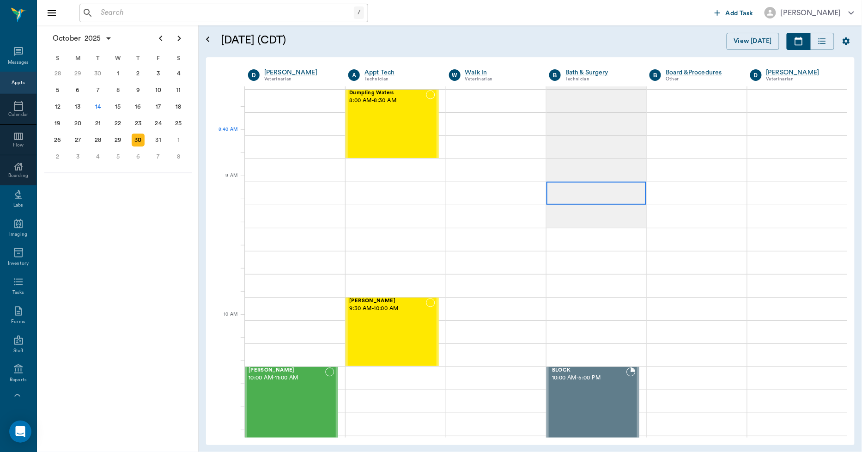
scroll to position [0, 0]
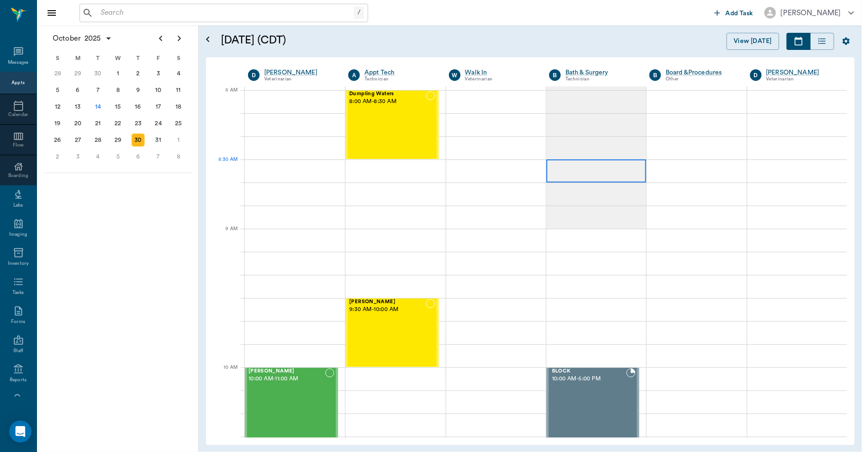
click at [588, 171] on div at bounding box center [596, 170] width 100 height 23
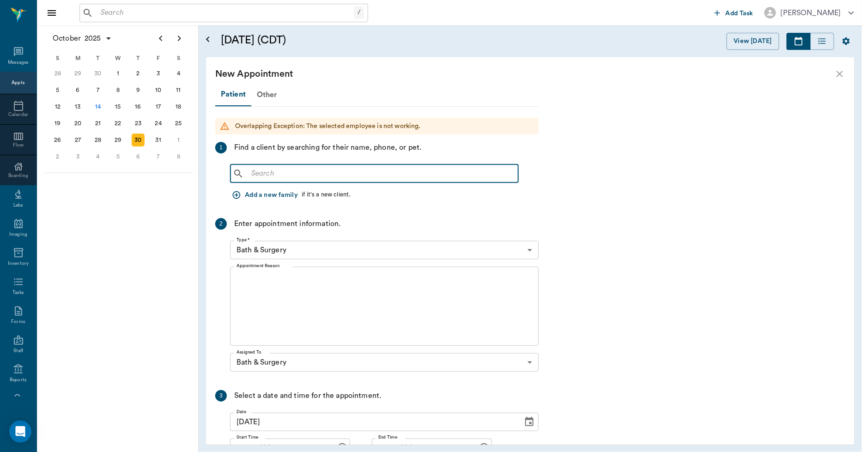
click at [366, 169] on input "text" at bounding box center [380, 173] width 267 height 13
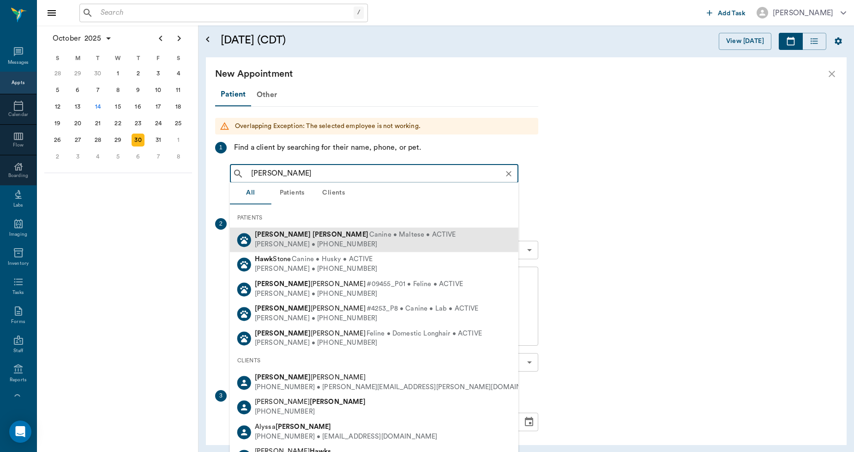
click at [369, 235] on span "Canine • Maltese • ACTIVE" at bounding box center [412, 235] width 87 height 10
type input "[PERSON_NAME]"
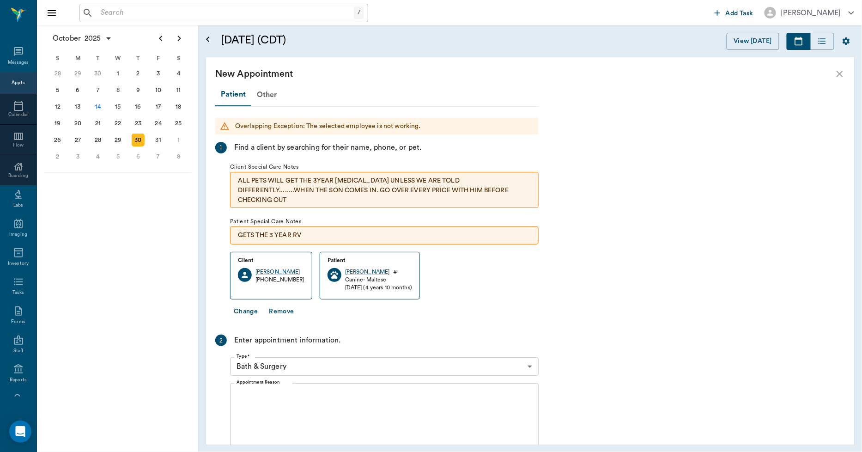
click at [317, 362] on body "/ ​ Add Task [PERSON_NAME] Nectar Messages Appts Calendar Flow Boarding Labs Im…" at bounding box center [431, 226] width 862 height 452
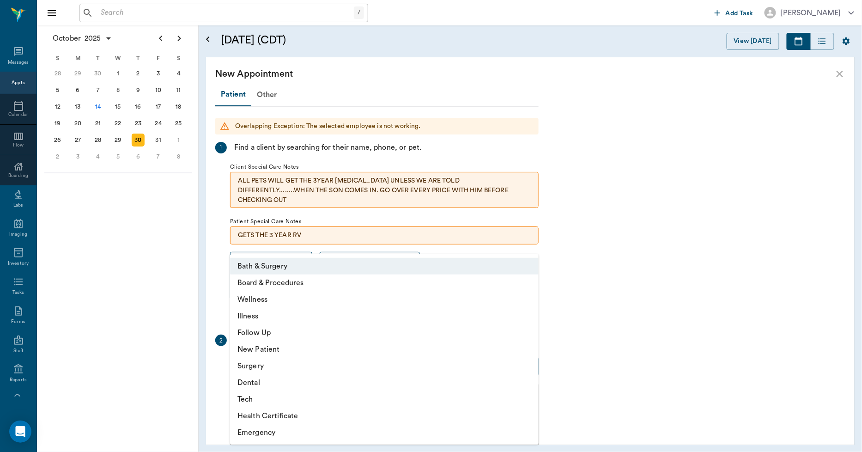
click at [285, 268] on li "Bath & Surgery" at bounding box center [384, 266] width 308 height 17
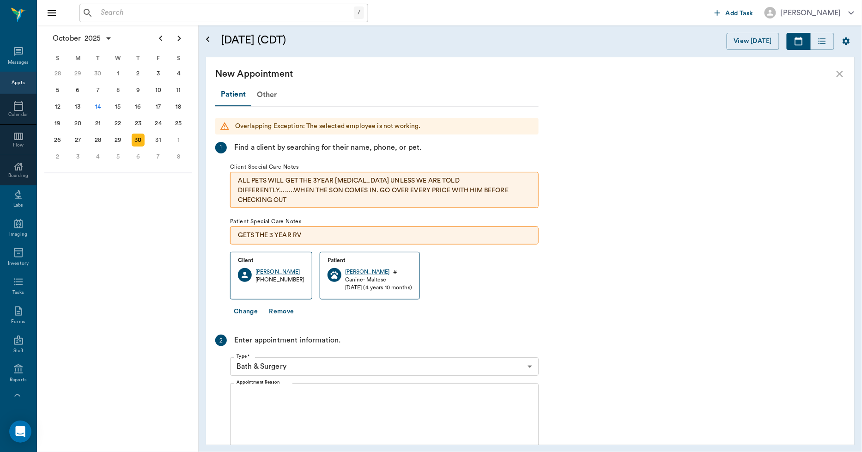
click at [293, 382] on div "Appointment Reason x Appointment Reason" at bounding box center [384, 422] width 308 height 86
click at [296, 415] on textarea "Appointment Reason" at bounding box center [383, 423] width 295 height 64
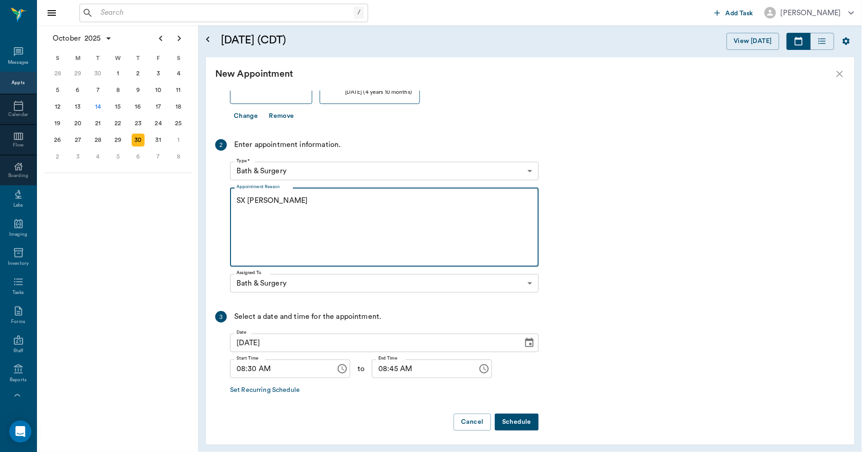
scroll to position [197, 0]
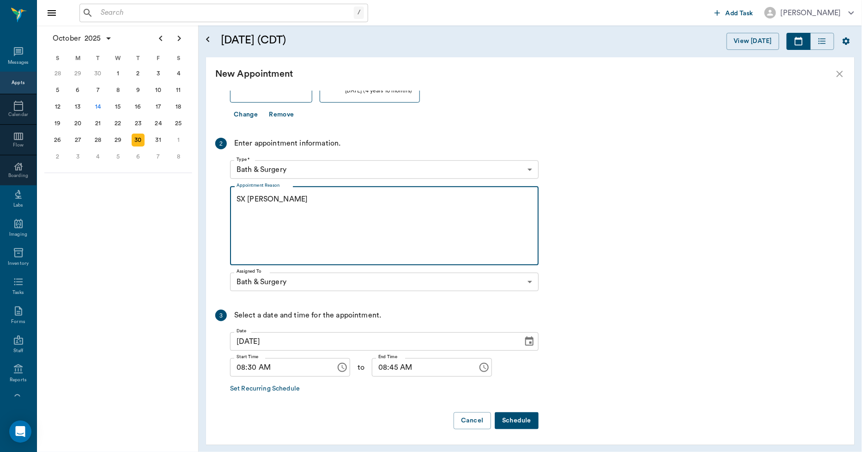
type textarea "SX [PERSON_NAME]"
click at [515, 416] on button "Schedule" at bounding box center [516, 420] width 44 height 17
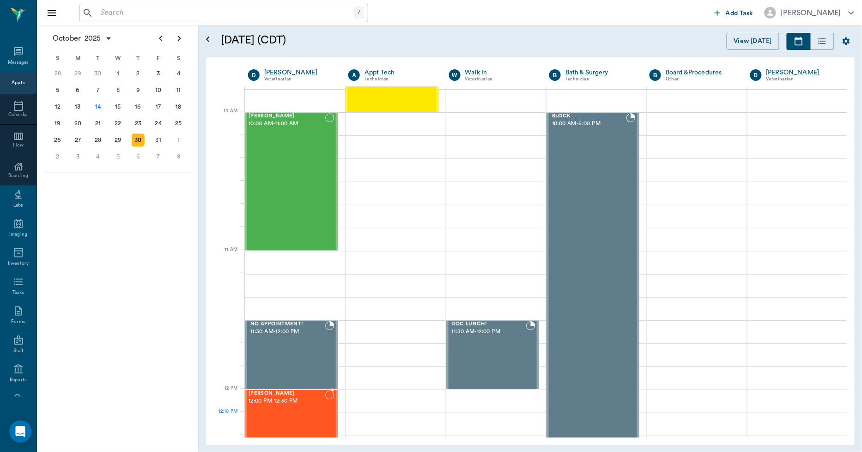
scroll to position [256, 0]
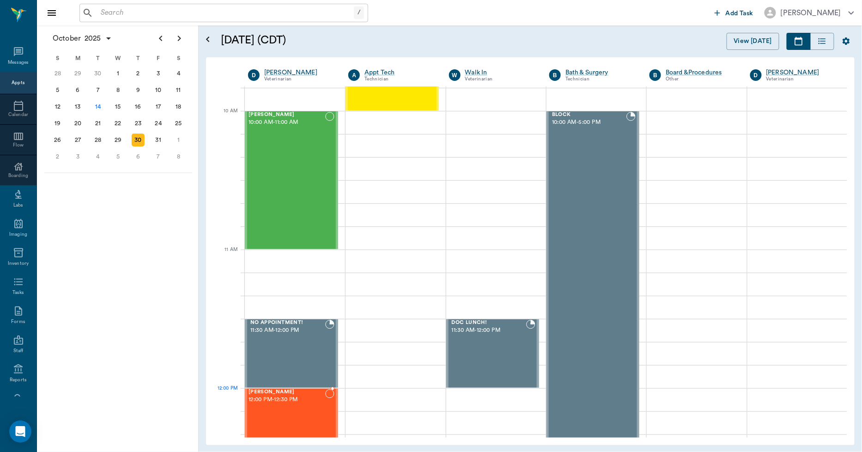
click at [288, 399] on span "12:00 PM - 12:30 PM" at bounding box center [286, 399] width 77 height 9
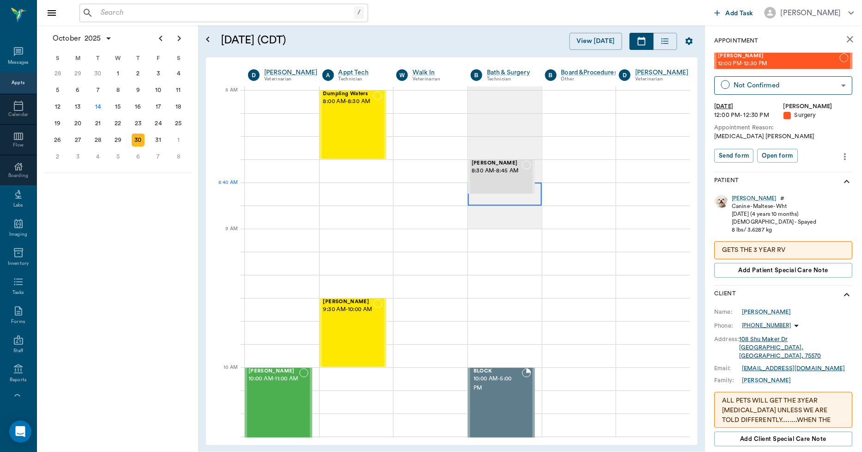
click at [477, 199] on div at bounding box center [505, 193] width 74 height 23
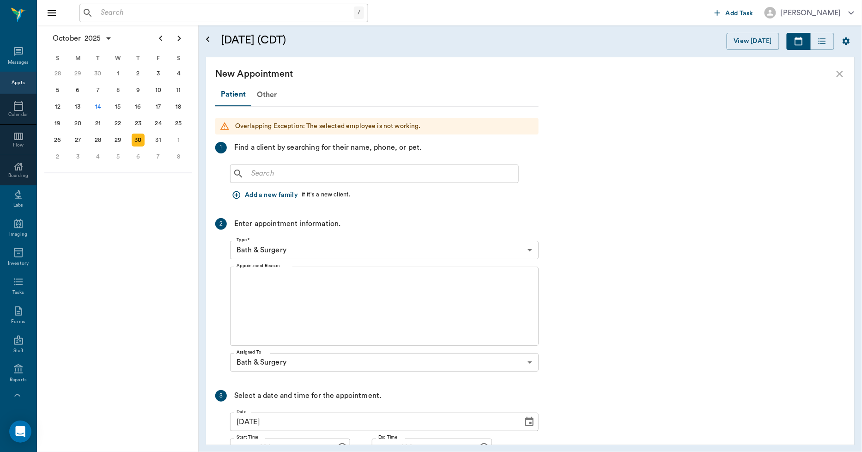
click at [320, 167] on input "text" at bounding box center [380, 173] width 267 height 13
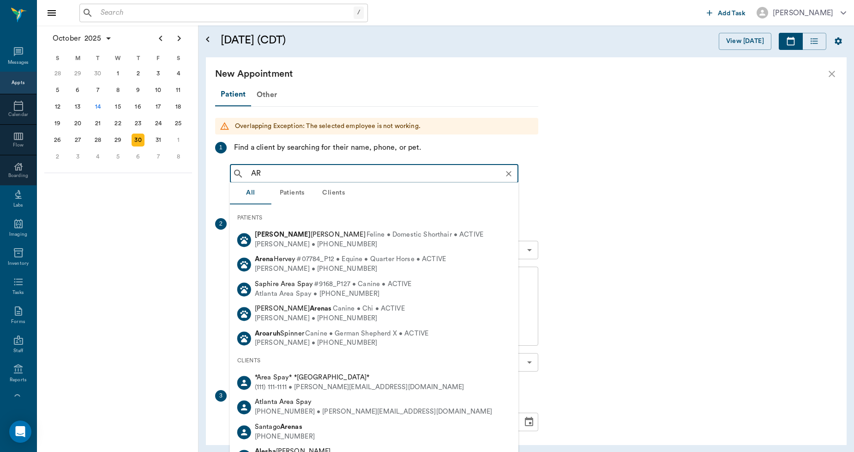
type input "A"
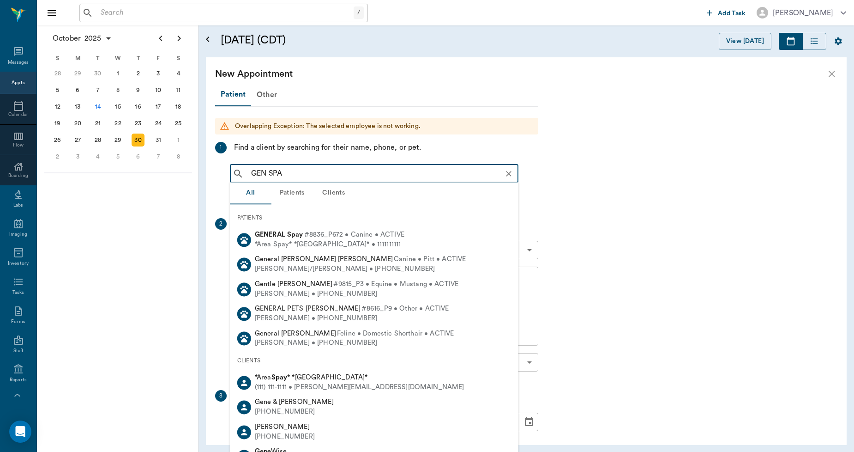
click at [318, 244] on div "*Area Spay* *[GEOGRAPHIC_DATA]* • 1111111111" at bounding box center [330, 245] width 150 height 10
type input "GEN SPA"
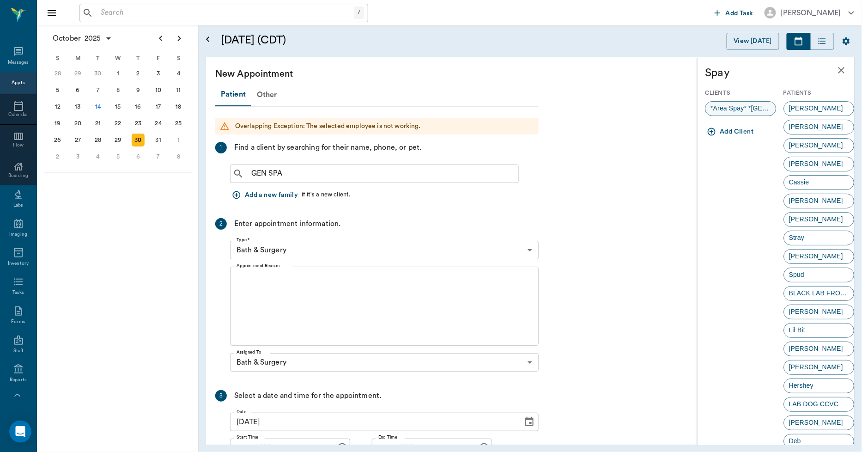
click at [741, 106] on span "*Area Spay* *[GEOGRAPHIC_DATA]*" at bounding box center [740, 108] width 70 height 10
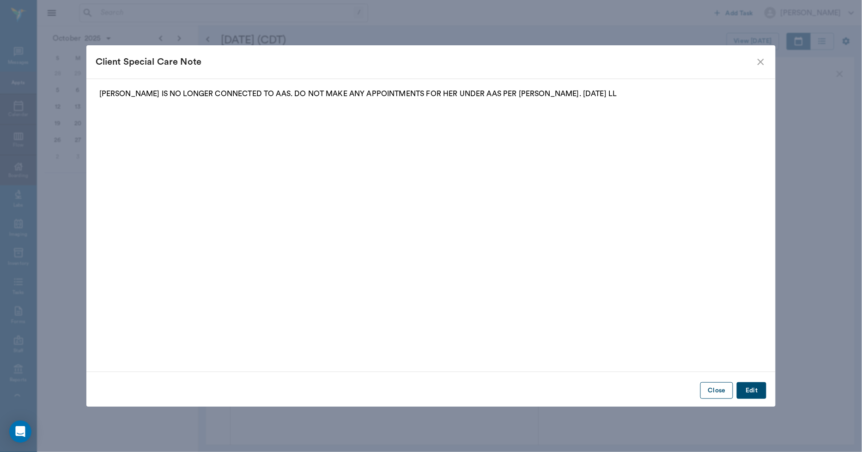
click at [711, 388] on button "Close" at bounding box center [716, 390] width 33 height 17
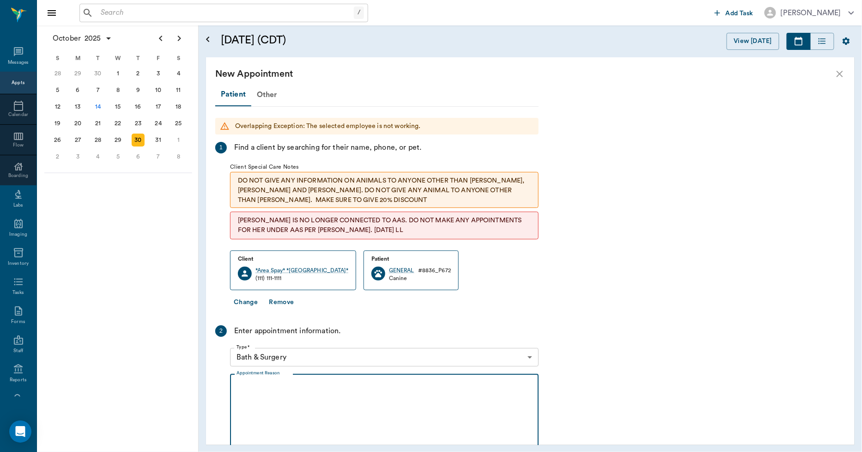
click at [286, 386] on textarea "Appointment Reason" at bounding box center [383, 413] width 295 height 64
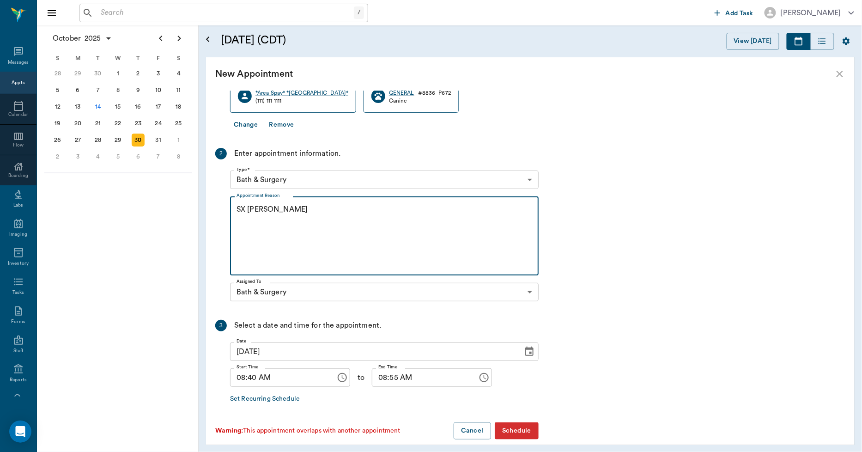
scroll to position [187, 0]
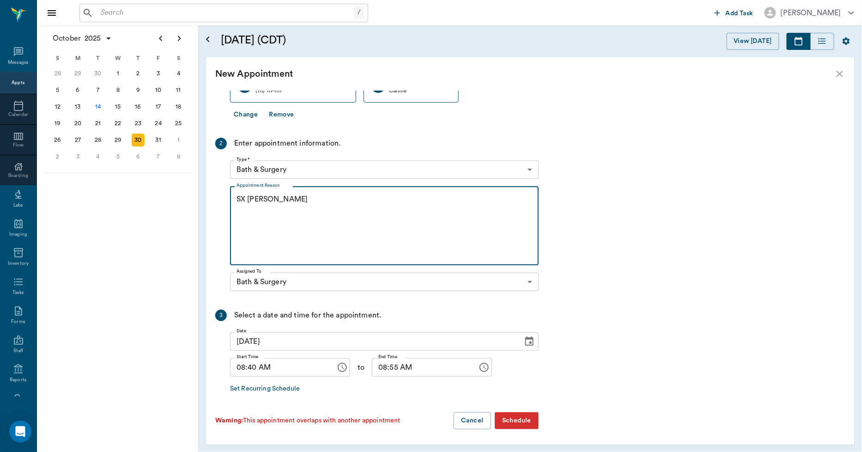
type textarea "SX [PERSON_NAME]"
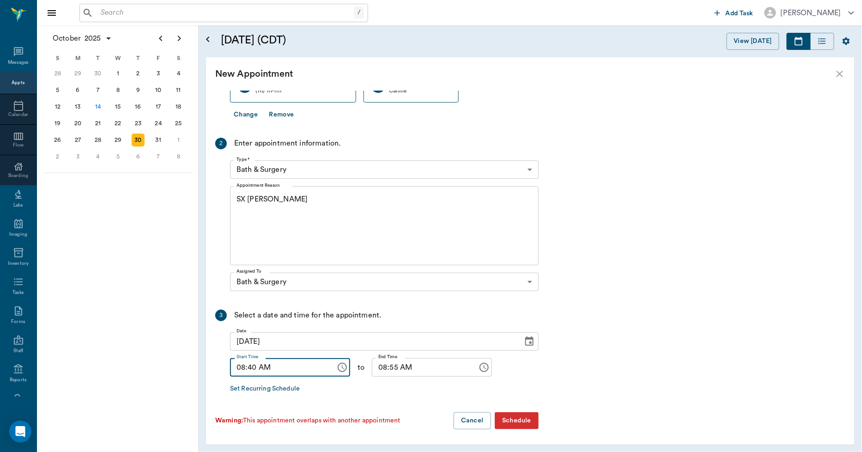
click at [246, 368] on input "08:40 AM" at bounding box center [279, 367] width 99 height 18
click at [251, 367] on input "08:40 AM" at bounding box center [279, 367] width 99 height 18
type input "08:45 AM"
click at [373, 364] on input "08:55 AM" at bounding box center [421, 367] width 99 height 18
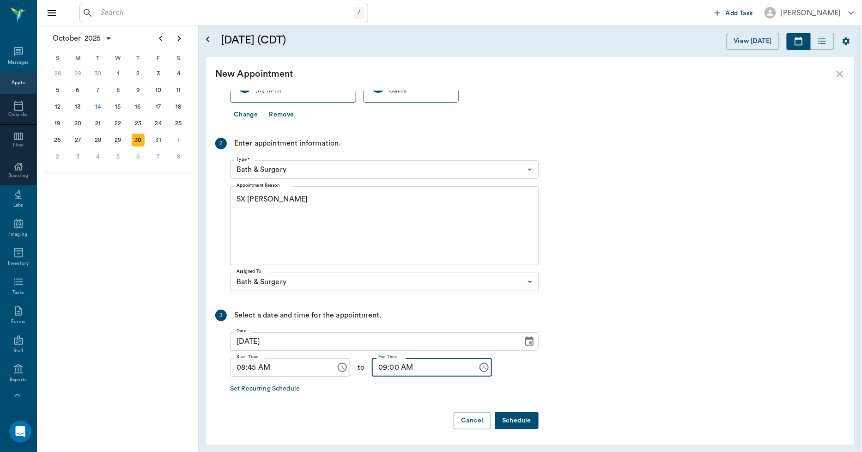
type input "09:00 AM"
click at [513, 417] on button "Schedule" at bounding box center [516, 420] width 44 height 17
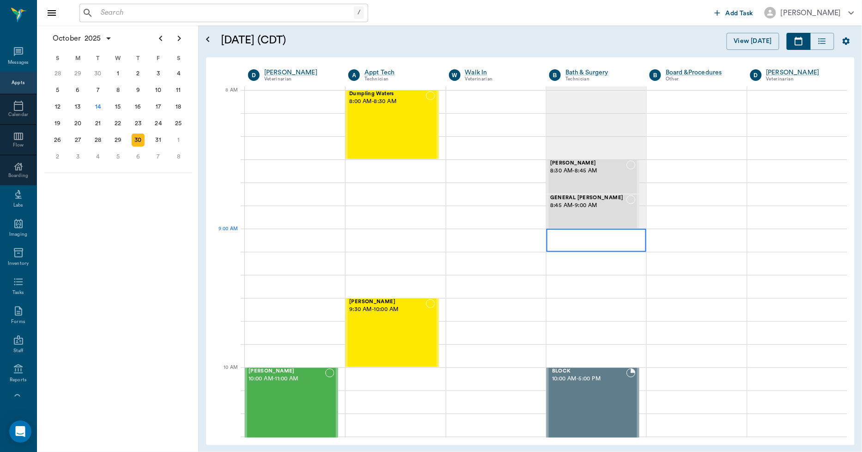
click at [551, 243] on div at bounding box center [596, 240] width 100 height 23
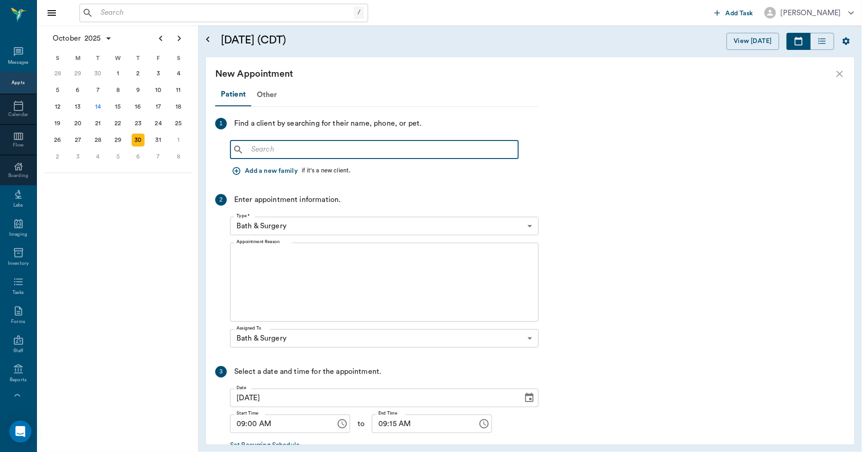
click at [268, 155] on input "text" at bounding box center [380, 149] width 267 height 13
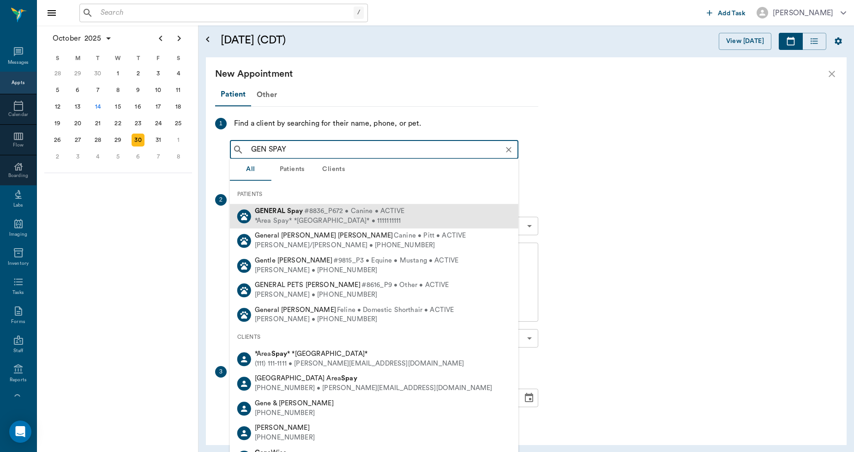
click at [270, 214] on b "GENERAL" at bounding box center [270, 210] width 30 height 7
type input "GEN SPAY"
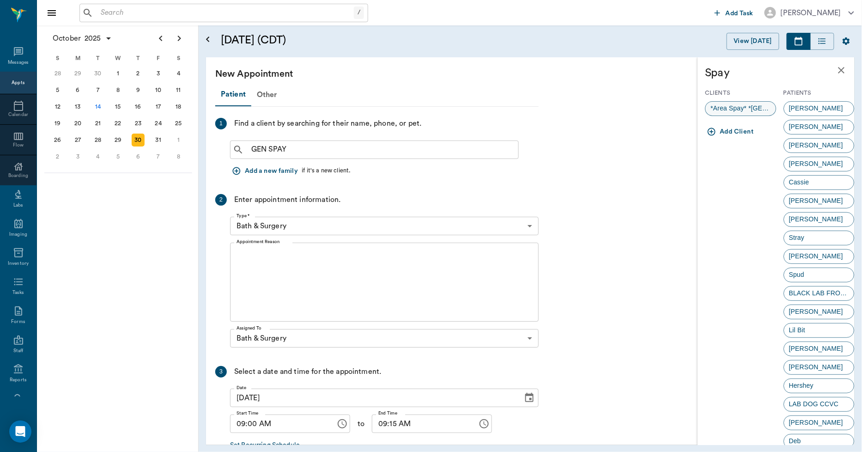
click at [718, 107] on span "*Area Spay* *[GEOGRAPHIC_DATA]*" at bounding box center [740, 108] width 70 height 10
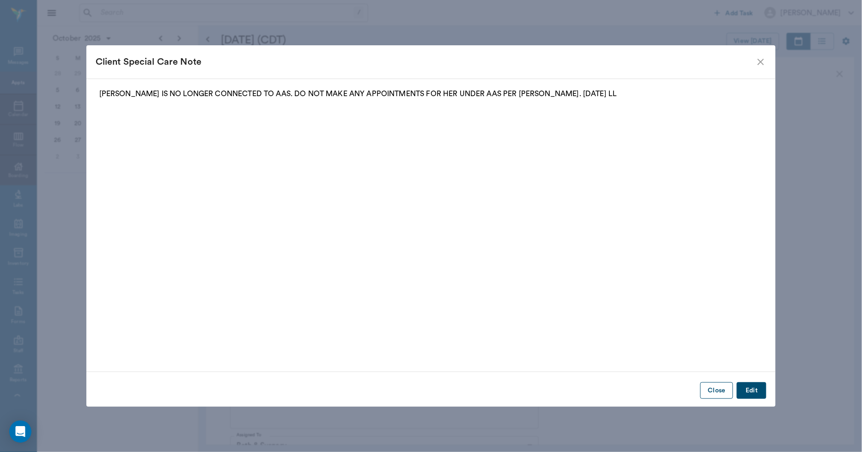
click at [711, 386] on button "Close" at bounding box center [716, 390] width 33 height 17
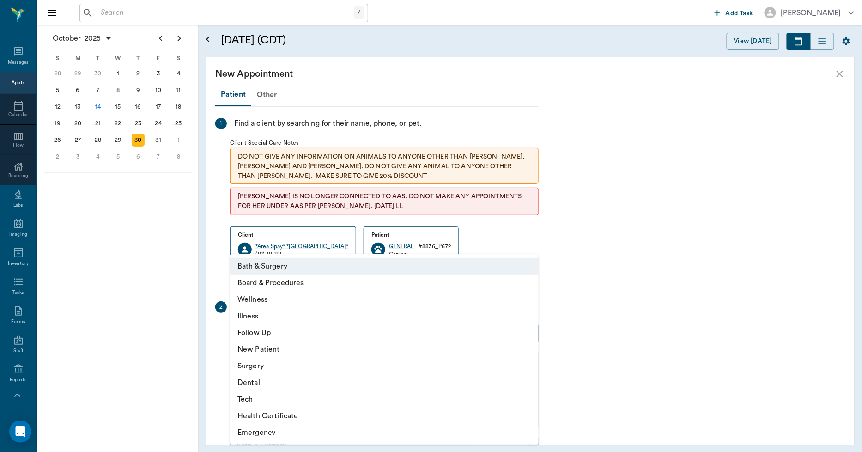
click at [302, 324] on body "/ ​ Add Task [PERSON_NAME] Nectar Messages Appts Calendar Flow Boarding Labs Im…" at bounding box center [431, 226] width 862 height 452
click at [268, 262] on li "Bath & Surgery" at bounding box center [384, 266] width 308 height 17
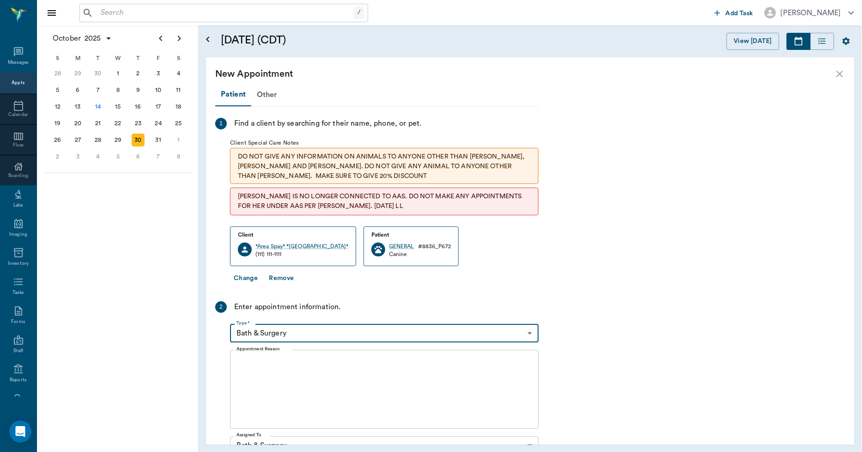
click at [279, 374] on textarea "Appointment Reason" at bounding box center [383, 389] width 295 height 64
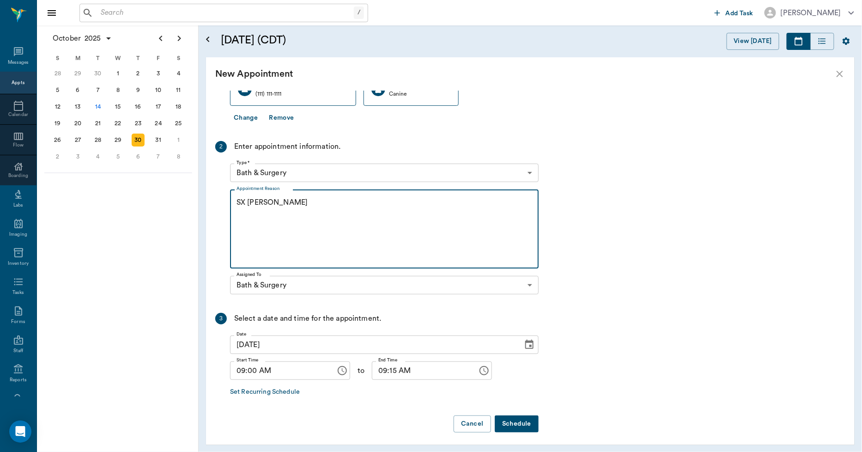
scroll to position [164, 0]
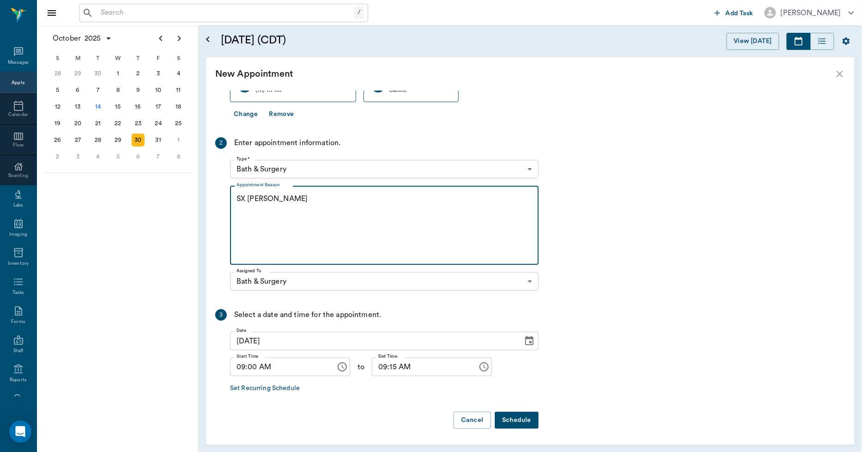
type textarea "SX [PERSON_NAME]"
click at [516, 422] on button "Schedule" at bounding box center [516, 419] width 44 height 17
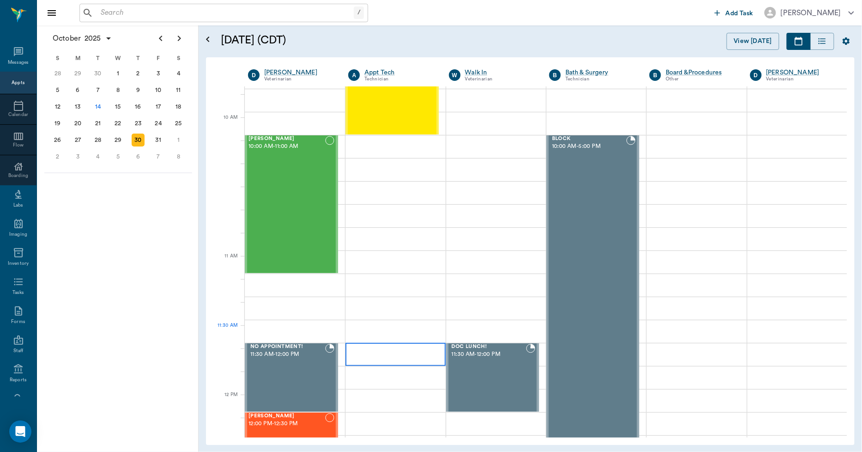
scroll to position [205, 0]
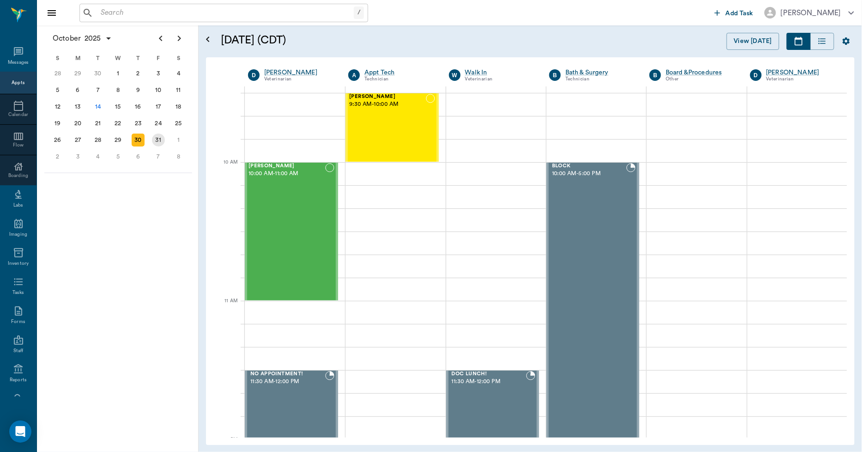
click at [153, 136] on div "31" at bounding box center [158, 139] width 13 height 13
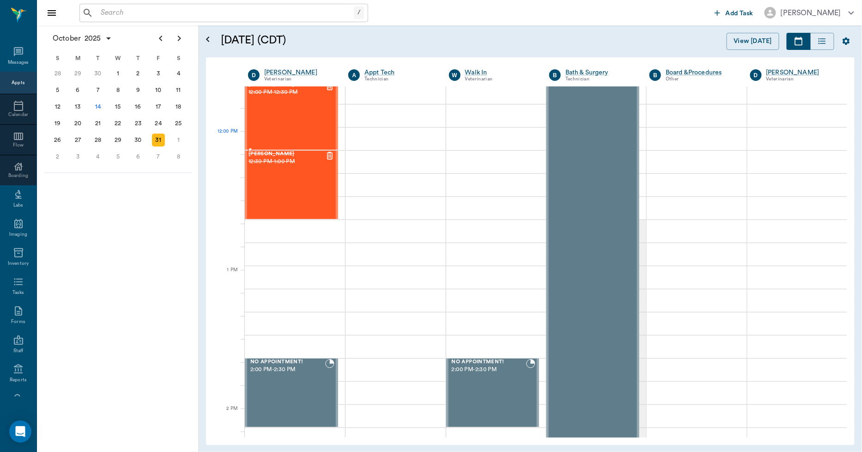
scroll to position [513, 0]
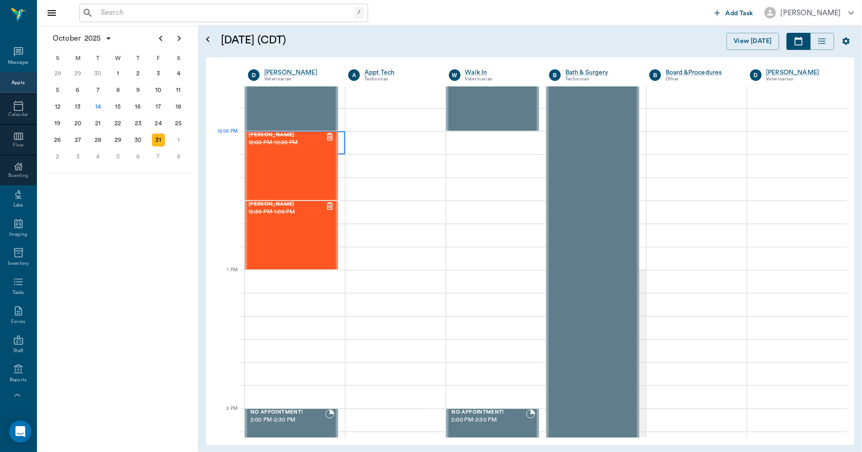
click at [339, 143] on div at bounding box center [295, 142] width 100 height 23
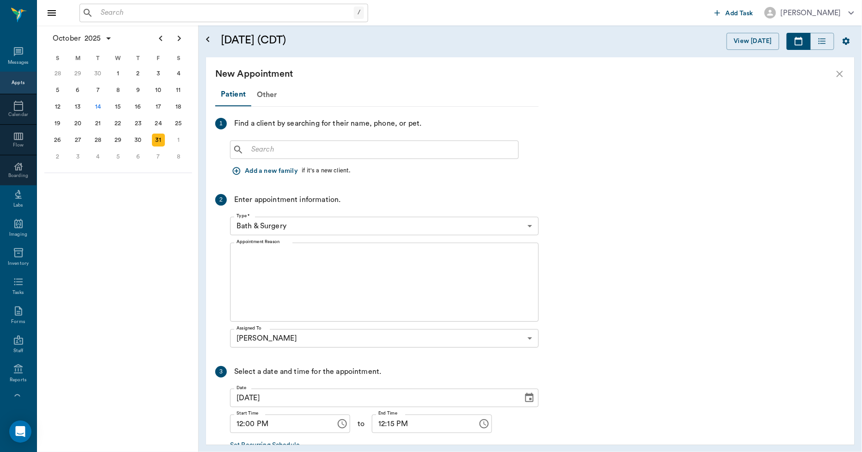
click at [268, 147] on input "text" at bounding box center [380, 149] width 267 height 13
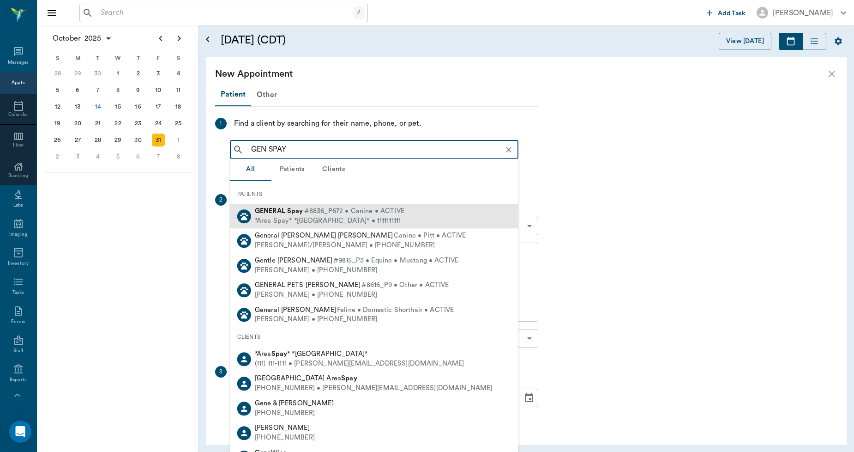
click at [299, 221] on div "*Area Spay* *[GEOGRAPHIC_DATA]* • 1111111111" at bounding box center [330, 221] width 150 height 10
type input "GEN SPAY"
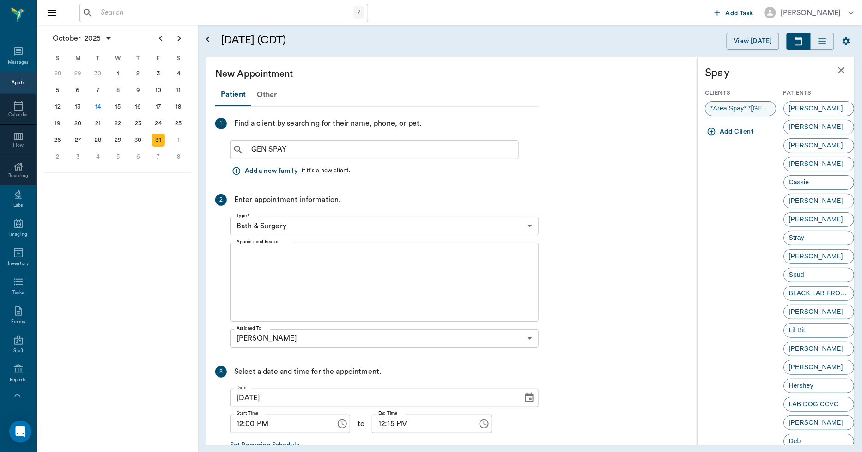
click at [739, 101] on div "*Area Spay* *[GEOGRAPHIC_DATA]*" at bounding box center [740, 108] width 71 height 15
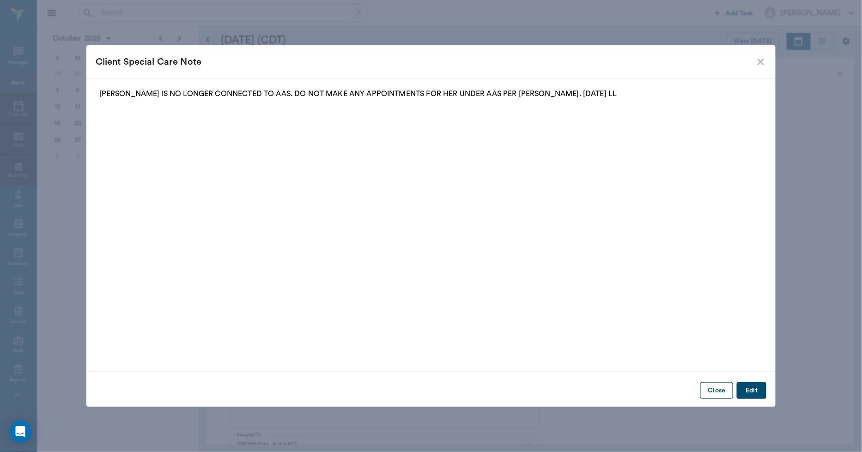
click at [712, 392] on button "Close" at bounding box center [716, 390] width 33 height 17
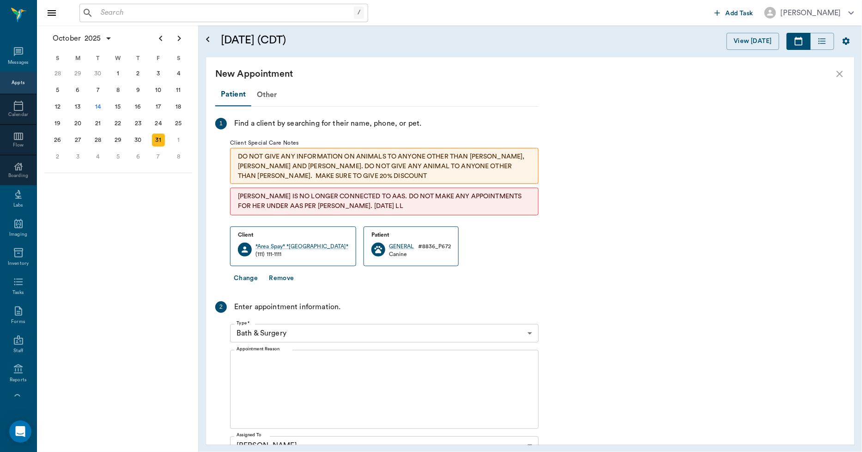
click at [299, 320] on div "Type * Bath & Surgery 67479aab0de4f58b269e34fc Type *" at bounding box center [384, 333] width 308 height 26
click at [298, 327] on body "/ ​ Add Task [PERSON_NAME] Nectar Messages Appts Calendar Flow Boarding Labs Im…" at bounding box center [431, 226] width 862 height 452
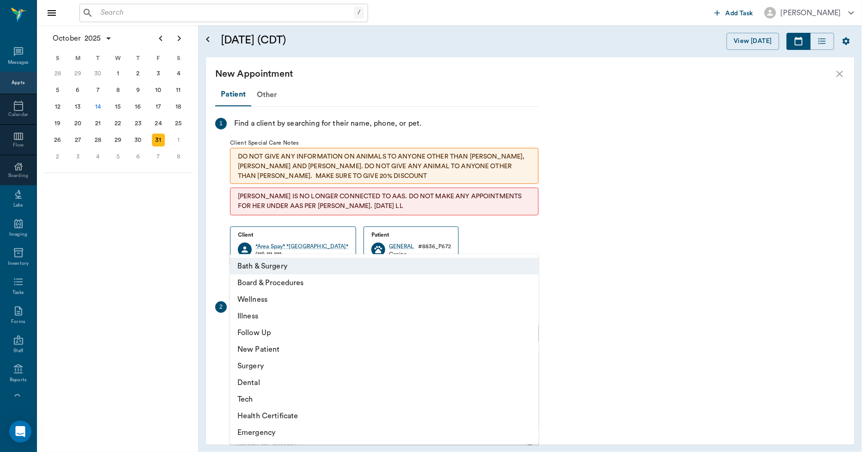
click at [249, 358] on li "Surgery" at bounding box center [384, 365] width 308 height 17
type input "65d2be4f46e3a538d89b8c18"
type input "12:30 PM"
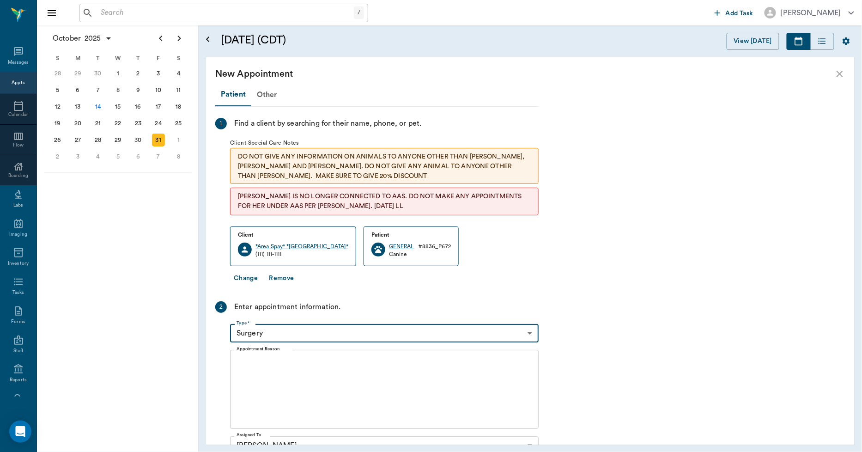
click at [273, 370] on textarea "Appointment Reason" at bounding box center [383, 389] width 295 height 64
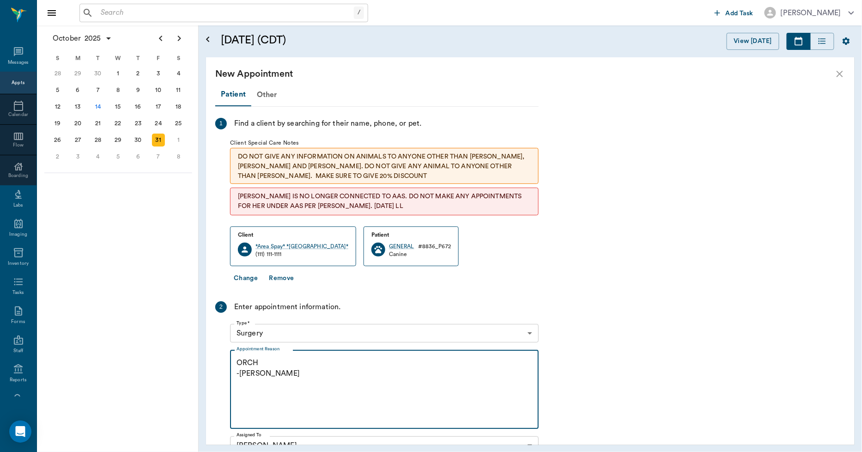
scroll to position [164, 0]
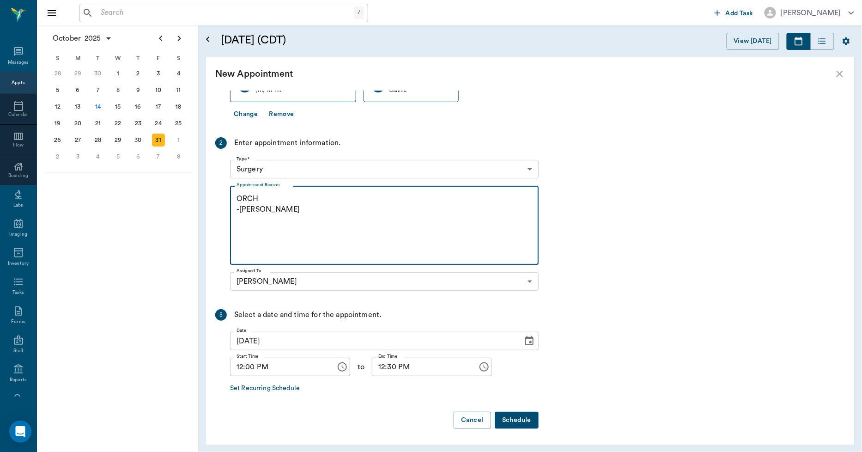
type textarea "ORCH -[PERSON_NAME]"
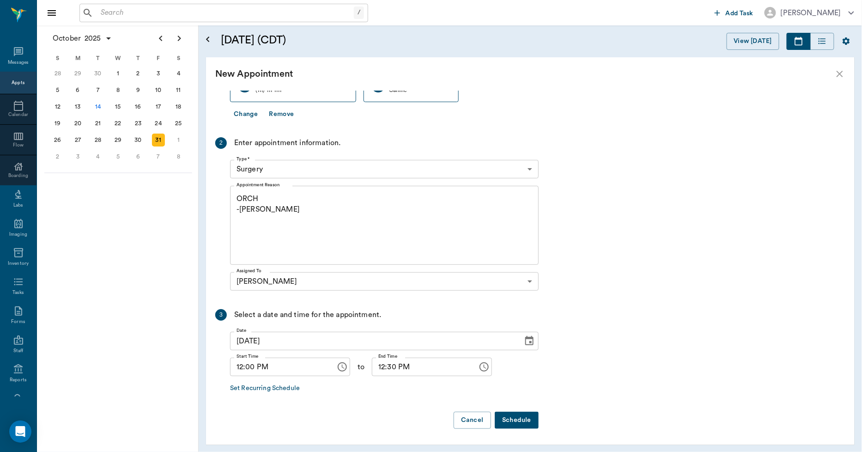
click at [518, 419] on button "Schedule" at bounding box center [516, 419] width 44 height 17
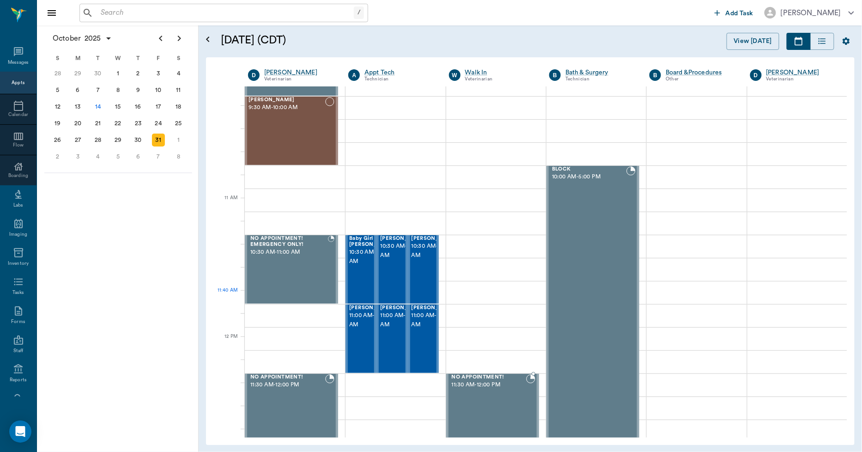
scroll to position [0, 0]
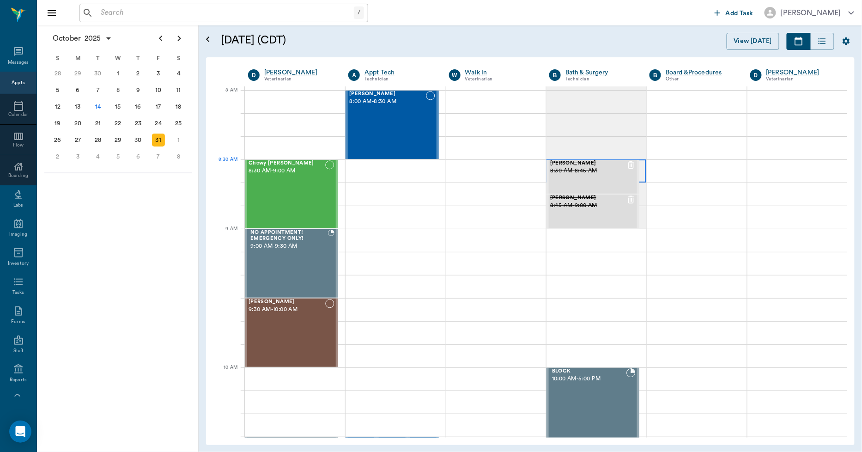
click at [636, 165] on div at bounding box center [596, 170] width 100 height 23
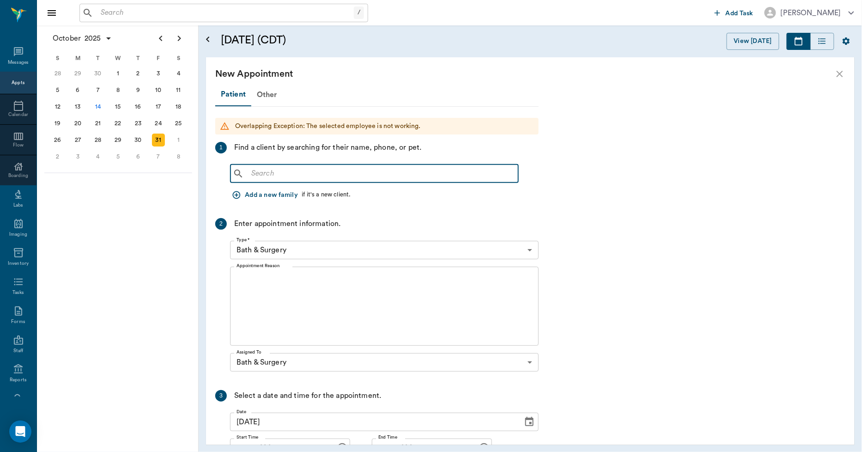
click at [387, 174] on input "text" at bounding box center [380, 173] width 267 height 13
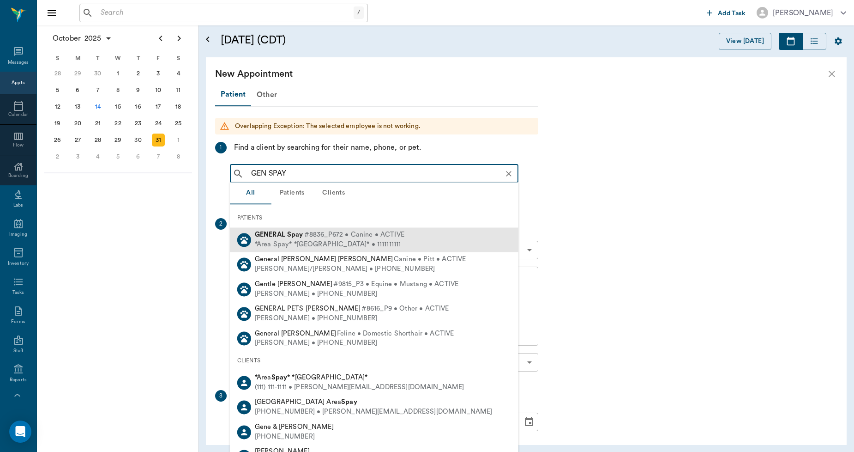
click at [303, 231] on div "GENERAL Spay #8836_P672 • Canine • ACTIVE" at bounding box center [330, 235] width 150 height 10
type input "GEN SPAY"
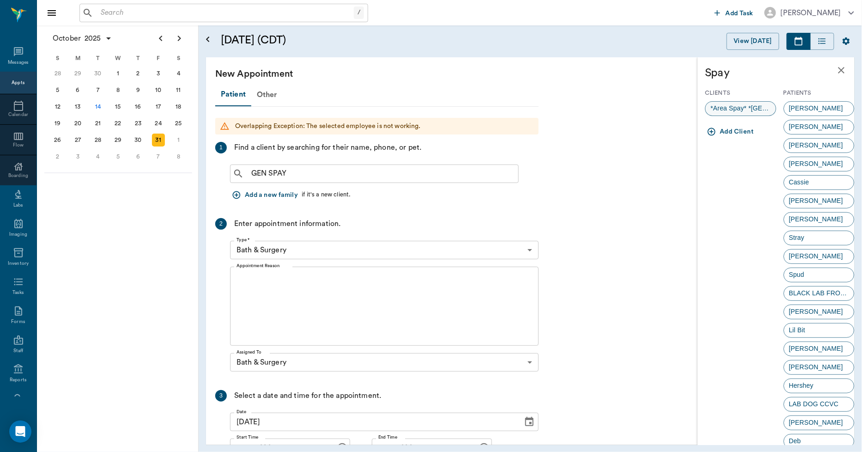
click at [736, 105] on span "*Area Spay* *[GEOGRAPHIC_DATA]*" at bounding box center [740, 108] width 70 height 10
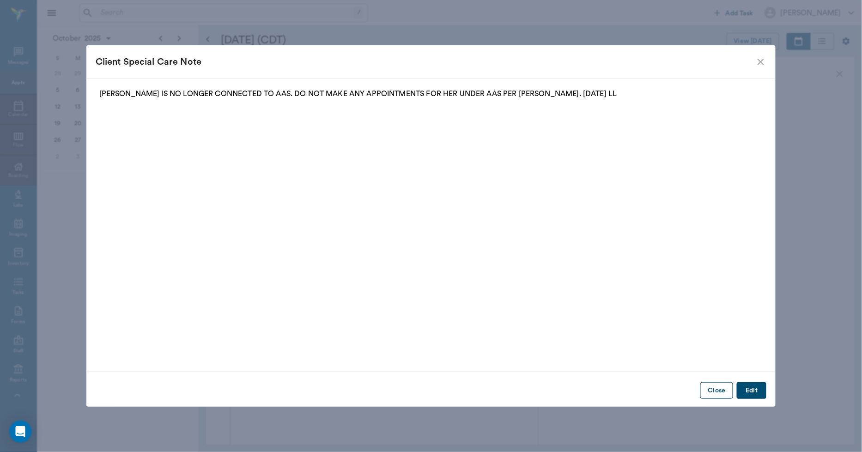
click at [705, 387] on button "Close" at bounding box center [716, 390] width 33 height 17
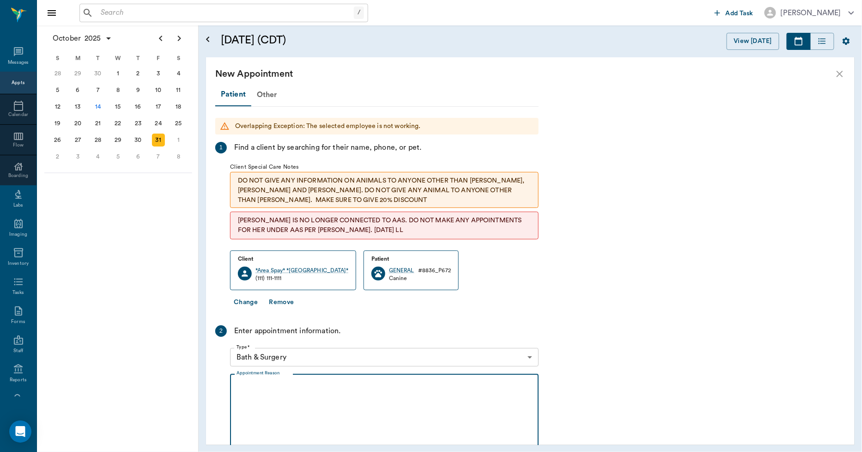
click at [292, 395] on textarea "Appointment Reason" at bounding box center [383, 413] width 295 height 64
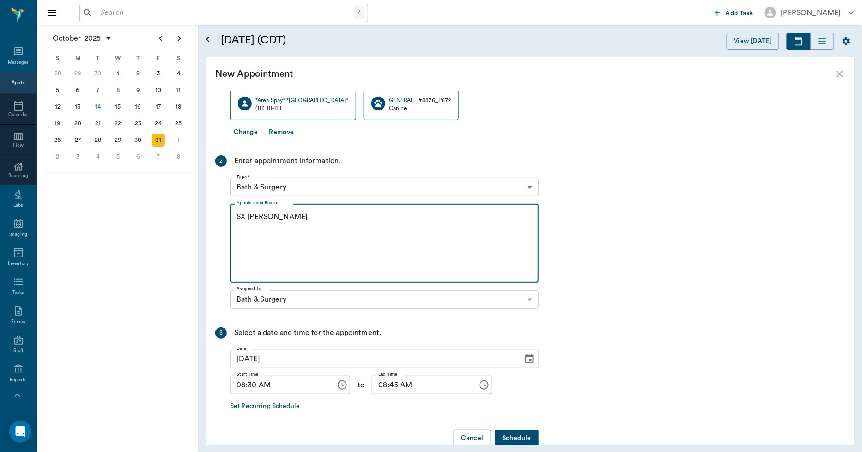
scroll to position [187, 0]
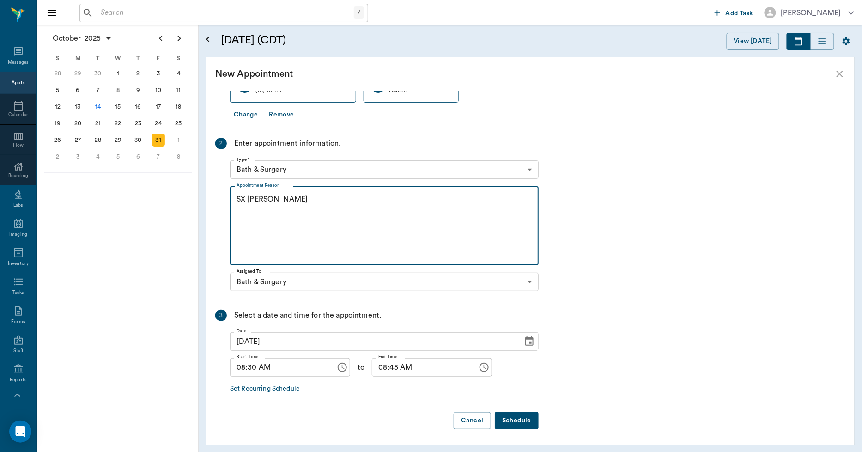
type textarea "SX [PERSON_NAME]"
click at [518, 416] on button "Schedule" at bounding box center [516, 420] width 44 height 17
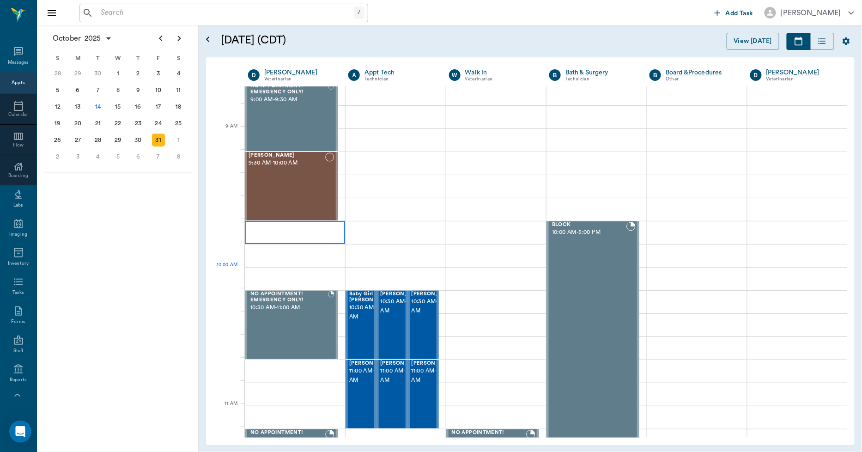
scroll to position [154, 0]
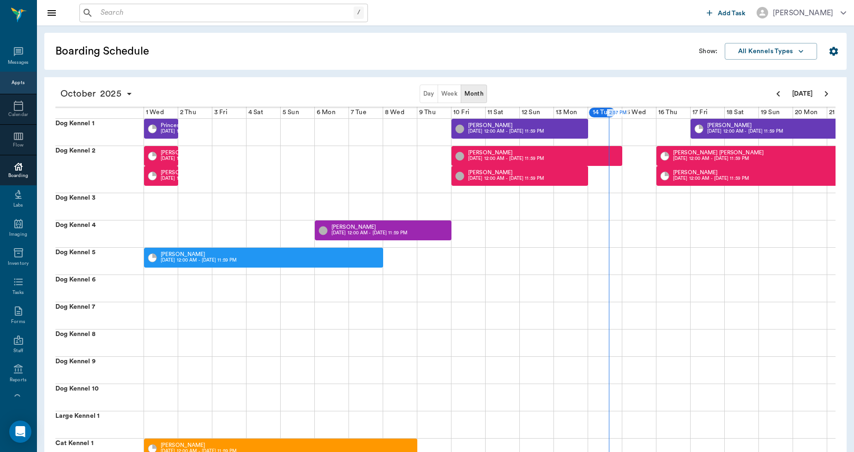
scroll to position [0, 271]
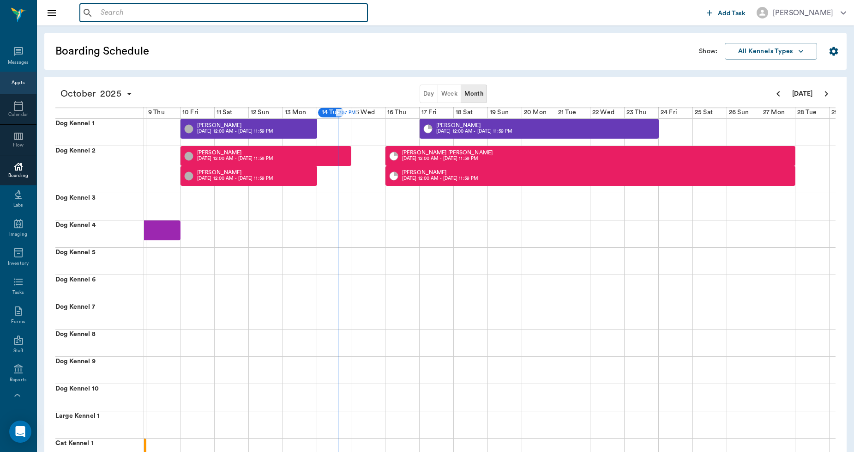
click at [197, 11] on input "text" at bounding box center [230, 12] width 267 height 13
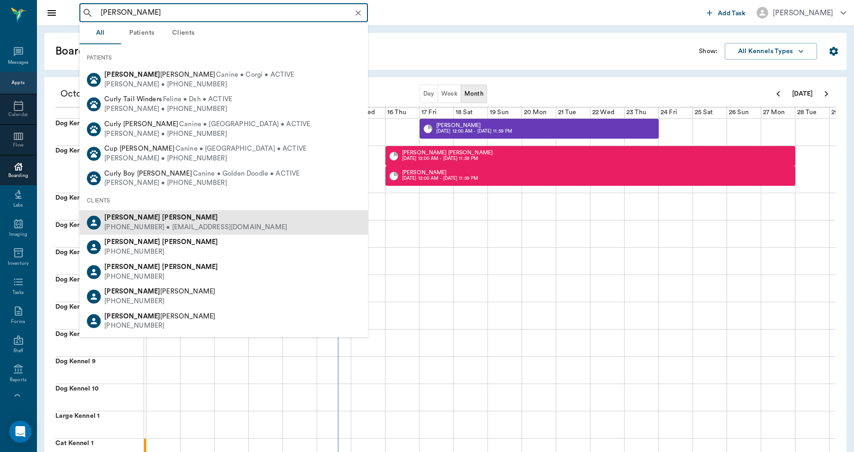
click at [162, 218] on b "Cullins" at bounding box center [190, 217] width 56 height 7
type input "LORI CU"
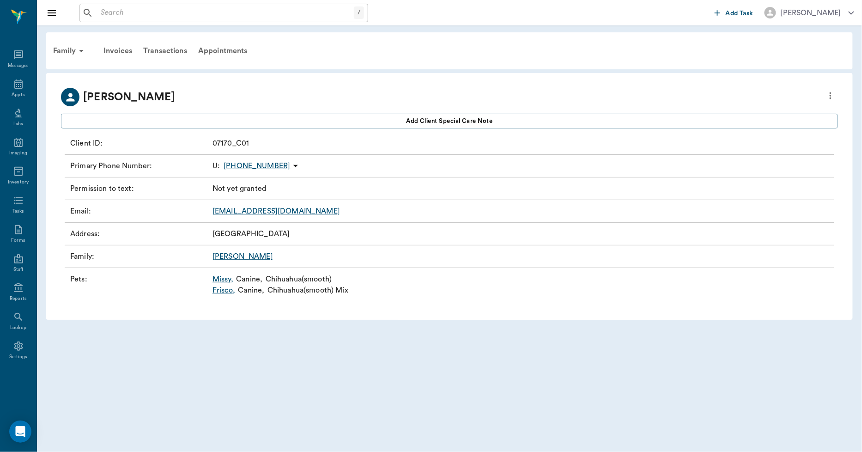
click at [227, 279] on link "Missy ," at bounding box center [222, 278] width 21 height 11
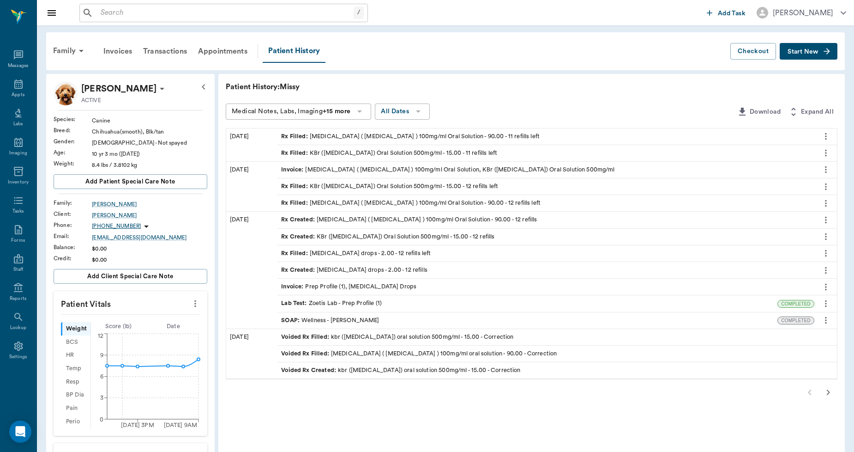
click at [361, 136] on div "Rx Filled : Levetiracetam ( Keppra ) 100mg/ml Oral Solution - 90.00 - 11 refill…" at bounding box center [410, 136] width 259 height 9
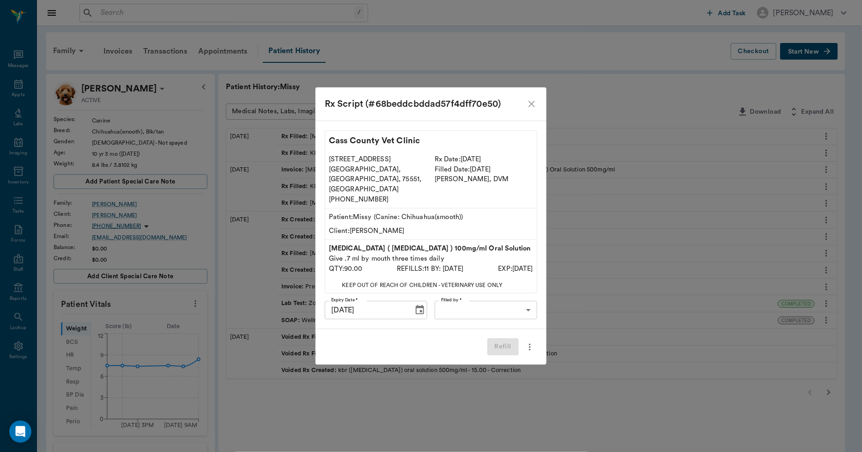
click at [533, 109] on icon "close" at bounding box center [531, 103] width 11 height 11
